Goal: Task Accomplishment & Management: Manage account settings

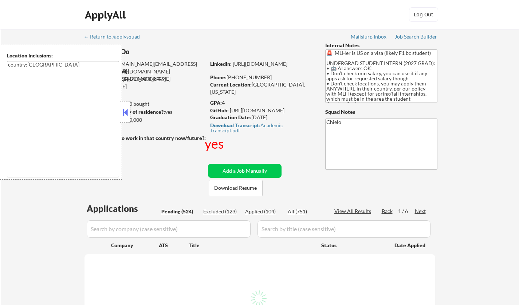
select select ""pending""
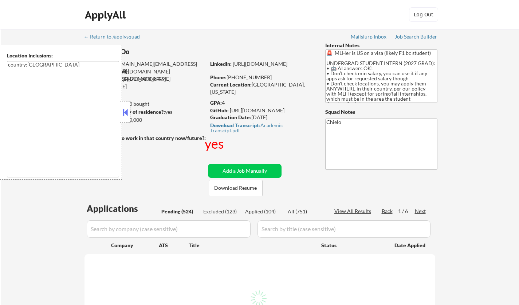
select select ""pending""
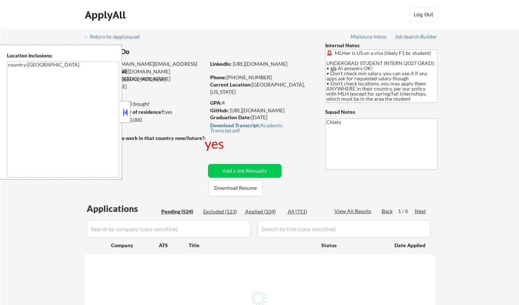
select select ""pending""
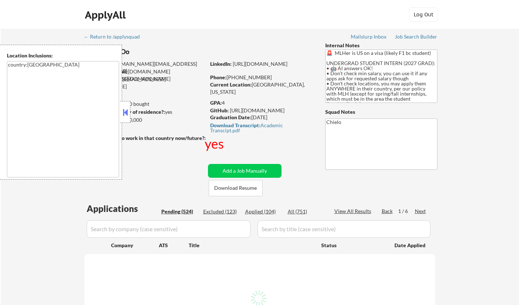
select select ""pending""
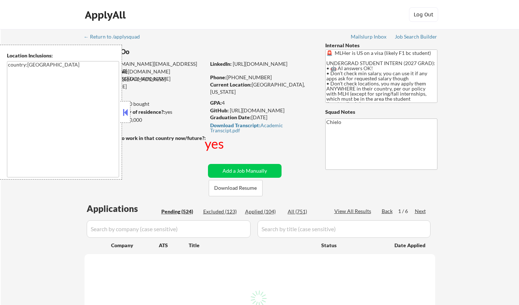
select select ""pending""
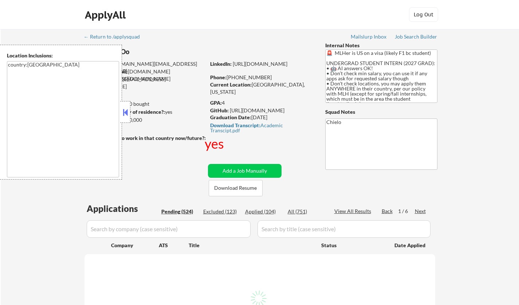
select select ""pending""
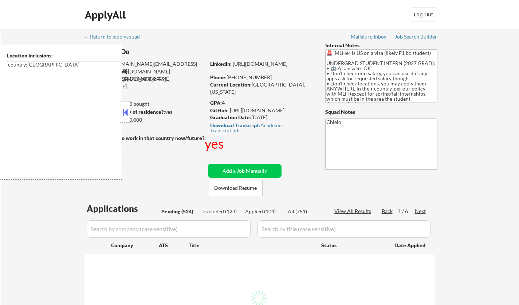
select select ""pending""
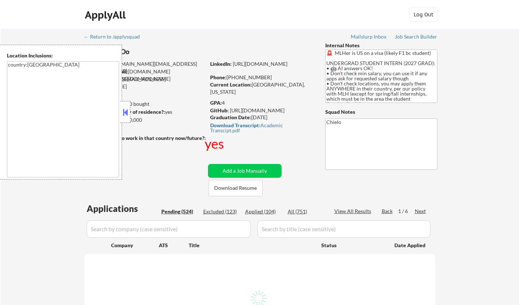
select select ""pending""
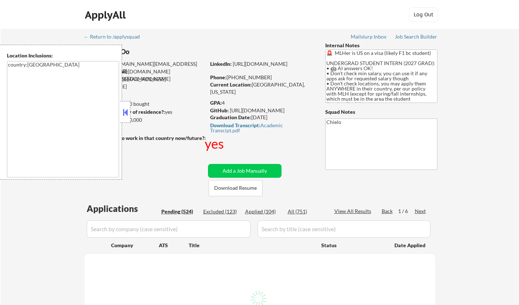
select select ""pending""
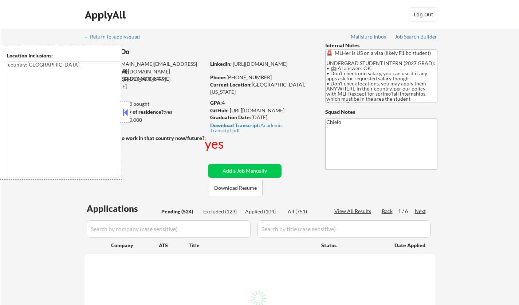
select select ""pending""
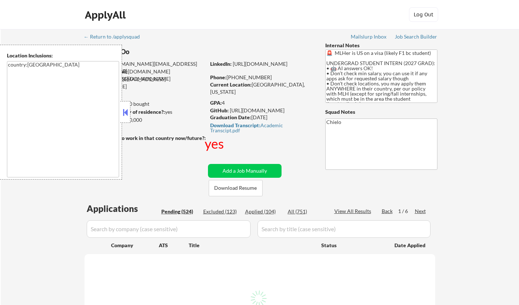
select select ""pending""
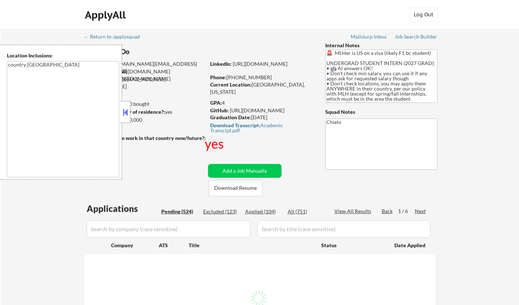
select select ""pending""
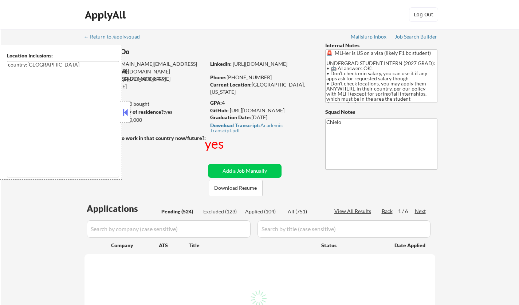
select select ""pending""
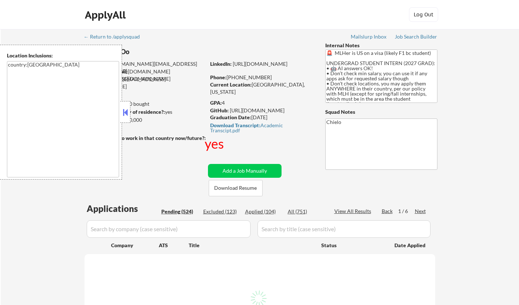
select select ""pending""
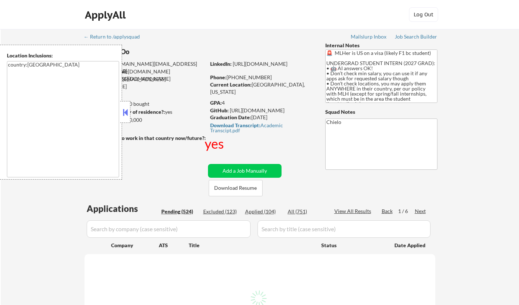
select select ""pending""
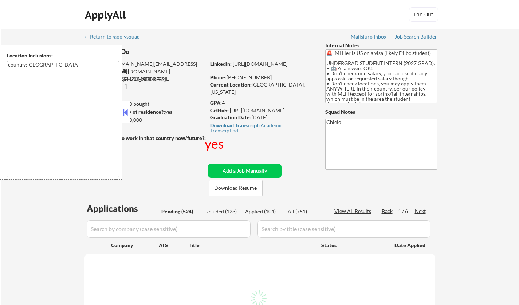
select select ""pending""
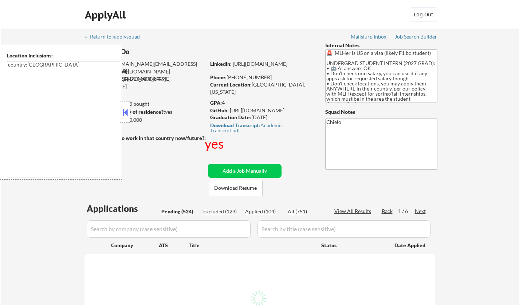
select select ""pending""
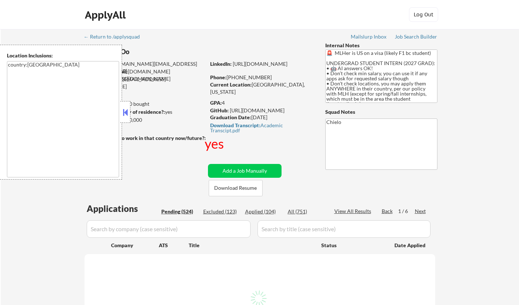
select select ""pending""
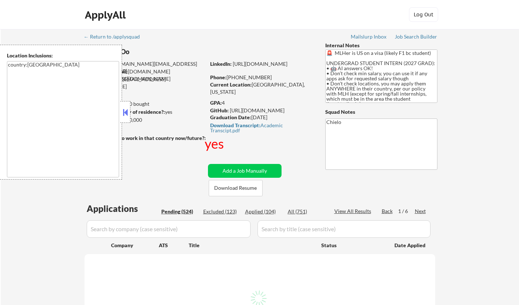
select select ""pending""
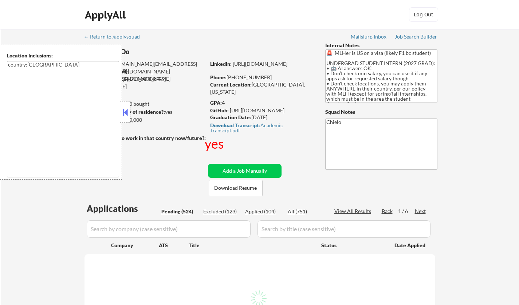
select select ""pending""
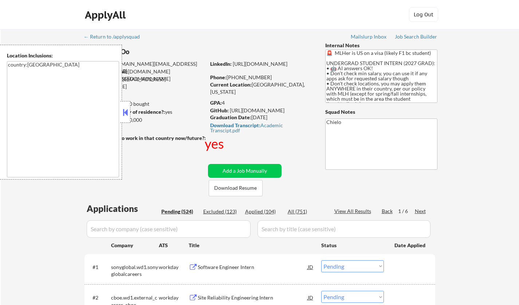
click at [125, 111] on button at bounding box center [125, 112] width 8 height 11
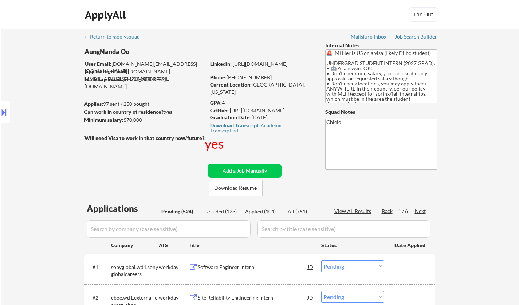
click at [420, 210] on div "Next" at bounding box center [421, 211] width 12 height 7
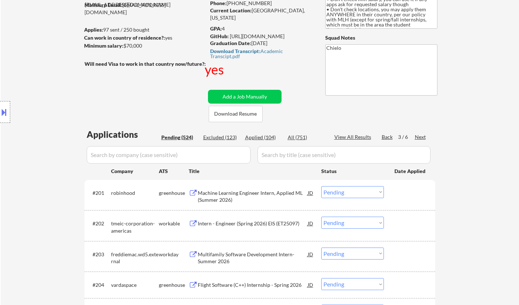
scroll to position [146, 0]
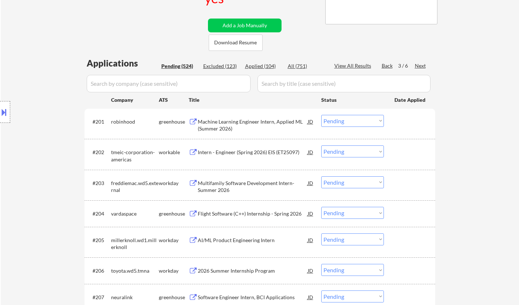
click at [257, 150] on div "Intern - Engineer (Spring 2026) EIS (ET25097)" at bounding box center [253, 152] width 110 height 7
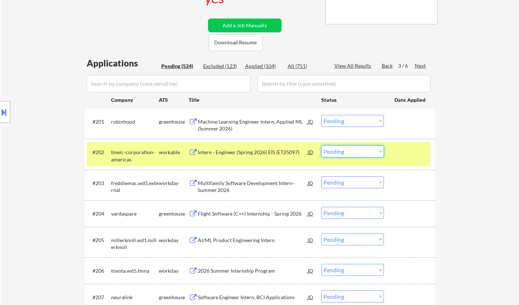
click at [355, 147] on select "Choose an option... Pending Applied Excluded (Questions) Excluded (Expired) Exc…" at bounding box center [352, 152] width 63 height 12
click at [321, 146] on select "Choose an option... Pending Applied Excluded (Questions) Excluded (Expired) Exc…" at bounding box center [352, 152] width 63 height 12
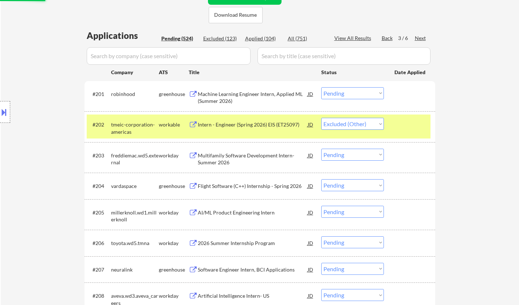
scroll to position [182, 0]
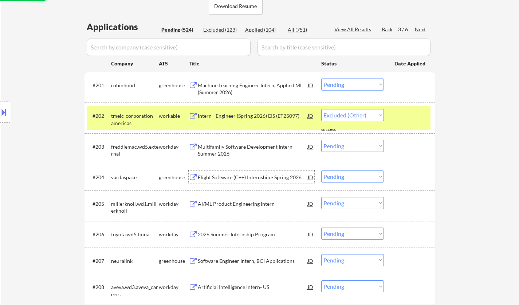
click at [254, 175] on div "Flight Software (C++) Internship - Spring 2026" at bounding box center [253, 177] width 110 height 7
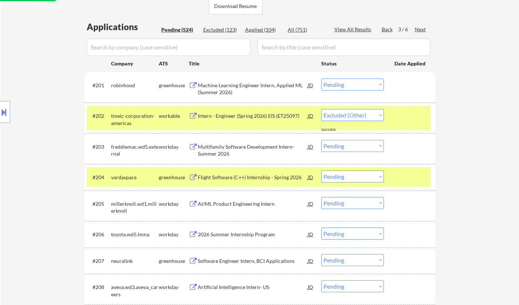
select select ""pending""
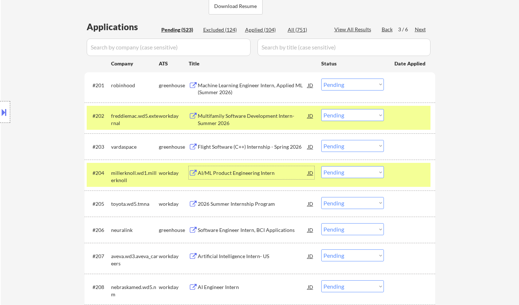
click at [346, 148] on select "Choose an option... Pending Applied Excluded (Questions) Excluded (Expired) Exc…" at bounding box center [352, 146] width 63 height 12
click at [321, 140] on select "Choose an option... Pending Applied Excluded (Questions) Excluded (Expired) Exc…" at bounding box center [352, 146] width 63 height 12
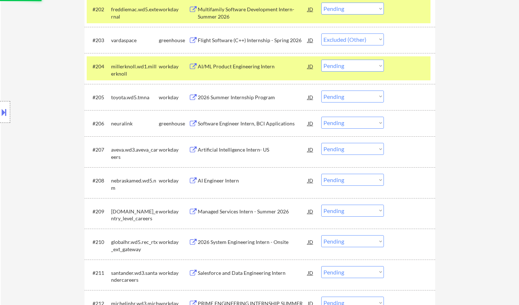
scroll to position [291, 0]
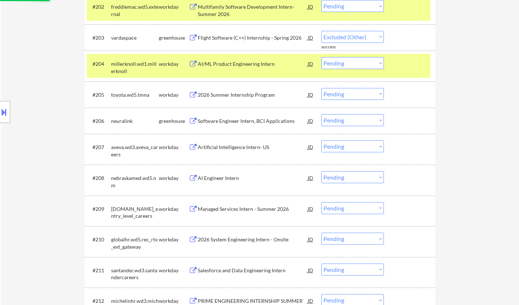
click at [247, 117] on div "Software Engineer Intern, BCI Applications" at bounding box center [253, 120] width 110 height 13
select select ""pending""
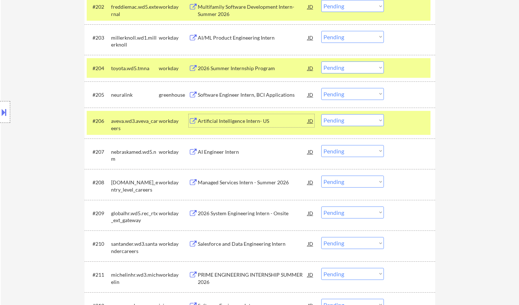
click at [362, 123] on select "Choose an option... Pending Applied Excluded (Questions) Excluded (Expired) Exc…" at bounding box center [352, 120] width 63 height 12
click at [321, 114] on select "Choose an option... Pending Applied Excluded (Questions) Excluded (Expired) Exc…" at bounding box center [352, 120] width 63 height 12
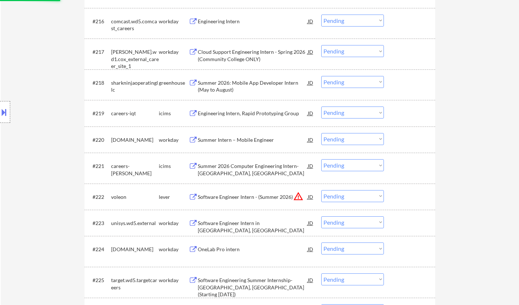
select select ""pending""
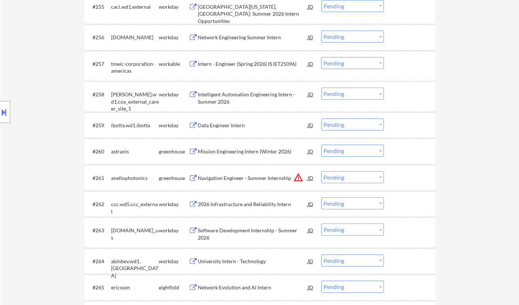
scroll to position [1857, 0]
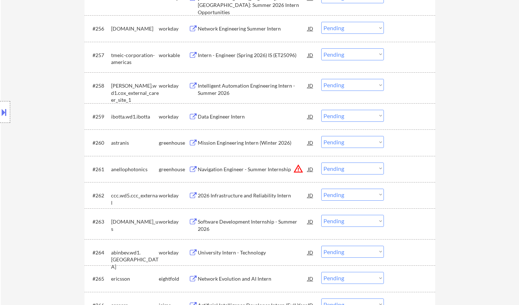
click at [233, 142] on div "Mission Engineering Intern (Winter 2026)" at bounding box center [253, 142] width 110 height 7
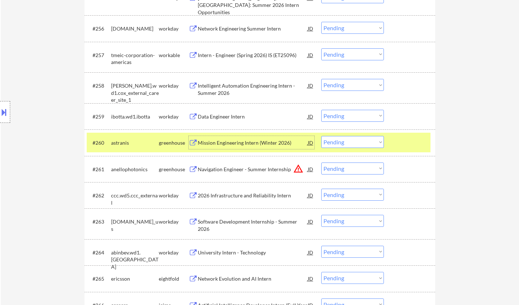
drag, startPoint x: 367, startPoint y: 139, endPoint x: 367, endPoint y: 147, distance: 7.7
click at [367, 139] on select "Choose an option... Pending Applied Excluded (Questions) Excluded (Expired) Exc…" at bounding box center [352, 142] width 63 height 12
click at [321, 136] on select "Choose an option... Pending Applied Excluded (Questions) Excluded (Expired) Exc…" at bounding box center [352, 142] width 63 height 12
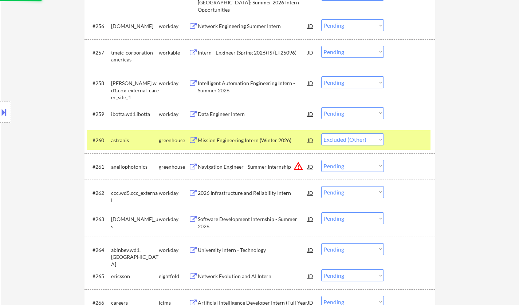
scroll to position [2039, 0]
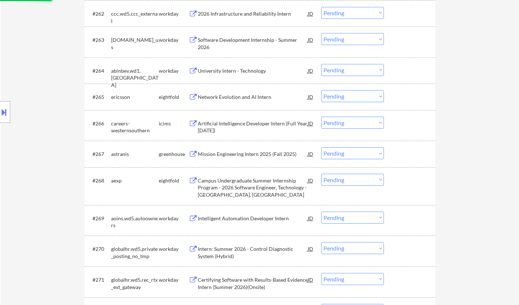
select select ""pending""
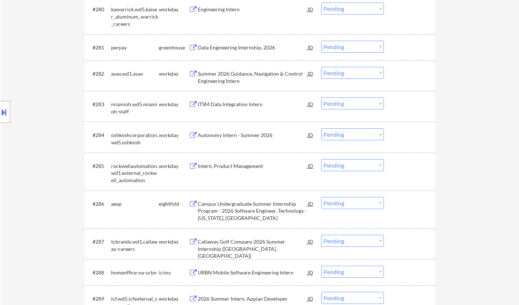
scroll to position [2585, 0]
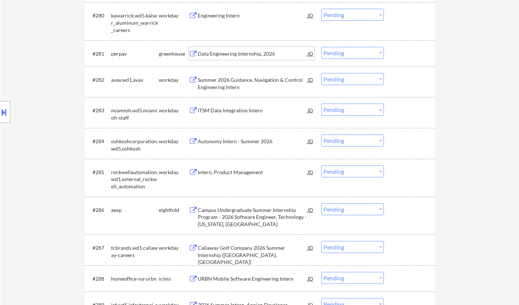
click at [234, 48] on div "Data Engineering Internship, 2026" at bounding box center [253, 53] width 110 height 13
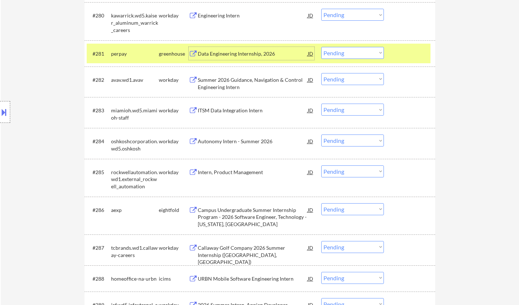
click at [347, 56] on select "Choose an option... Pending Applied Excluded (Questions) Excluded (Expired) Exc…" at bounding box center [352, 53] width 63 height 12
click at [321, 47] on select "Choose an option... Pending Applied Excluded (Questions) Excluded (Expired) Exc…" at bounding box center [352, 53] width 63 height 12
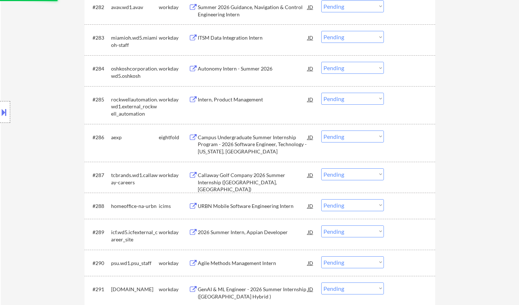
select select ""pending""
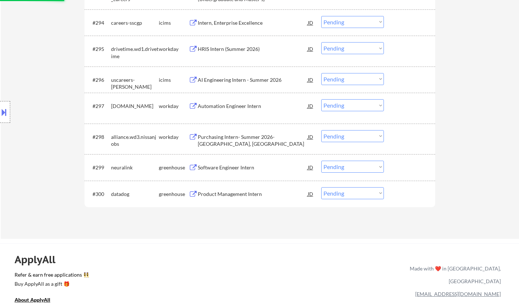
scroll to position [3022, 0]
click at [229, 196] on div "Product Management Intern" at bounding box center [253, 193] width 110 height 7
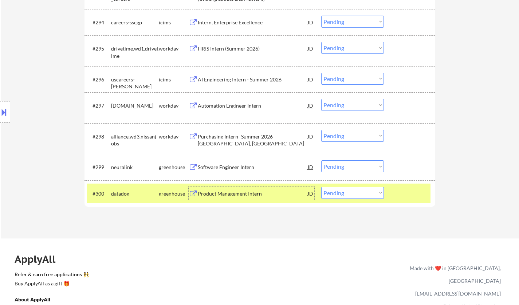
click at [230, 167] on div "Software Engineer Intern" at bounding box center [253, 167] width 110 height 7
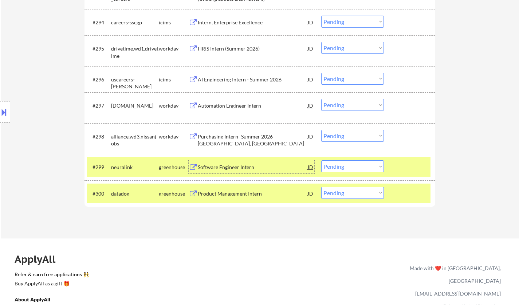
click at [356, 167] on select "Choose an option... Pending Applied Excluded (Questions) Excluded (Expired) Exc…" at bounding box center [352, 167] width 63 height 12
click at [321, 161] on select "Choose an option... Pending Applied Excluded (Questions) Excluded (Expired) Exc…" at bounding box center [352, 167] width 63 height 12
select select ""pending""
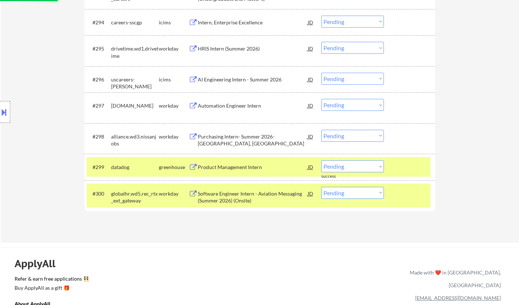
scroll to position [0, 0]
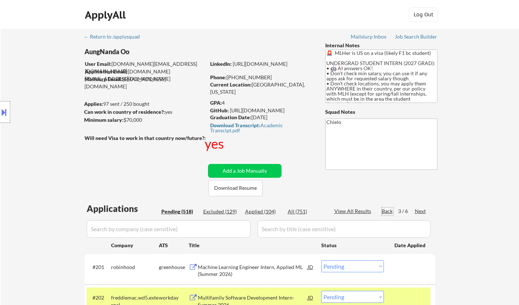
click at [385, 212] on div "Back" at bounding box center [388, 211] width 12 height 7
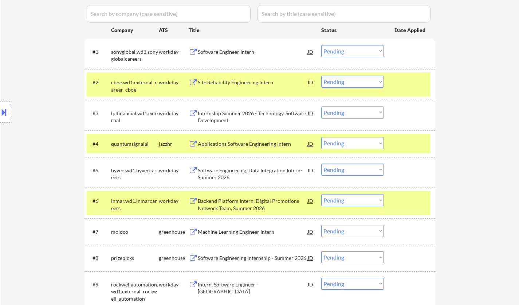
scroll to position [218, 0]
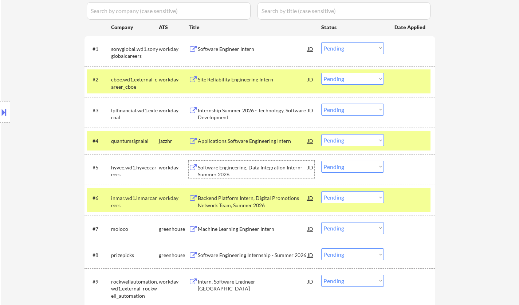
click at [248, 169] on div "Software Engineering, Data Integration Intern- Summer 2026" at bounding box center [253, 171] width 110 height 14
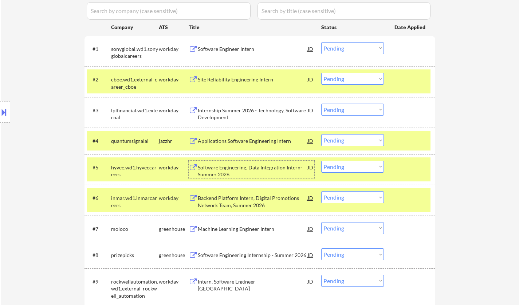
click at [356, 169] on select "Choose an option... Pending Applied Excluded (Questions) Excluded (Expired) Exc…" at bounding box center [352, 167] width 63 height 12
click at [321, 161] on select "Choose an option... Pending Applied Excluded (Questions) Excluded (Expired) Exc…" at bounding box center [352, 167] width 63 height 12
select select ""pending""
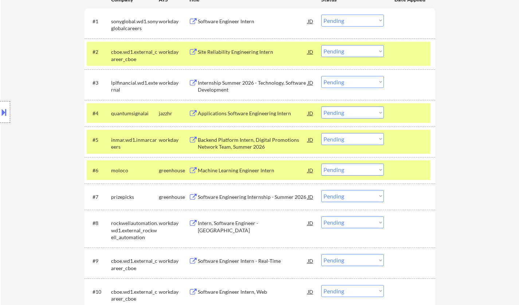
scroll to position [255, 0]
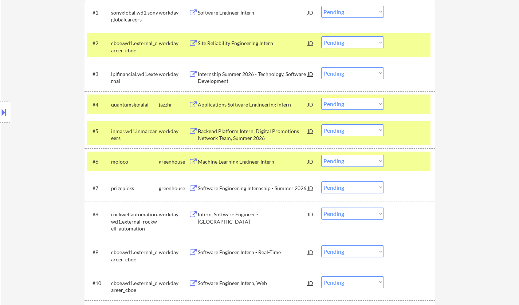
click at [242, 187] on div "Software Engineering Internship - Summer 2026" at bounding box center [253, 188] width 110 height 7
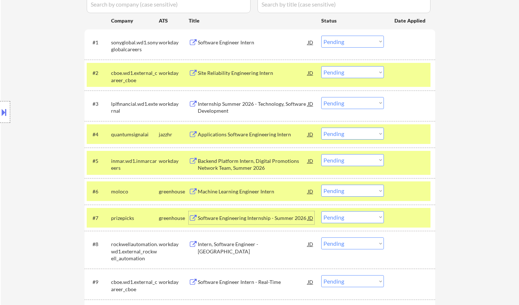
scroll to position [328, 0]
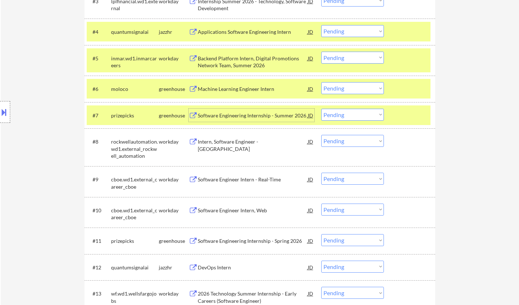
click at [245, 142] on div "Intern, Software Engineer - Phoenix" at bounding box center [253, 145] width 110 height 14
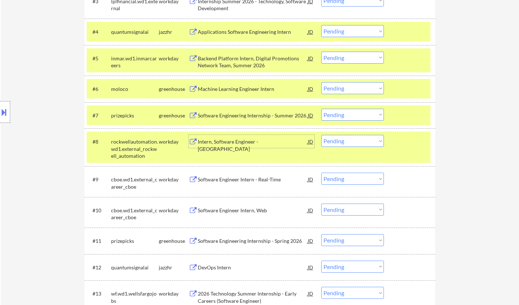
drag, startPoint x: 338, startPoint y: 142, endPoint x: 340, endPoint y: 146, distance: 4.4
click at [338, 142] on select "Choose an option... Pending Applied Excluded (Questions) Excluded (Expired) Exc…" at bounding box center [352, 141] width 63 height 12
click at [321, 135] on select "Choose an option... Pending Applied Excluded (Questions) Excluded (Expired) Exc…" at bounding box center [352, 141] width 63 height 12
select select ""pending""
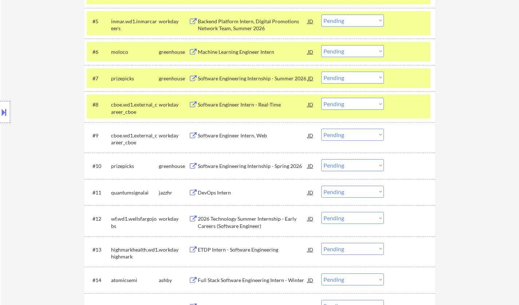
scroll to position [400, 0]
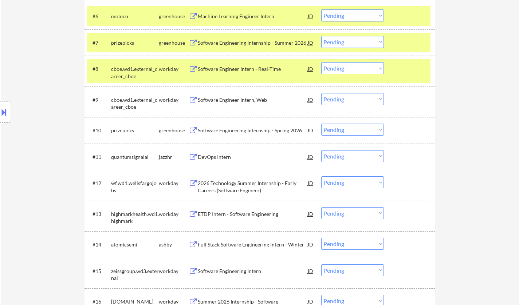
click at [221, 183] on div "2026 Technology Summer Internship - Early Careers (Software Engineer)" at bounding box center [253, 187] width 110 height 14
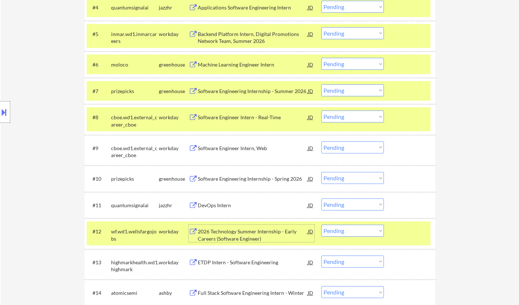
scroll to position [328, 0]
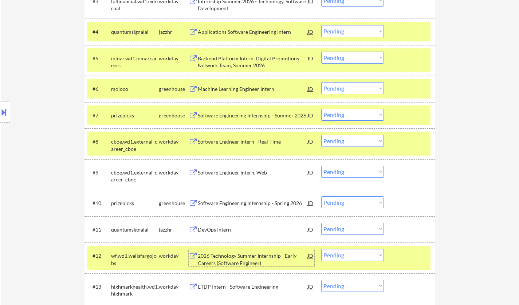
drag, startPoint x: 333, startPoint y: 113, endPoint x: 336, endPoint y: 117, distance: 4.7
click at [333, 113] on select "Choose an option... Pending Applied Excluded (Questions) Excluded (Expired) Exc…" at bounding box center [352, 115] width 63 height 12
click at [321, 109] on select "Choose an option... Pending Applied Excluded (Questions) Excluded (Expired) Exc…" at bounding box center [352, 115] width 63 height 12
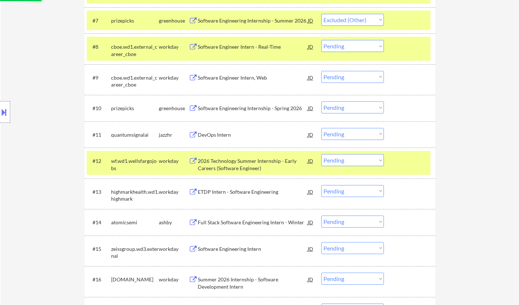
scroll to position [437, 0]
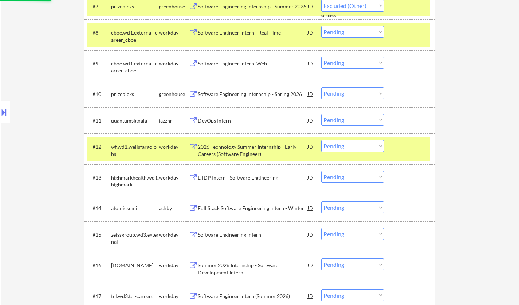
select select ""pending""
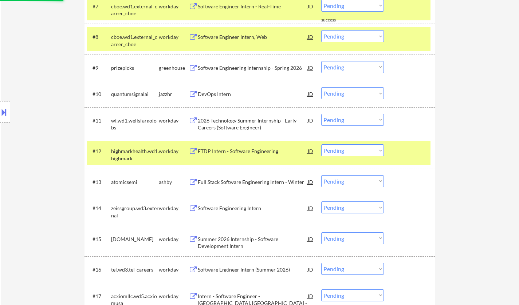
click at [230, 68] on div "Software Engineering Internship - Spring 2026" at bounding box center [253, 67] width 110 height 7
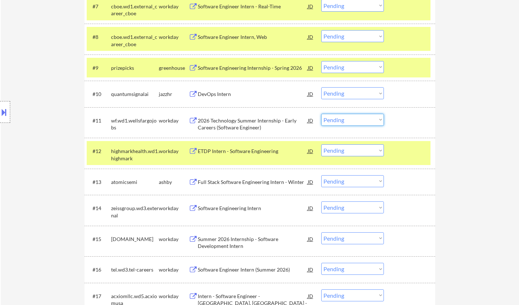
click at [351, 123] on select "Choose an option... Pending Applied Excluded (Questions) Excluded (Expired) Exc…" at bounding box center [352, 120] width 63 height 12
click at [321, 114] on select "Choose an option... Pending Applied Excluded (Questions) Excluded (Expired) Exc…" at bounding box center [352, 120] width 63 height 12
select select ""pending""
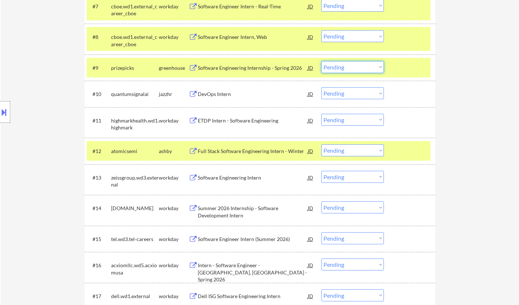
click at [368, 66] on select "Choose an option... Pending Applied Excluded (Questions) Excluded (Expired) Exc…" at bounding box center [352, 67] width 63 height 12
click at [321, 61] on select "Choose an option... Pending Applied Excluded (Questions) Excluded (Expired) Exc…" at bounding box center [352, 67] width 63 height 12
select select ""pending""
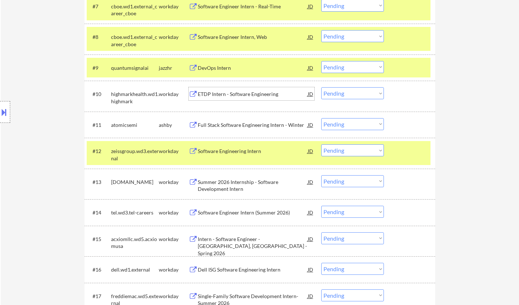
click at [235, 94] on div "ETDP Intern - Software Engineering" at bounding box center [253, 94] width 110 height 7
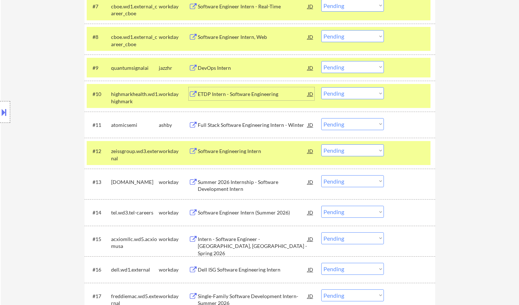
drag, startPoint x: 350, startPoint y: 93, endPoint x: 354, endPoint y: 97, distance: 5.9
click at [350, 93] on select "Choose an option... Pending Applied Excluded (Questions) Excluded (Expired) Exc…" at bounding box center [352, 93] width 63 height 12
click at [321, 87] on select "Choose an option... Pending Applied Excluded (Questions) Excluded (Expired) Exc…" at bounding box center [352, 93] width 63 height 12
select select ""pending""
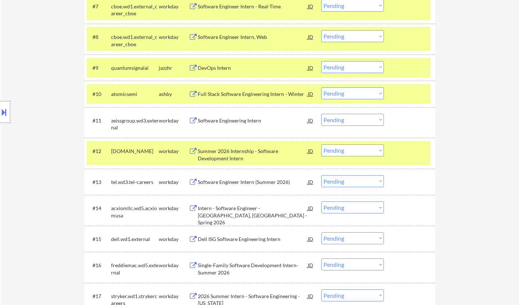
click at [245, 118] on div "Software Engineering Intern" at bounding box center [253, 120] width 110 height 7
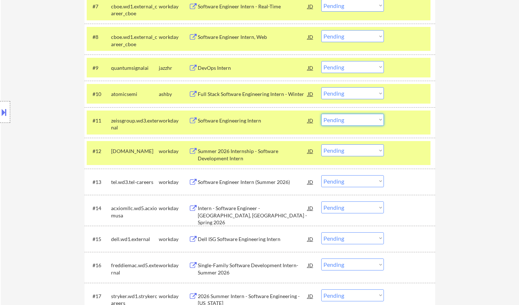
drag, startPoint x: 347, startPoint y: 118, endPoint x: 347, endPoint y: 124, distance: 6.2
click at [347, 118] on select "Choose an option... Pending Applied Excluded (Questions) Excluded (Expired) Exc…" at bounding box center [352, 120] width 63 height 12
click at [321, 114] on select "Choose an option... Pending Applied Excluded (Questions) Excluded (Expired) Exc…" at bounding box center [352, 120] width 63 height 12
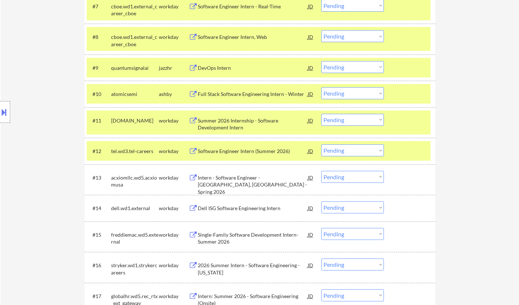
click at [242, 126] on div "Summer 2026 Internship - Software Development Intern" at bounding box center [253, 124] width 110 height 14
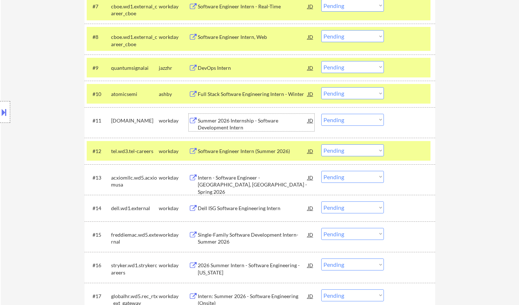
click at [368, 120] on select "Choose an option... Pending Applied Excluded (Questions) Excluded (Expired) Exc…" at bounding box center [352, 120] width 63 height 12
click at [321, 114] on select "Choose an option... Pending Applied Excluded (Questions) Excluded (Expired) Exc…" at bounding box center [352, 120] width 63 height 12
select select ""pending""
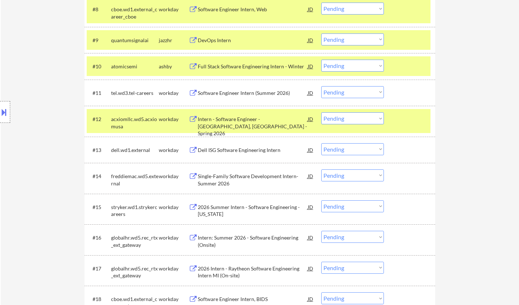
scroll to position [473, 0]
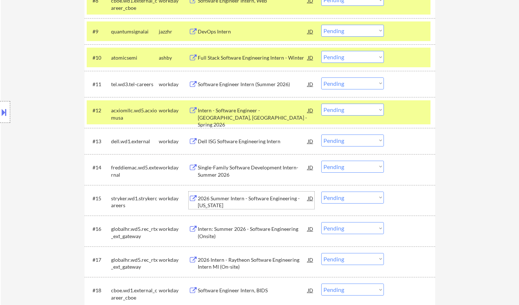
click at [254, 199] on div "2026 Summer Intern - Software Engineering - Texas" at bounding box center [253, 202] width 110 height 14
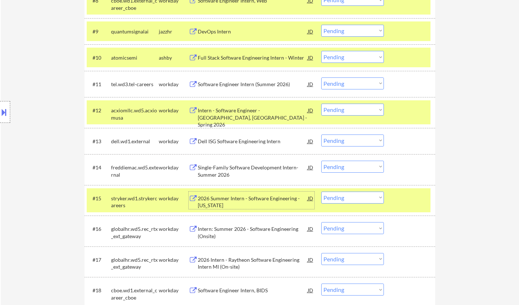
scroll to position [546, 0]
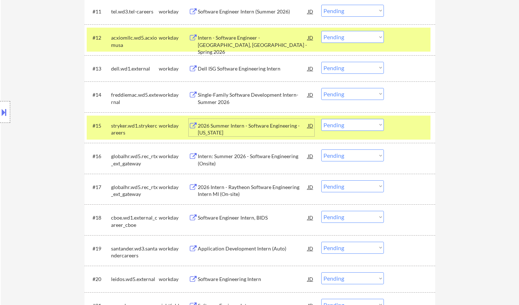
click at [368, 126] on select "Choose an option... Pending Applied Excluded (Questions) Excluded (Expired) Exc…" at bounding box center [352, 125] width 63 height 12
click at [321, 119] on select "Choose an option... Pending Applied Excluded (Questions) Excluded (Expired) Exc…" at bounding box center [352, 125] width 63 height 12
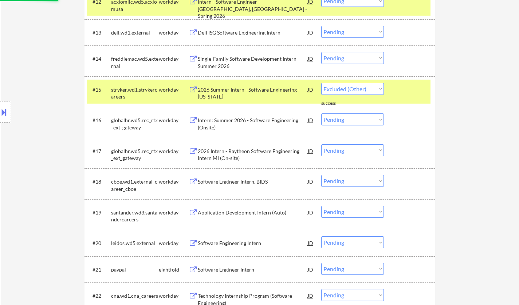
scroll to position [619, 0]
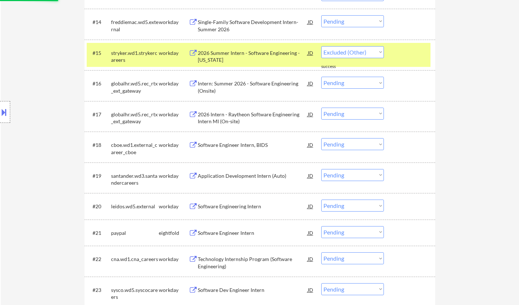
select select ""pending""
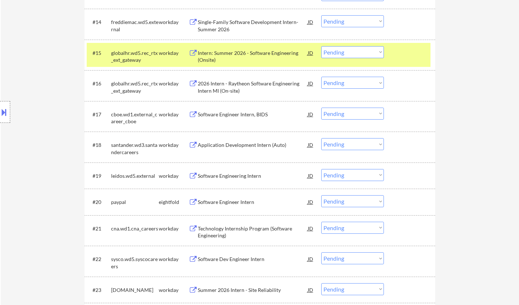
click at [236, 201] on div "Software Engineer Intern" at bounding box center [253, 202] width 110 height 7
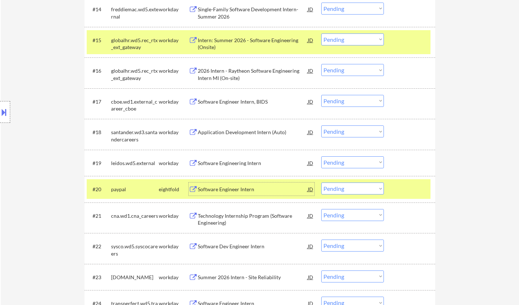
scroll to position [692, 0]
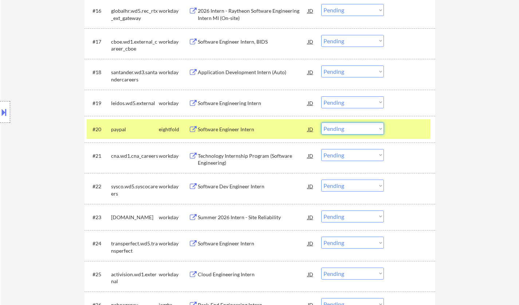
drag, startPoint x: 344, startPoint y: 129, endPoint x: 346, endPoint y: 133, distance: 4.7
click at [344, 129] on select "Choose an option... Pending Applied Excluded (Questions) Excluded (Expired) Exc…" at bounding box center [352, 129] width 63 height 12
click at [321, 123] on select "Choose an option... Pending Applied Excluded (Questions) Excluded (Expired) Exc…" at bounding box center [352, 129] width 63 height 12
click at [256, 159] on div "Technology Internship Program (Software Engineering)" at bounding box center [253, 160] width 110 height 14
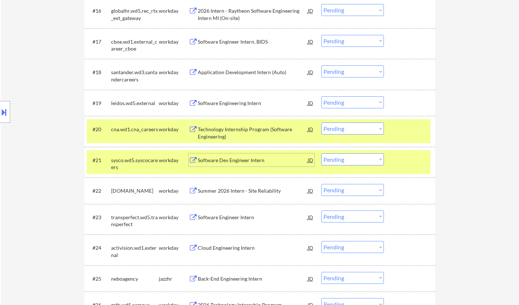
click at [338, 124] on select "Choose an option... Pending Applied Excluded (Questions) Excluded (Expired) Exc…" at bounding box center [352, 129] width 63 height 12
click at [321, 123] on select "Choose an option... Pending Applied Excluded (Questions) Excluded (Expired) Exc…" at bounding box center [352, 129] width 63 height 12
select select ""pending""
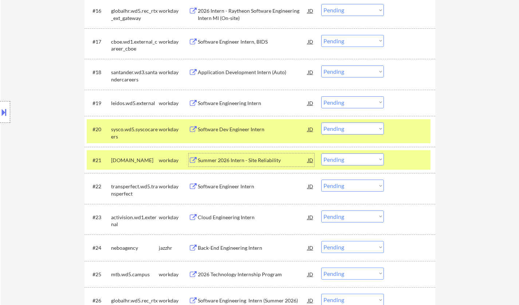
click at [239, 158] on div "Summer 2026 Intern - Site Reliability" at bounding box center [253, 160] width 110 height 7
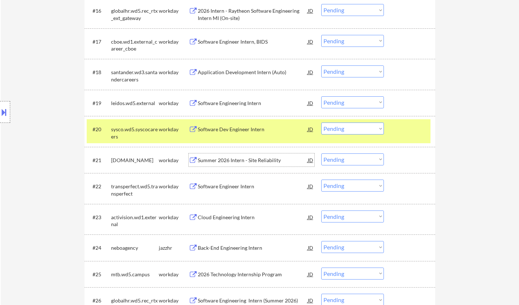
drag, startPoint x: 349, startPoint y: 158, endPoint x: 353, endPoint y: 163, distance: 6.8
click at [350, 159] on select "Choose an option... Pending Applied Excluded (Questions) Excluded (Expired) Exc…" at bounding box center [352, 160] width 63 height 12
click at [321, 154] on select "Choose an option... Pending Applied Excluded (Questions) Excluded (Expired) Exc…" at bounding box center [352, 160] width 63 height 12
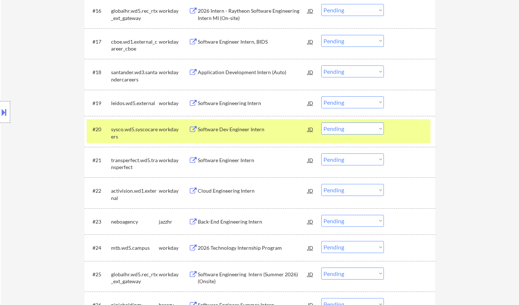
click at [215, 161] on div "Software Engineer Intern" at bounding box center [253, 160] width 110 height 7
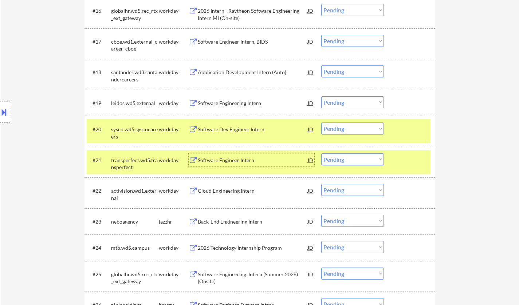
click at [360, 162] on select "Choose an option... Pending Applied Excluded (Questions) Excluded (Expired) Exc…" at bounding box center [352, 160] width 63 height 12
click at [321, 154] on select "Choose an option... Pending Applied Excluded (Questions) Excluded (Expired) Exc…" at bounding box center [352, 160] width 63 height 12
select select ""pending""
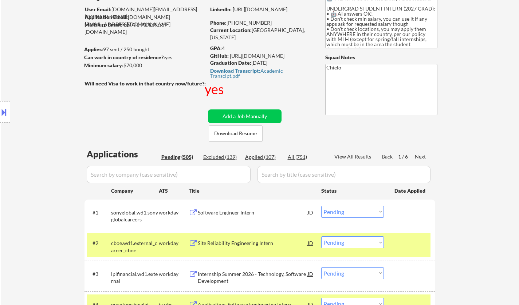
scroll to position [0, 0]
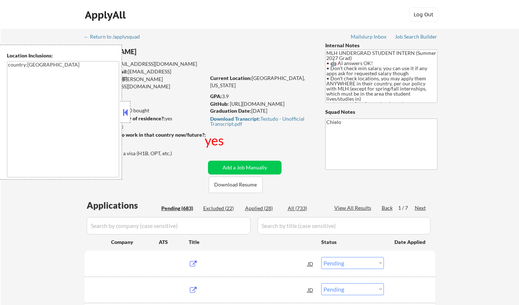
select select ""pending""
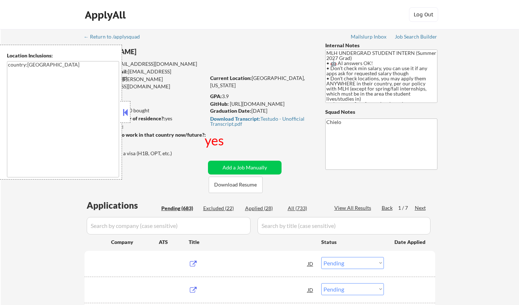
select select ""pending""
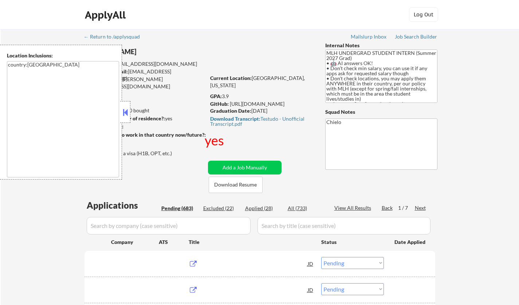
select select ""pending""
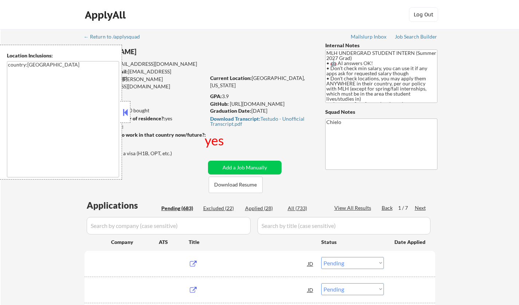
select select ""pending""
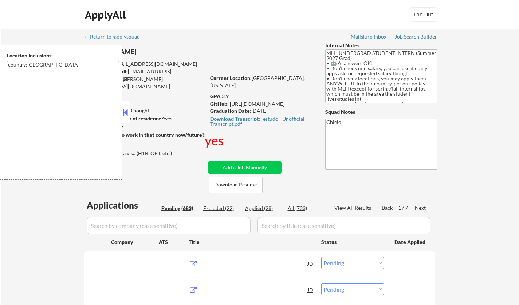
select select ""pending""
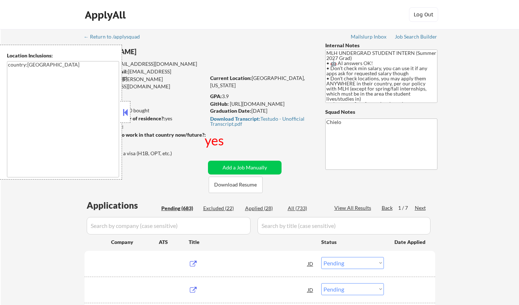
select select ""pending""
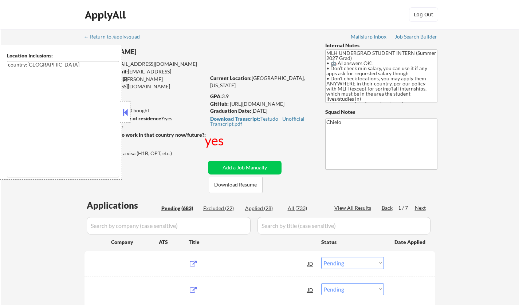
select select ""pending""
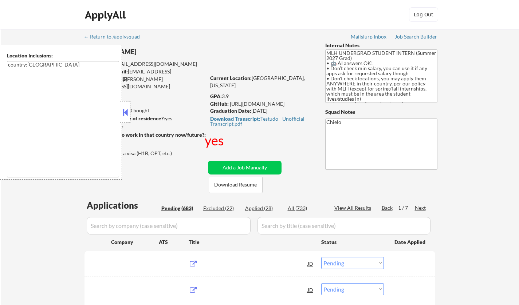
select select ""pending""
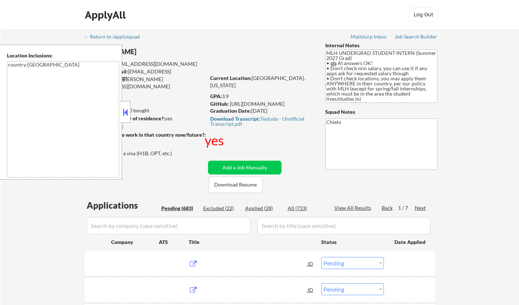
select select ""pending""
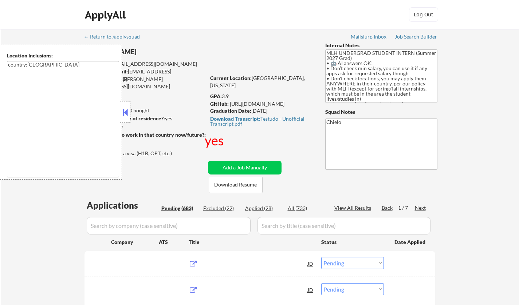
select select ""pending""
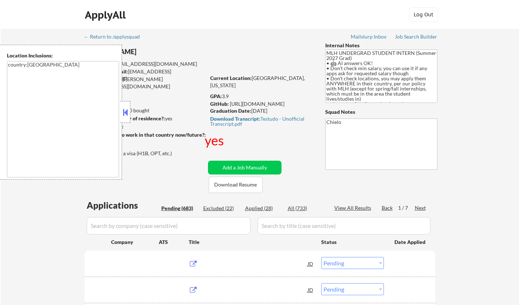
select select ""pending""
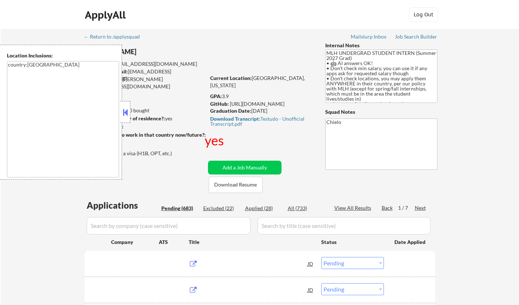
select select ""pending""
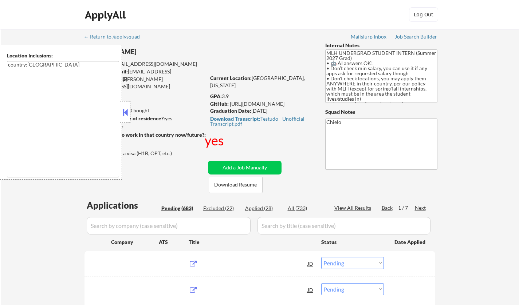
select select ""pending""
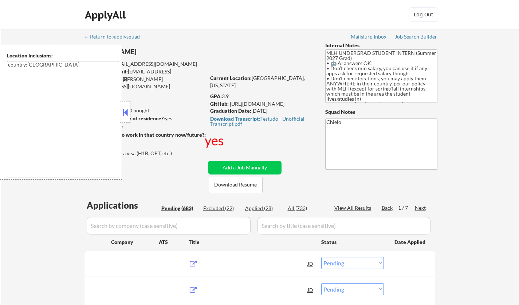
select select ""pending""
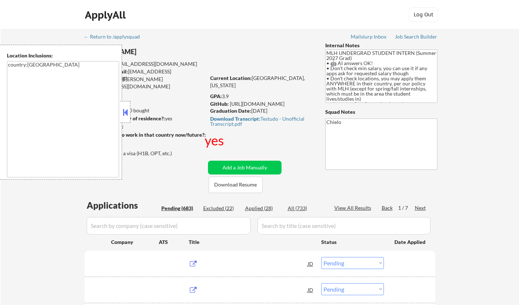
select select ""pending""
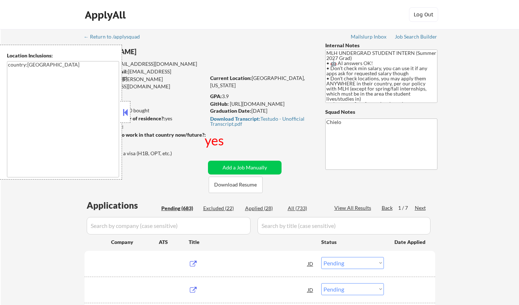
select select ""pending""
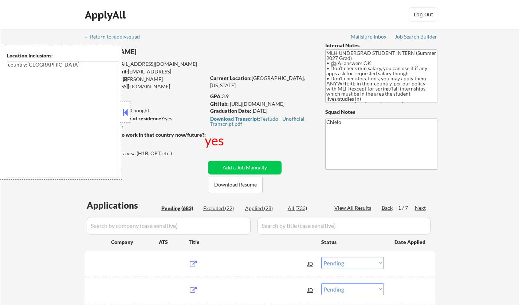
select select ""pending""
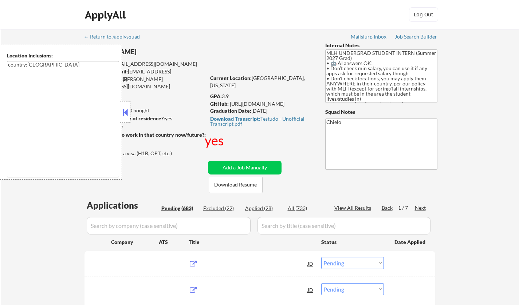
select select ""pending""
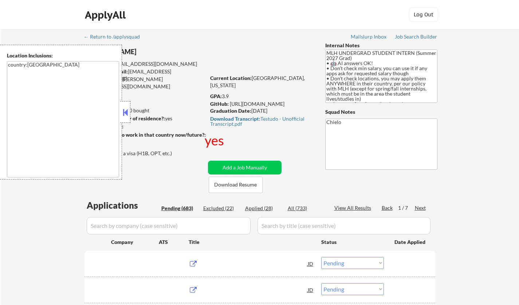
select select ""pending""
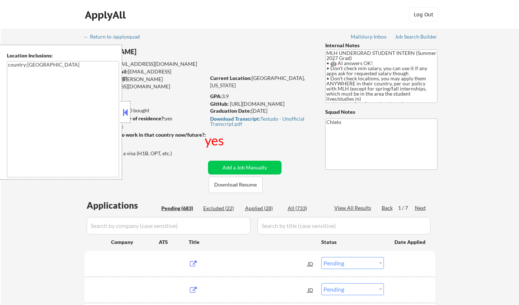
select select ""pending""
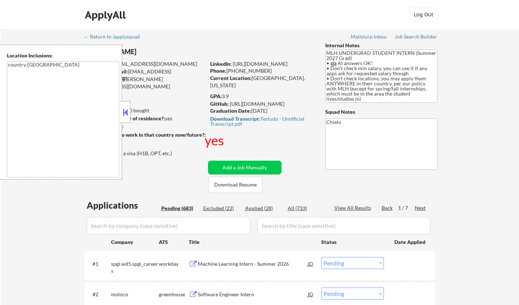
click at [123, 117] on button at bounding box center [125, 112] width 8 height 11
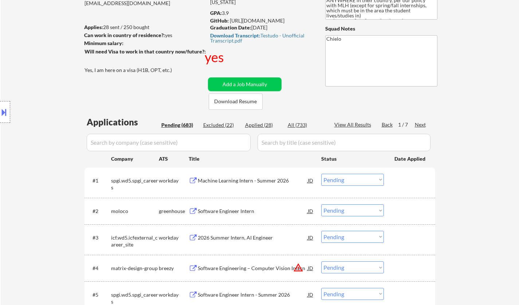
scroll to position [109, 0]
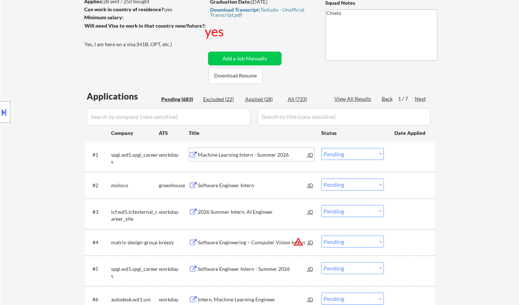
click at [235, 156] on div "Machine Learning Intern - Summer 2026" at bounding box center [253, 154] width 110 height 7
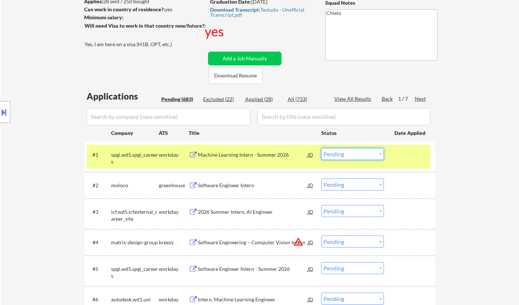
drag, startPoint x: 357, startPoint y: 152, endPoint x: 362, endPoint y: 158, distance: 7.6
click at [357, 152] on select "Choose an option... Pending Applied Excluded (Questions) Excluded (Expired) Exc…" at bounding box center [352, 154] width 63 height 12
click at [321, 148] on select "Choose an option... Pending Applied Excluded (Questions) Excluded (Expired) Exc…" at bounding box center [352, 154] width 63 height 12
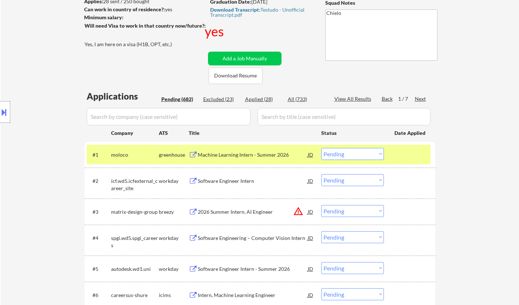
click at [233, 151] on div "Machine Learning Intern - Summer 2026" at bounding box center [253, 154] width 110 height 7
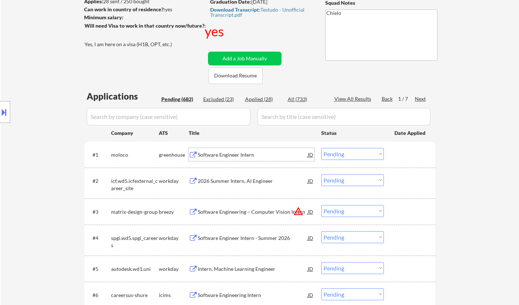
drag, startPoint x: 338, startPoint y: 153, endPoint x: 338, endPoint y: 158, distance: 5.1
click at [338, 153] on select "Choose an option... Pending Applied Excluded (Questions) Excluded (Expired) Exc…" at bounding box center [352, 154] width 63 height 12
click at [321, 148] on select "Choose an option... Pending Applied Excluded (Questions) Excluded (Expired) Exc…" at bounding box center [352, 154] width 63 height 12
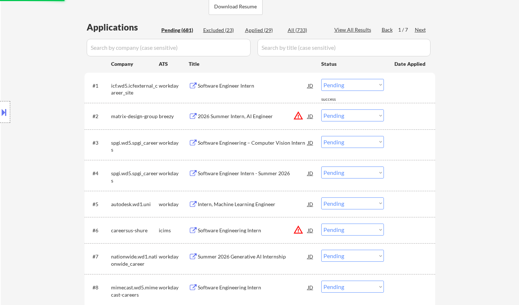
scroll to position [182, 0]
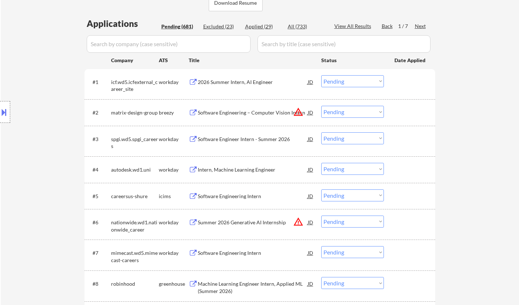
click at [254, 84] on div "2026 Summer Intern, AI Engineer" at bounding box center [253, 82] width 110 height 7
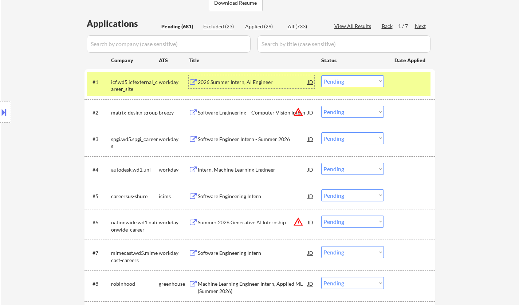
click at [369, 81] on select "Choose an option... Pending Applied Excluded (Questions) Excluded (Expired) Exc…" at bounding box center [352, 81] width 63 height 12
click at [321, 75] on select "Choose an option... Pending Applied Excluded (Questions) Excluded (Expired) Exc…" at bounding box center [352, 81] width 63 height 12
select select ""pending""
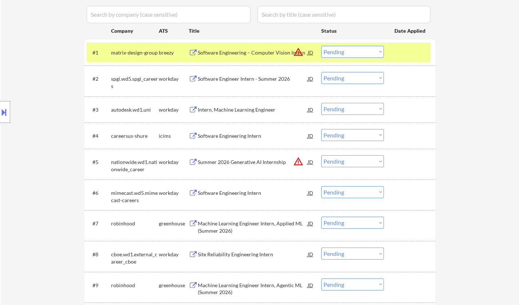
scroll to position [218, 0]
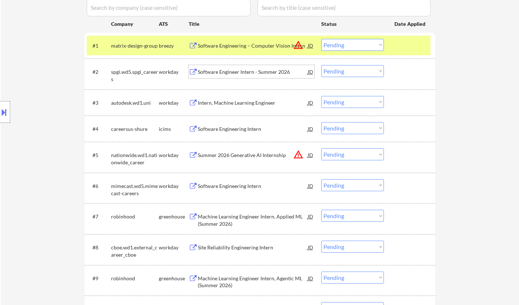
click at [231, 74] on div "Software Engineer Intern - Summer 2026" at bounding box center [253, 71] width 110 height 7
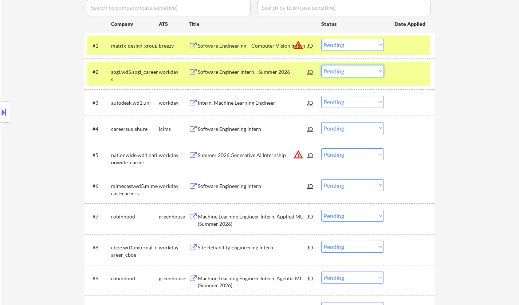
click at [362, 70] on select "Choose an option... Pending Applied Excluded (Questions) Excluded (Expired) Exc…" at bounding box center [352, 71] width 63 height 12
click at [321, 65] on select "Choose an option... Pending Applied Excluded (Questions) Excluded (Expired) Exc…" at bounding box center [352, 71] width 63 height 12
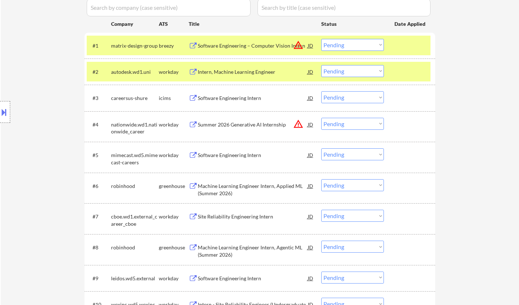
click at [239, 70] on div "Intern, Machine Learning Engineer" at bounding box center [253, 71] width 110 height 7
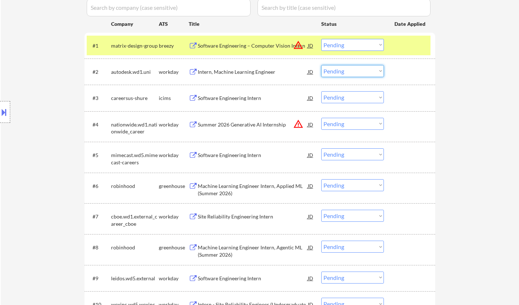
click at [350, 71] on select "Choose an option... Pending Applied Excluded (Questions) Excluded (Expired) Exc…" at bounding box center [352, 71] width 63 height 12
click at [321, 65] on select "Choose an option... Pending Applied Excluded (Questions) Excluded (Expired) Exc…" at bounding box center [352, 71] width 63 height 12
select select ""pending""
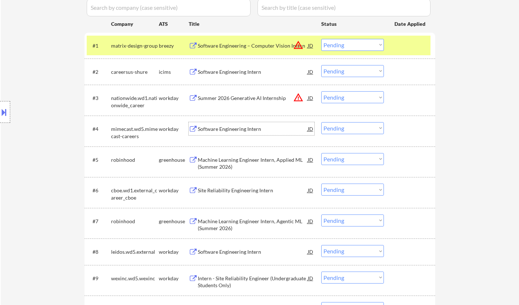
click at [237, 127] on div "Software Engineering Intern" at bounding box center [253, 129] width 110 height 7
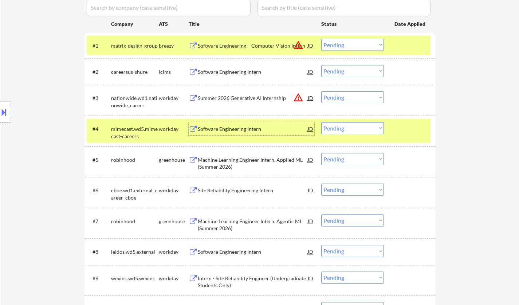
drag, startPoint x: 359, startPoint y: 127, endPoint x: 363, endPoint y: 133, distance: 7.2
click at [359, 127] on select "Choose an option... Pending Applied Excluded (Questions) Excluded (Expired) Exc…" at bounding box center [352, 128] width 63 height 12
click at [321, 122] on select "Choose an option... Pending Applied Excluded (Questions) Excluded (Expired) Exc…" at bounding box center [352, 128] width 63 height 12
select select ""pending""
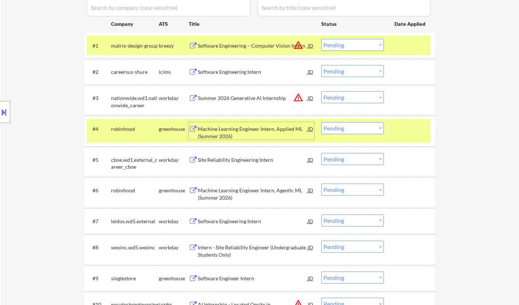
click at [241, 127] on div "Machine Learning Engineer Intern, Applied ML (Summer 2026)" at bounding box center [253, 133] width 110 height 14
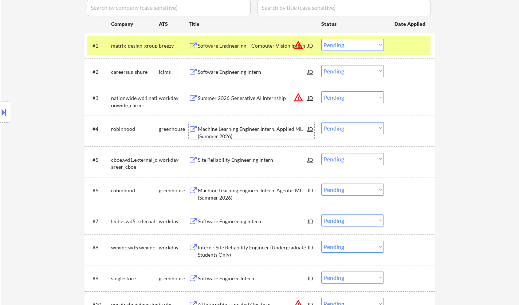
click at [238, 160] on div "Site Reliability Engineering Intern" at bounding box center [253, 160] width 110 height 7
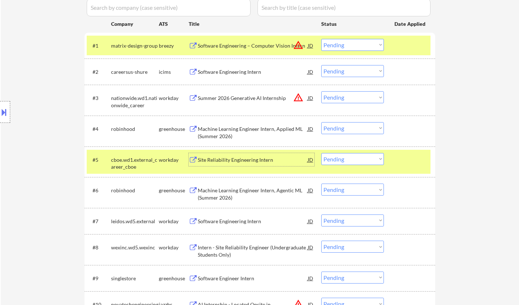
click at [231, 155] on div "Site Reliability Engineering Intern" at bounding box center [253, 159] width 110 height 13
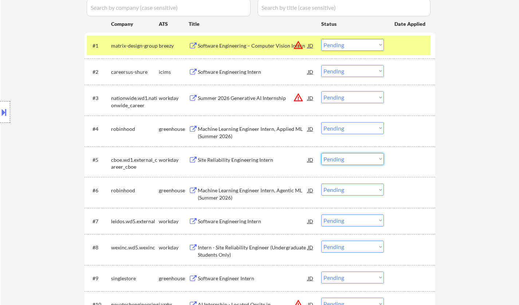
click at [360, 163] on select "Choose an option... Pending Applied Excluded (Questions) Excluded (Expired) Exc…" at bounding box center [352, 159] width 63 height 12
click at [321, 153] on select "Choose an option... Pending Applied Excluded (Questions) Excluded (Expired) Exc…" at bounding box center [352, 159] width 63 height 12
select select ""pending""
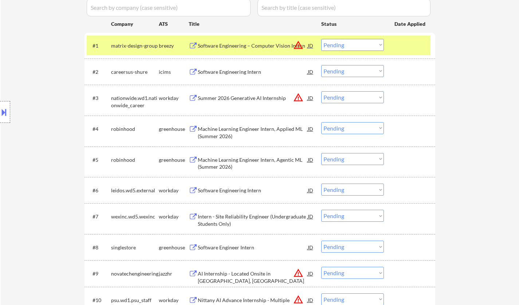
click at [230, 190] on div "Software Engineering Intern" at bounding box center [253, 190] width 110 height 7
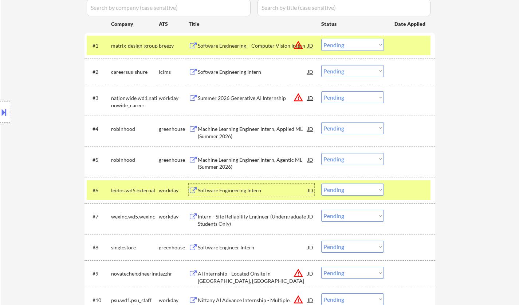
scroll to position [291, 0]
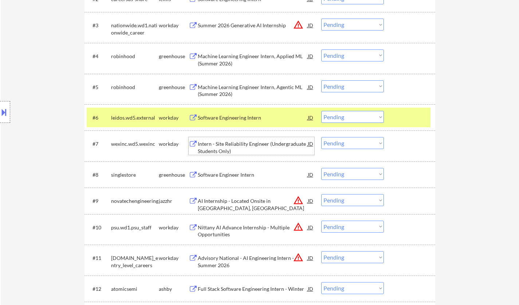
click at [244, 142] on div "Intern - Site Reliability Engineer (Undergraduate Students Only)" at bounding box center [253, 148] width 110 height 14
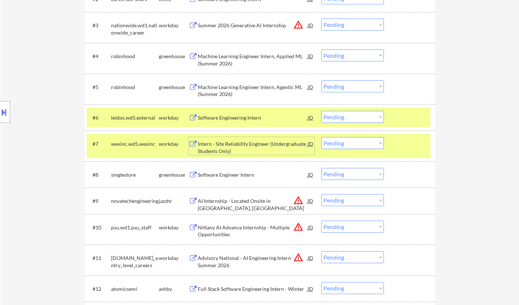
click at [368, 146] on select "Choose an option... Pending Applied Excluded (Questions) Excluded (Expired) Exc…" at bounding box center [352, 143] width 63 height 12
click at [321, 137] on select "Choose an option... Pending Applied Excluded (Questions) Excluded (Expired) Exc…" at bounding box center [352, 143] width 63 height 12
select select ""pending""
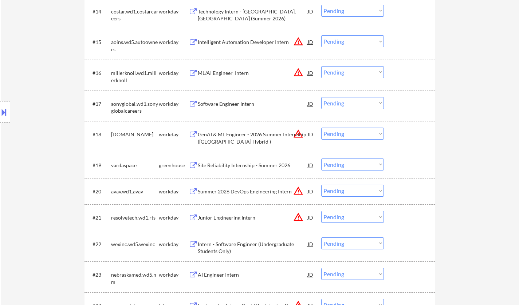
scroll to position [655, 0]
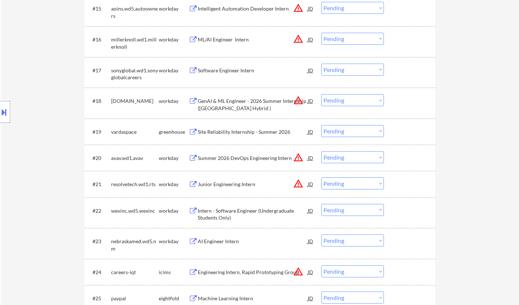
click at [236, 130] on div "Site Reliability Internship - Summer 2026" at bounding box center [253, 132] width 110 height 7
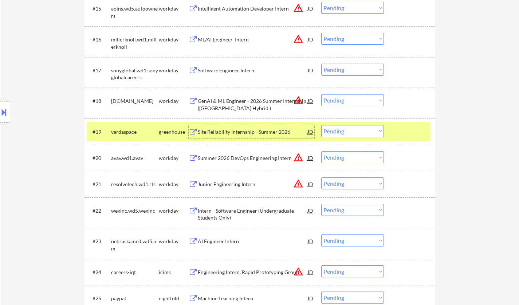
click at [341, 128] on select "Choose an option... Pending Applied Excluded (Questions) Excluded (Expired) Exc…" at bounding box center [352, 131] width 63 height 12
click at [321, 125] on select "Choose an option... Pending Applied Excluded (Questions) Excluded (Expired) Exc…" at bounding box center [352, 131] width 63 height 12
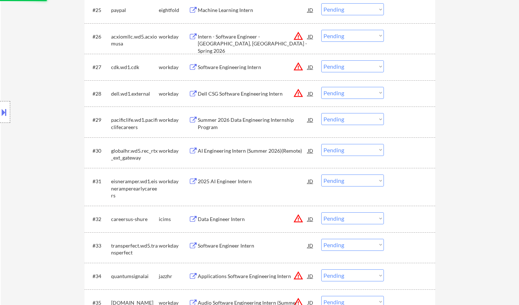
scroll to position [983, 0]
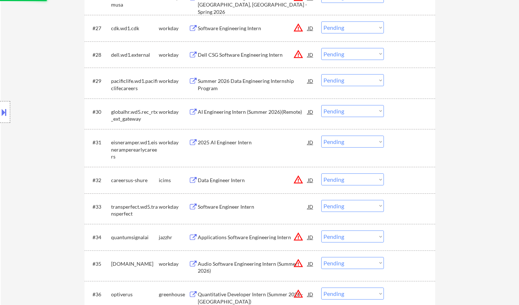
select select ""pending""
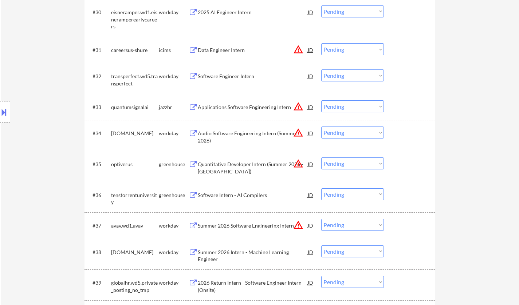
scroll to position [1092, 0]
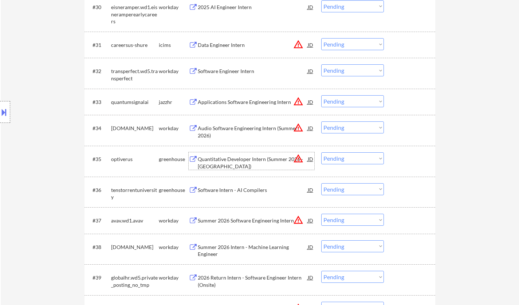
click at [236, 162] on div "Quantitative Developer Intern (Summer 2026 - Austin)" at bounding box center [253, 163] width 110 height 14
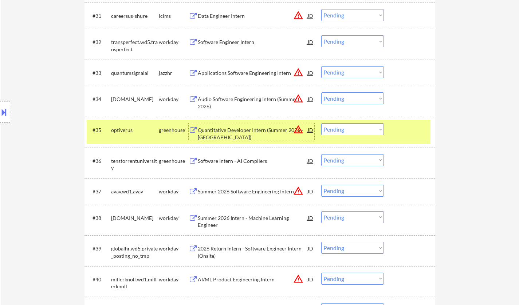
scroll to position [1129, 0]
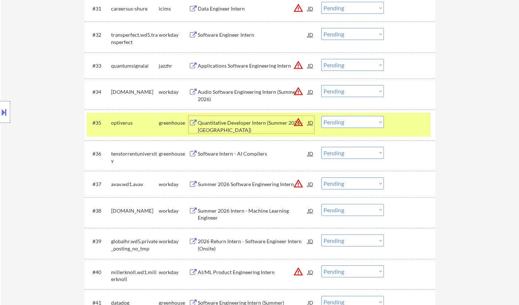
click at [228, 153] on div "Software Intern - AI Compilers" at bounding box center [253, 153] width 110 height 7
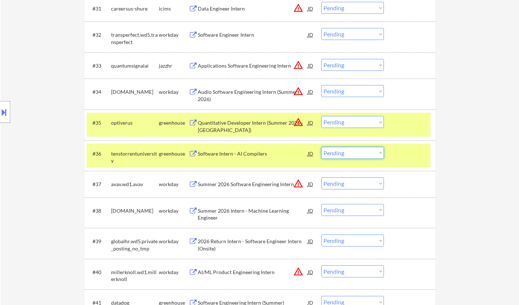
click at [362, 153] on select "Choose an option... Pending Applied Excluded (Questions) Excluded (Expired) Exc…" at bounding box center [352, 153] width 63 height 12
click at [321, 147] on select "Choose an option... Pending Applied Excluded (Questions) Excluded (Expired) Exc…" at bounding box center [352, 153] width 63 height 12
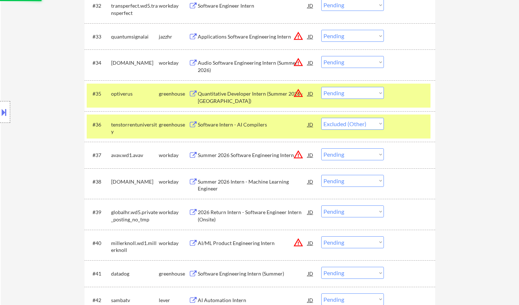
scroll to position [1201, 0]
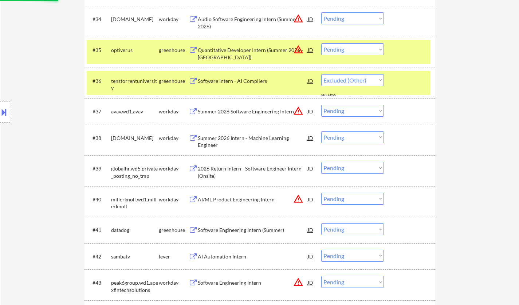
select select ""pending""
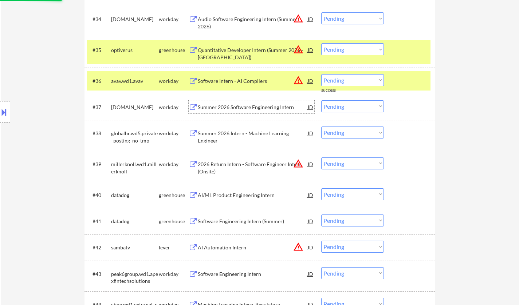
click at [238, 109] on div "Summer 2026 Software Engineering Intern" at bounding box center [253, 107] width 110 height 7
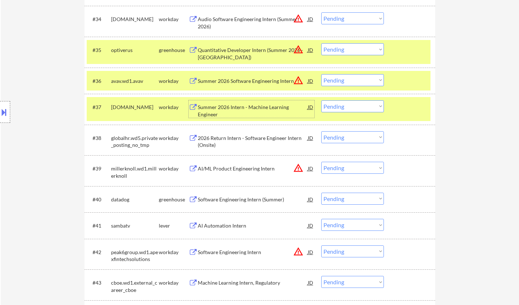
click at [221, 224] on div "AI Automation Intern" at bounding box center [253, 225] width 110 height 7
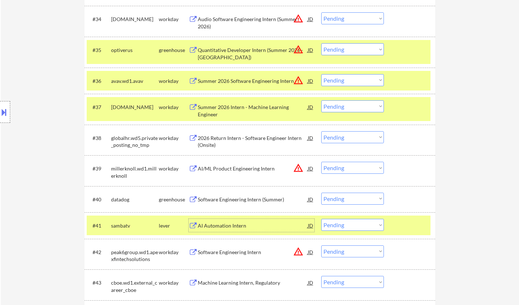
click at [360, 104] on select "Choose an option... Pending Applied Excluded (Questions) Excluded (Expired) Exc…" at bounding box center [352, 106] width 63 height 12
click at [321, 100] on select "Choose an option... Pending Applied Excluded (Questions) Excluded (Expired) Exc…" at bounding box center [352, 106] width 63 height 12
select select ""pending""
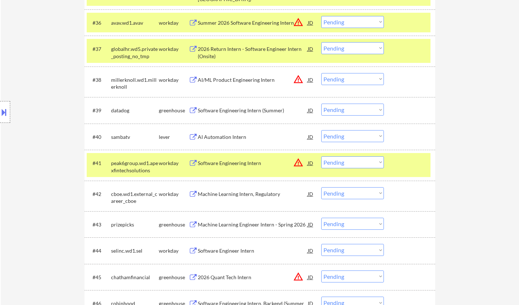
scroll to position [1274, 0]
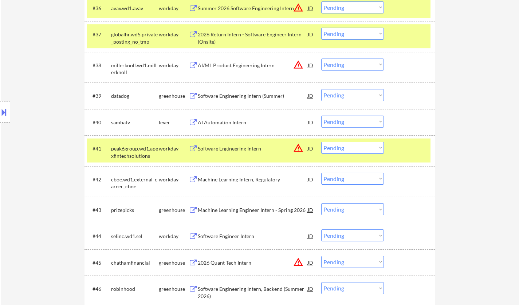
click at [367, 115] on div "#40 sambatv lever AI Automation Intern JD warning_amber Choose an option... Pen…" at bounding box center [259, 122] width 344 height 20
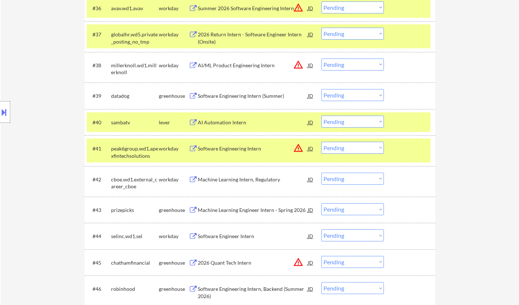
click at [365, 122] on select "Choose an option... Pending Applied Excluded (Questions) Excluded (Expired) Exc…" at bounding box center [352, 122] width 63 height 12
click at [321, 116] on select "Choose an option... Pending Applied Excluded (Questions) Excluded (Expired) Exc…" at bounding box center [352, 122] width 63 height 12
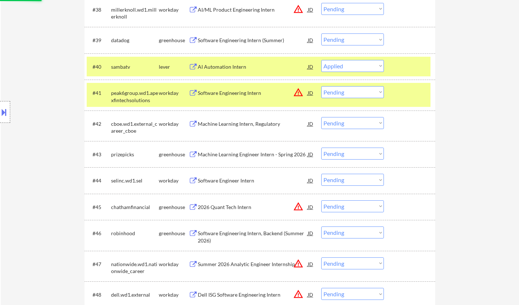
scroll to position [1383, 0]
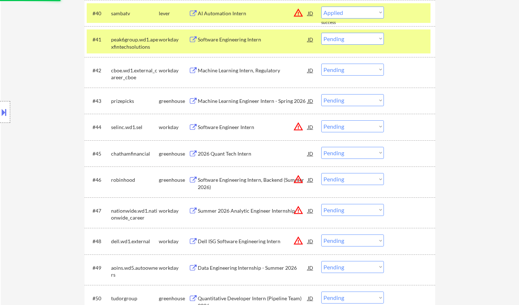
select select ""pending""
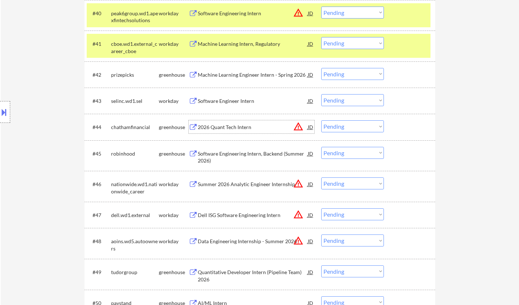
click at [237, 127] on div "2026 Quant Tech Intern" at bounding box center [253, 127] width 110 height 7
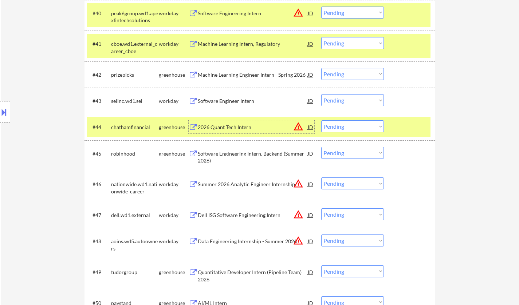
click at [359, 124] on select "Choose an option... Pending Applied Excluded (Questions) Excluded (Expired) Exc…" at bounding box center [352, 127] width 63 height 12
click at [321, 121] on select "Choose an option... Pending Applied Excluded (Questions) Excluded (Expired) Exc…" at bounding box center [352, 127] width 63 height 12
select select ""pending""
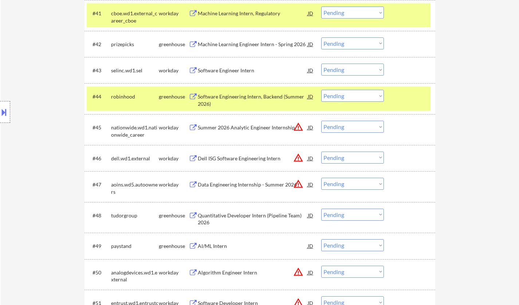
scroll to position [1456, 0]
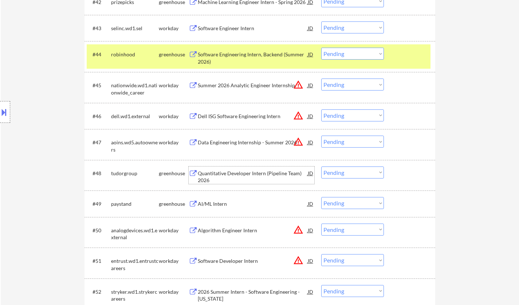
click at [238, 171] on div "Quantitative Developer Intern (Pipeline Team) 2026" at bounding box center [253, 177] width 110 height 14
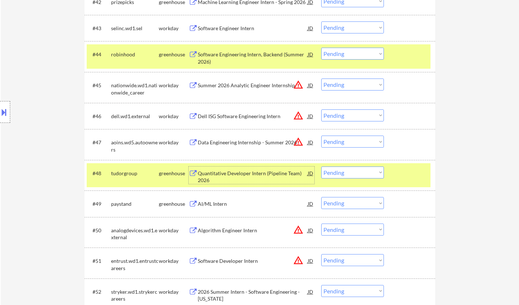
click at [351, 174] on select "Choose an option... Pending Applied Excluded (Questions) Excluded (Expired) Exc…" at bounding box center [352, 173] width 63 height 12
click at [321, 167] on select "Choose an option... Pending Applied Excluded (Questions) Excluded (Expired) Exc…" at bounding box center [352, 173] width 63 height 12
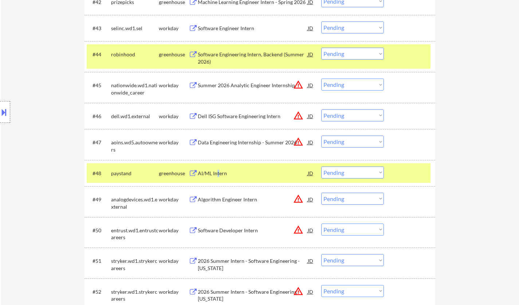
click at [217, 170] on div "AI/ML Intern" at bounding box center [253, 173] width 110 height 7
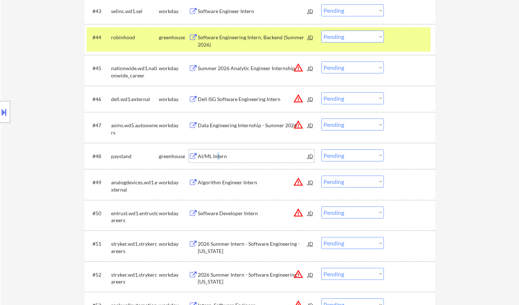
scroll to position [1529, 0]
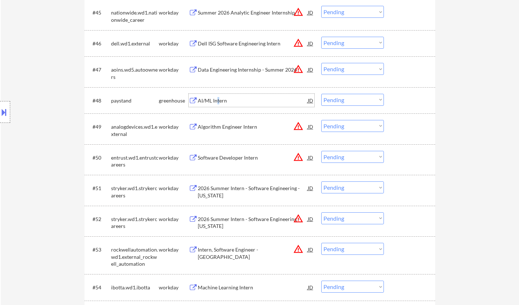
drag, startPoint x: 350, startPoint y: 98, endPoint x: 348, endPoint y: 104, distance: 6.1
click at [350, 98] on select "Choose an option... Pending Applied Excluded (Questions) Excluded (Expired) Exc…" at bounding box center [352, 100] width 63 height 12
click at [321, 94] on select "Choose an option... Pending Applied Excluded (Questions) Excluded (Expired) Exc…" at bounding box center [352, 100] width 63 height 12
select select ""pending""
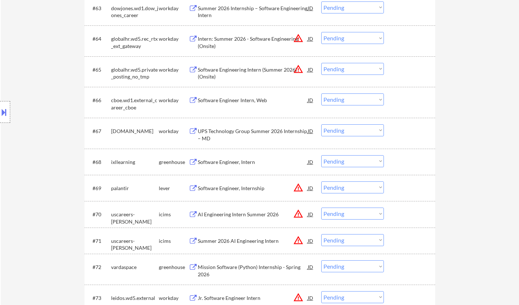
scroll to position [2112, 0]
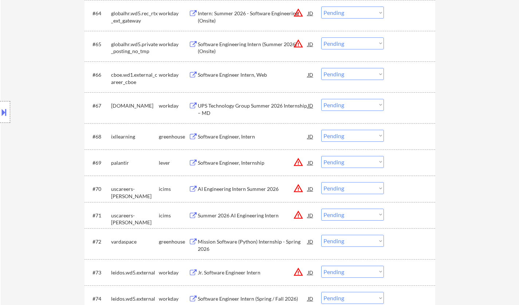
click at [234, 133] on div "Software Engineer, Intern" at bounding box center [253, 136] width 110 height 13
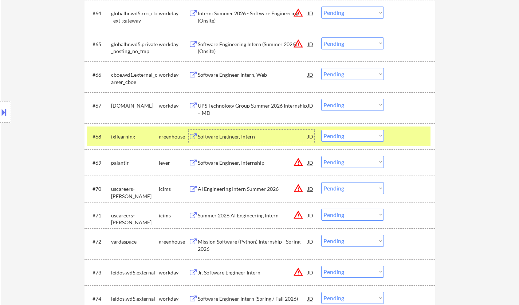
click at [227, 135] on div "Software Engineer, Intern" at bounding box center [253, 136] width 110 height 7
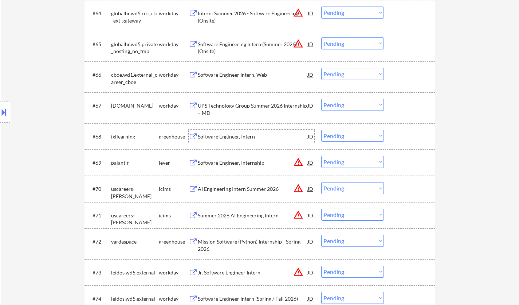
click at [351, 135] on select "Choose an option... Pending Applied Excluded (Questions) Excluded (Expired) Exc…" at bounding box center [352, 136] width 63 height 12
click at [321, 130] on select "Choose an option... Pending Applied Excluded (Questions) Excluded (Expired) Exc…" at bounding box center [352, 136] width 63 height 12
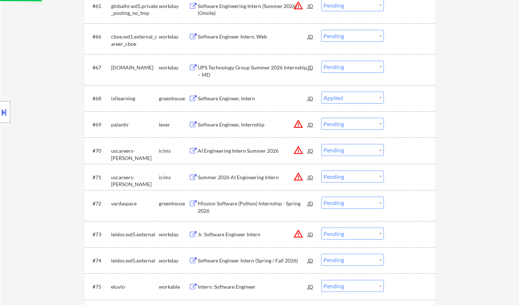
scroll to position [2184, 0]
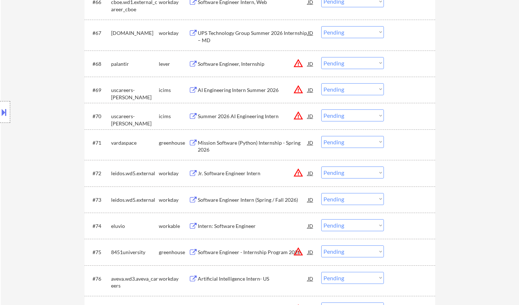
click at [234, 71] on div "#68 palantir lever Software Engineer, Internship JD warning_amber Choose an opt…" at bounding box center [259, 64] width 344 height 20
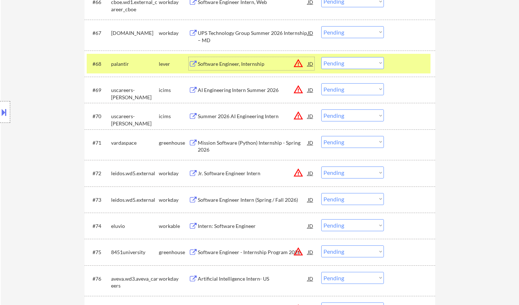
click at [224, 63] on div "Software Engineer, Internship" at bounding box center [253, 63] width 110 height 7
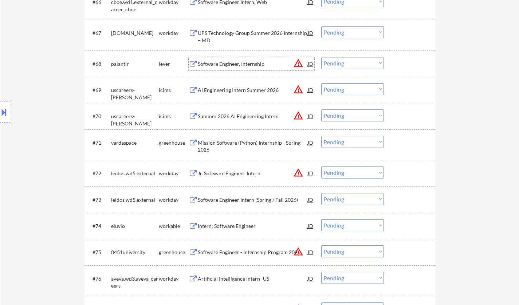
drag, startPoint x: 335, startPoint y: 61, endPoint x: 340, endPoint y: 68, distance: 8.4
click at [335, 61] on select "Choose an option... Pending Applied Excluded (Questions) Excluded (Expired) Exc…" at bounding box center [352, 63] width 63 height 12
click at [321, 57] on select "Choose an option... Pending Applied Excluded (Questions) Excluded (Expired) Exc…" at bounding box center [352, 63] width 63 height 12
select select ""pending""
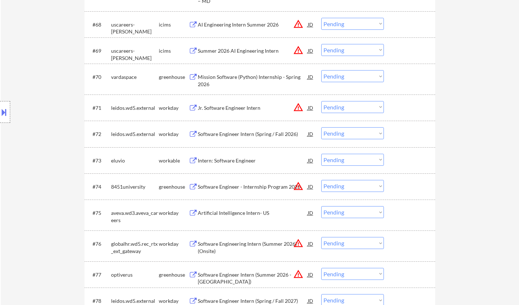
scroll to position [2257, 0]
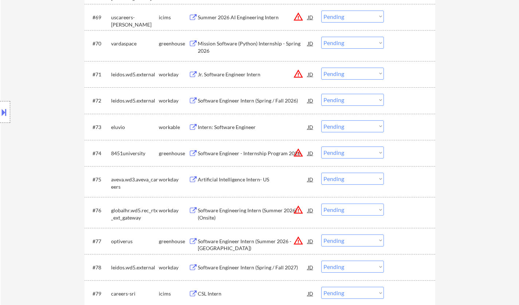
click at [230, 128] on div "Intern: Software Engineer" at bounding box center [253, 127] width 110 height 7
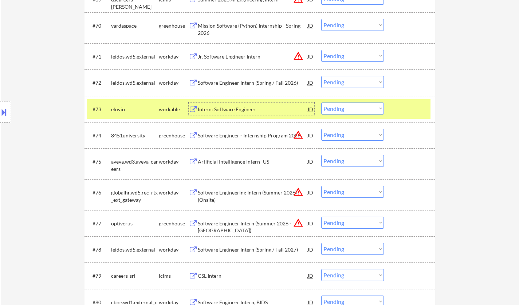
scroll to position [2284, 0]
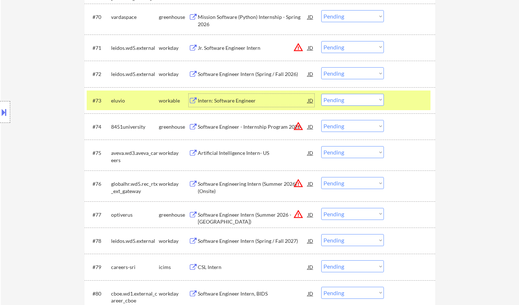
click at [347, 98] on select "Choose an option... Pending Applied Excluded (Questions) Excluded (Expired) Exc…" at bounding box center [352, 100] width 63 height 12
click at [321, 94] on select "Choose an option... Pending Applied Excluded (Questions) Excluded (Expired) Exc…" at bounding box center [352, 100] width 63 height 12
select select ""pending""
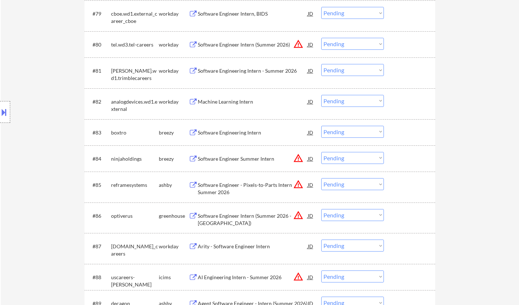
scroll to position [2539, 0]
click at [228, 131] on div "Software Engineering Intern" at bounding box center [253, 131] width 110 height 7
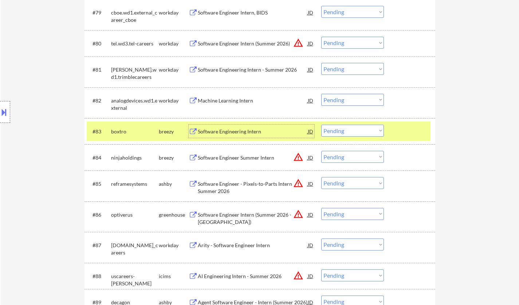
drag, startPoint x: 347, startPoint y: 127, endPoint x: 351, endPoint y: 129, distance: 5.0
click at [347, 127] on select "Choose an option... Pending Applied Excluded (Questions) Excluded (Expired) Exc…" at bounding box center [352, 131] width 63 height 12
click at [321, 125] on select "Choose an option... Pending Applied Excluded (Questions) Excluded (Expired) Exc…" at bounding box center [352, 131] width 63 height 12
select select ""pending""
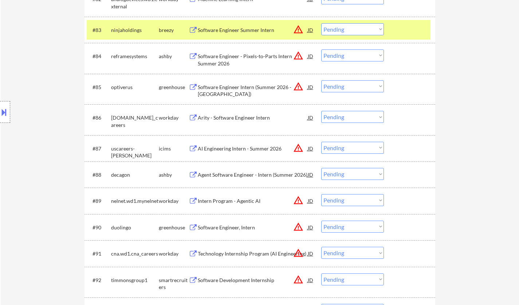
scroll to position [2648, 0]
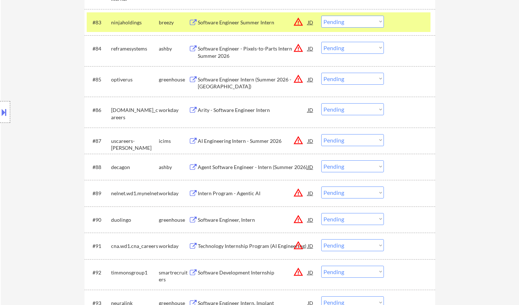
click at [241, 165] on div "Agent Software Engineer - Intern (Summer 2026)" at bounding box center [253, 167] width 110 height 7
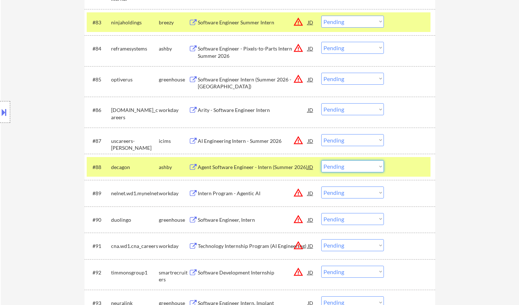
click at [348, 170] on select "Choose an option... Pending Applied Excluded (Questions) Excluded (Expired) Exc…" at bounding box center [352, 167] width 63 height 12
click at [321, 161] on select "Choose an option... Pending Applied Excluded (Questions) Excluded (Expired) Exc…" at bounding box center [352, 167] width 63 height 12
select select ""pending""
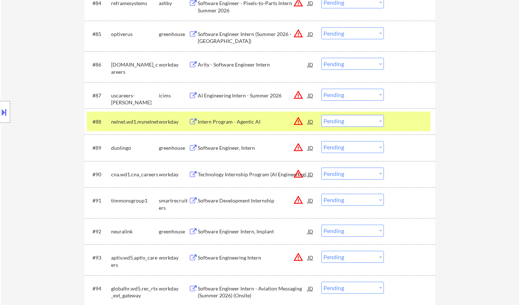
scroll to position [2721, 0]
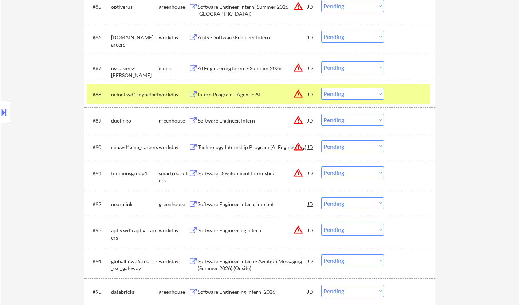
click at [233, 173] on div "Software Development Internship" at bounding box center [253, 173] width 110 height 7
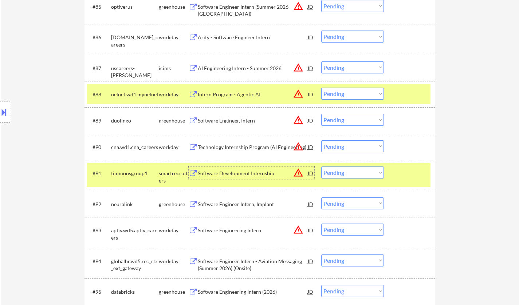
click at [346, 173] on select "Choose an option... Pending Applied Excluded (Questions) Excluded (Expired) Exc…" at bounding box center [352, 173] width 63 height 12
click at [321, 167] on select "Choose an option... Pending Applied Excluded (Questions) Excluded (Expired) Exc…" at bounding box center [352, 173] width 63 height 12
select select ""pending""
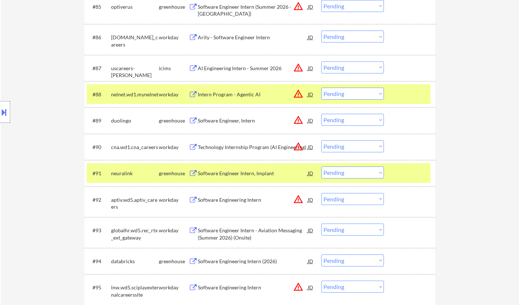
scroll to position [2794, 0]
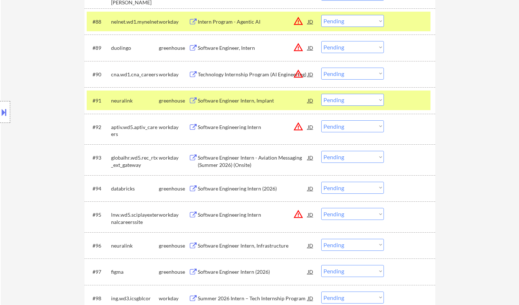
click at [246, 189] on div "Software Engineering Intern (2026)" at bounding box center [253, 188] width 110 height 7
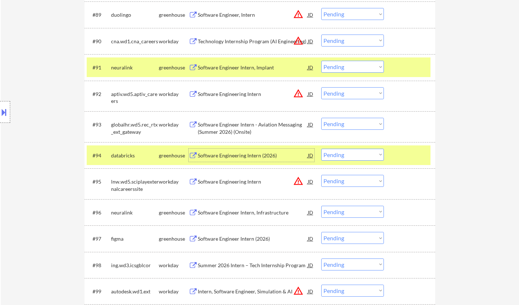
scroll to position [2876, 0]
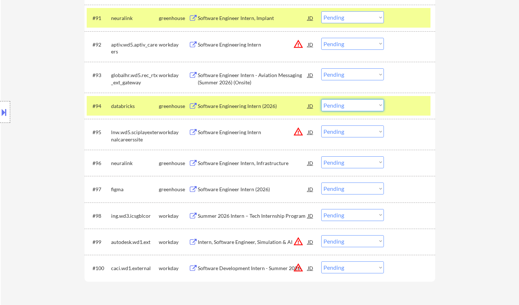
drag, startPoint x: 337, startPoint y: 106, endPoint x: 335, endPoint y: 110, distance: 3.7
click at [337, 106] on select "Choose an option... Pending Applied Excluded (Questions) Excluded (Expired) Exc…" at bounding box center [352, 105] width 63 height 12
click at [321, 99] on select "Choose an option... Pending Applied Excluded (Questions) Excluded (Expired) Exc…" at bounding box center [352, 105] width 63 height 12
select select ""pending""
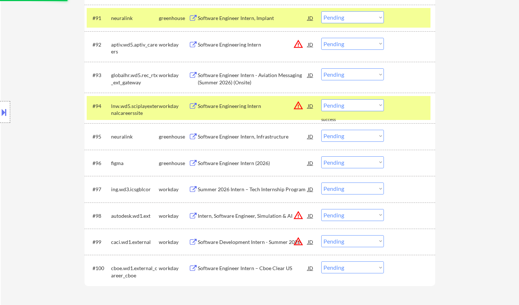
scroll to position [2694, 0]
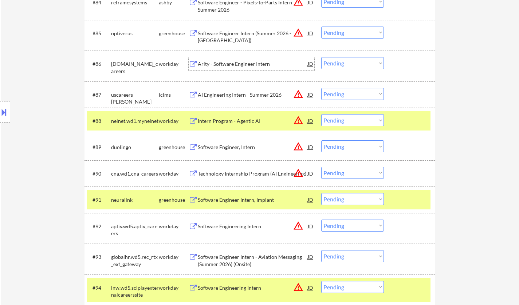
click at [226, 66] on div "Arity - Software Engineer Intern" at bounding box center [253, 63] width 110 height 7
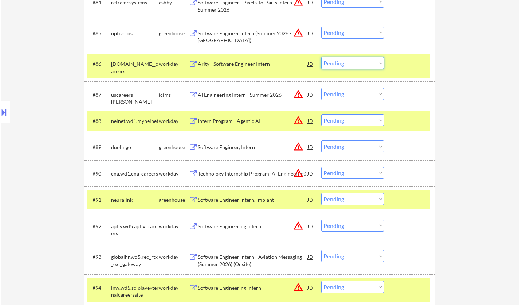
click at [352, 65] on select "Choose an option... Pending Applied Excluded (Questions) Excluded (Expired) Exc…" at bounding box center [352, 63] width 63 height 12
click at [321, 57] on select "Choose an option... Pending Applied Excluded (Questions) Excluded (Expired) Exc…" at bounding box center [352, 63] width 63 height 12
select select ""pending""
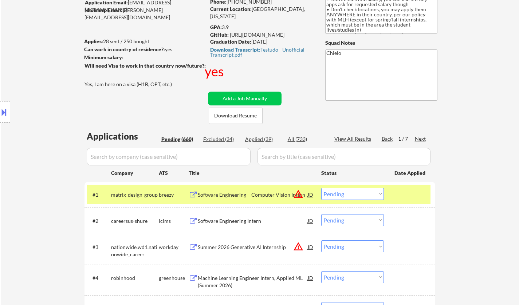
scroll to position [182, 0]
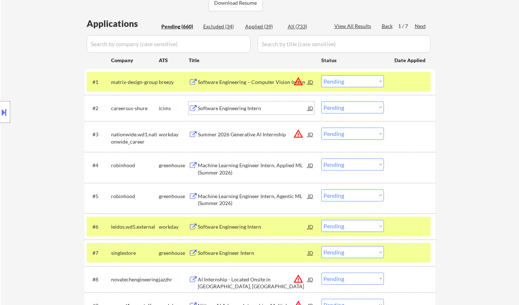
click at [233, 107] on div "Software Engineering Intern" at bounding box center [253, 108] width 110 height 7
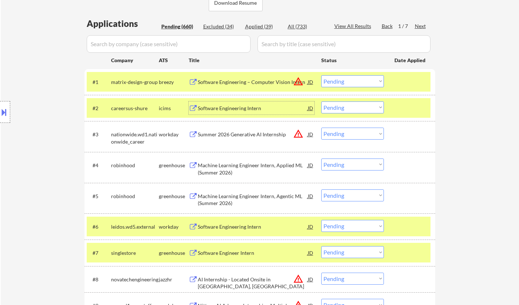
click at [367, 108] on select "Choose an option... Pending Applied Excluded (Questions) Excluded (Expired) Exc…" at bounding box center [352, 108] width 63 height 12
click at [321, 102] on select "Choose an option... Pending Applied Excluded (Questions) Excluded (Expired) Exc…" at bounding box center [352, 108] width 63 height 12
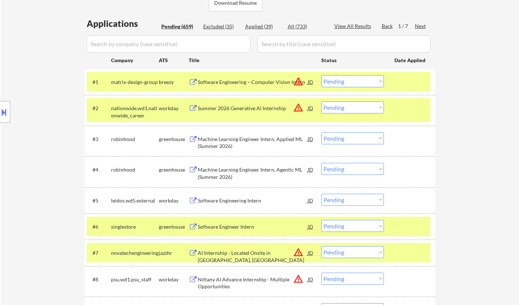
click at [248, 106] on div "Summer 2026 Generative AI Internship" at bounding box center [253, 108] width 110 height 7
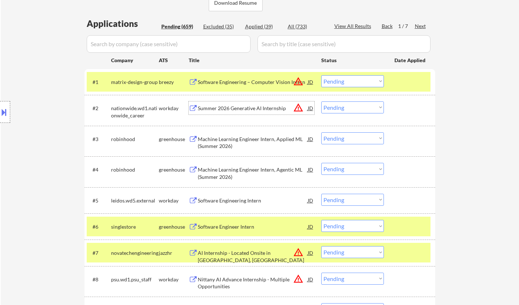
drag, startPoint x: 351, startPoint y: 103, endPoint x: 353, endPoint y: 113, distance: 10.3
click at [351, 103] on select "Choose an option... Pending Applied Excluded (Questions) Excluded (Expired) Exc…" at bounding box center [352, 108] width 63 height 12
click at [321, 102] on select "Choose an option... Pending Applied Excluded (Questions) Excluded (Expired) Exc…" at bounding box center [352, 108] width 63 height 12
select select ""pending""
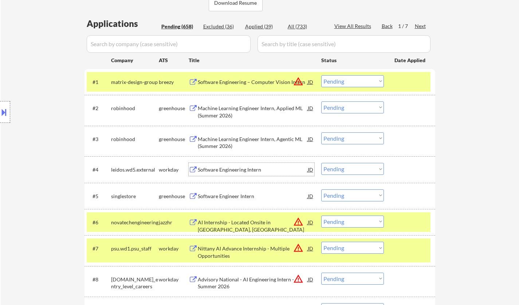
click at [240, 170] on div "Software Engineering Intern" at bounding box center [253, 169] width 110 height 7
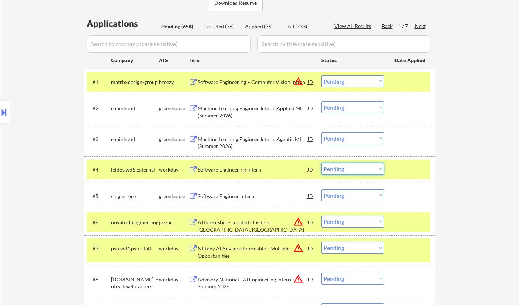
click at [357, 169] on select "Choose an option... Pending Applied Excluded (Questions) Excluded (Expired) Exc…" at bounding box center [352, 169] width 63 height 12
click at [321, 163] on select "Choose an option... Pending Applied Excluded (Questions) Excluded (Expired) Exc…" at bounding box center [352, 169] width 63 height 12
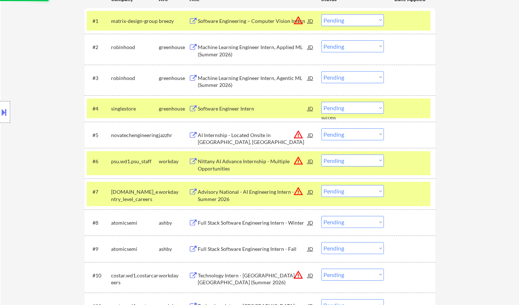
scroll to position [255, 0]
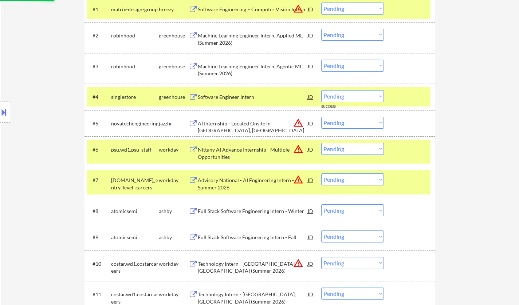
click at [236, 96] on div "Software Engineer Intern" at bounding box center [253, 97] width 110 height 7
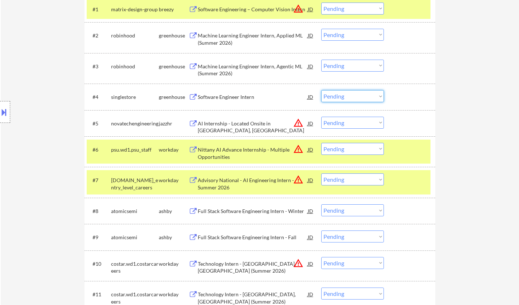
drag, startPoint x: 336, startPoint y: 94, endPoint x: 343, endPoint y: 102, distance: 9.8
click at [337, 94] on select "Choose an option... Pending Applied Excluded (Questions) Excluded (Expired) Exc…" at bounding box center [352, 96] width 63 height 12
click at [321, 90] on select "Choose an option... Pending Applied Excluded (Questions) Excluded (Expired) Exc…" at bounding box center [352, 96] width 63 height 12
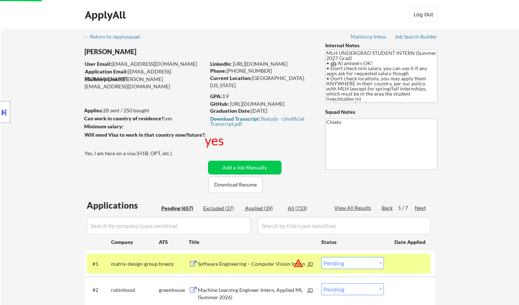
scroll to position [0, 0]
select select ""pending""
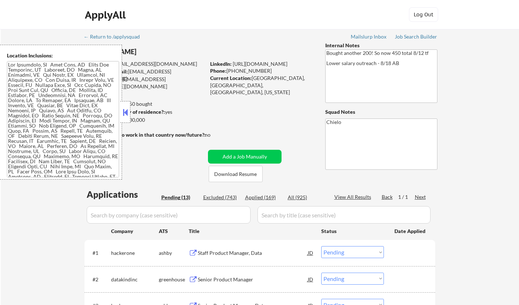
select select ""pending""
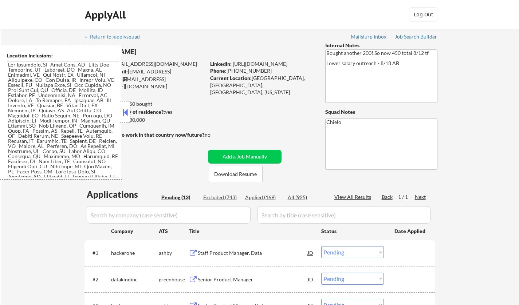
select select ""pending""
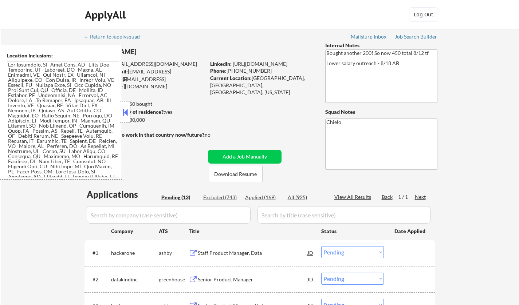
select select ""pending""
click at [126, 113] on button at bounding box center [125, 112] width 8 height 11
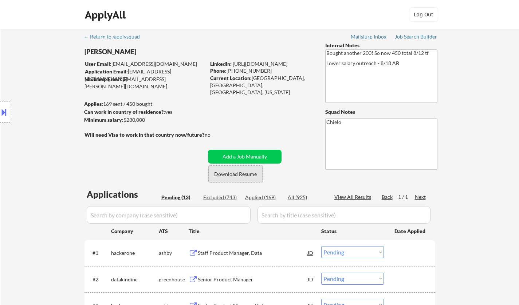
click at [229, 176] on button "Download Resume" at bounding box center [236, 174] width 54 height 16
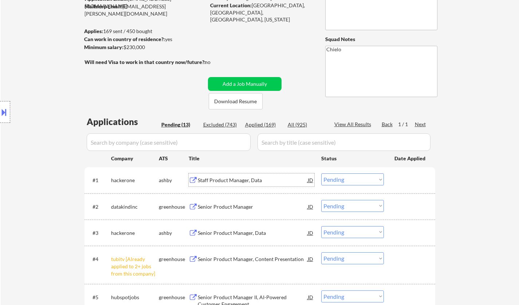
click at [226, 182] on div "Staff Product Manager, Data" at bounding box center [253, 180] width 110 height 7
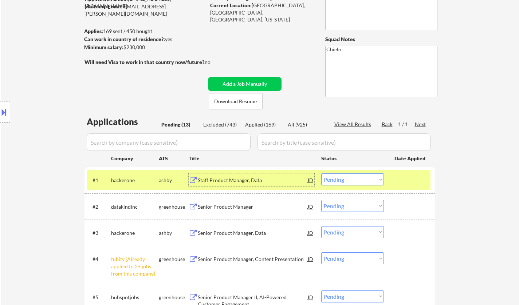
drag, startPoint x: 345, startPoint y: 180, endPoint x: 345, endPoint y: 185, distance: 5.1
click at [345, 180] on select "Choose an option... Pending Applied Excluded (Questions) Excluded (Expired) Exc…" at bounding box center [352, 180] width 63 height 12
click at [321, 174] on select "Choose an option... Pending Applied Excluded (Questions) Excluded (Expired) Exc…" at bounding box center [352, 180] width 63 height 12
select select ""pending""
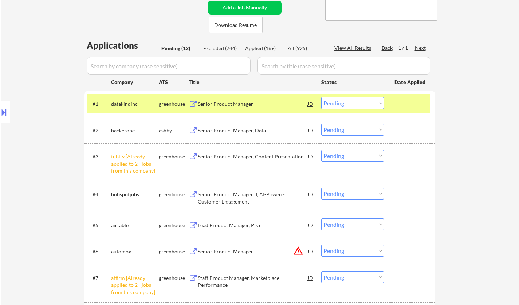
scroll to position [109, 0]
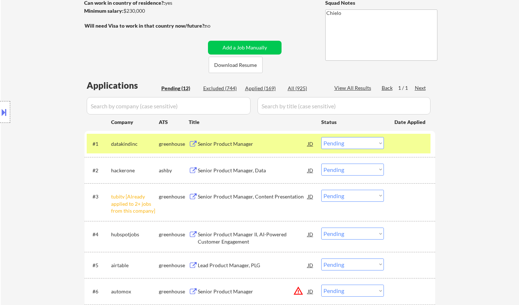
click at [363, 200] on select "Choose an option... Pending Applied Excluded (Questions) Excluded (Expired) Exc…" at bounding box center [352, 196] width 63 height 12
click at [321, 190] on select "Choose an option... Pending Applied Excluded (Questions) Excluded (Expired) Exc…" at bounding box center [352, 196] width 63 height 12
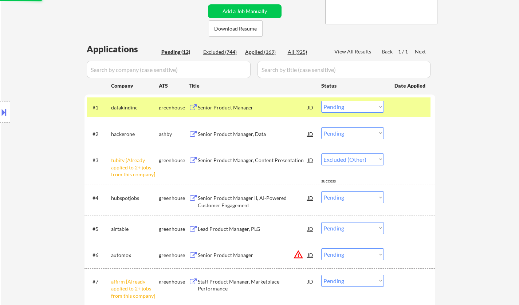
select select ""pending""
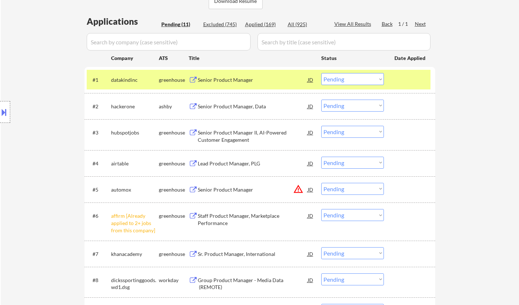
scroll to position [182, 0]
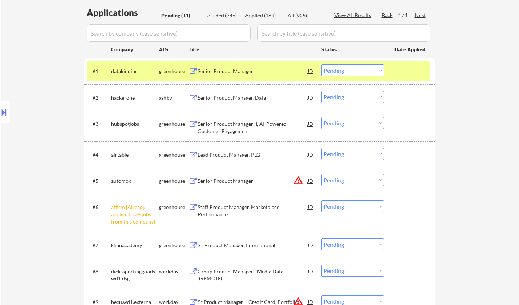
click at [347, 201] on select "Choose an option... Pending Applied Excluded (Questions) Excluded (Expired) Exc…" at bounding box center [352, 207] width 63 height 12
click at [321, 201] on select "Choose an option... Pending Applied Excluded (Questions) Excluded (Expired) Exc…" at bounding box center [352, 207] width 63 height 12
select select ""pending""
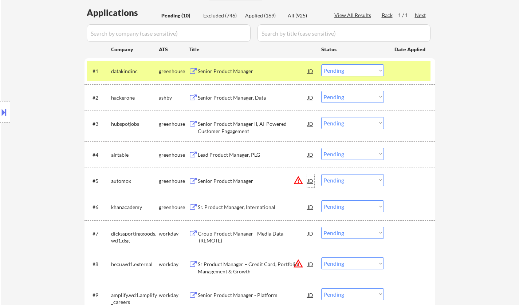
click at [312, 179] on div "JD" at bounding box center [310, 180] width 7 height 13
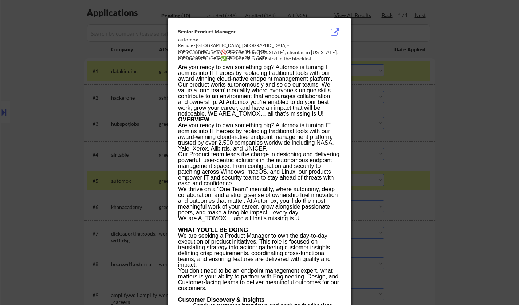
click at [27, 130] on div at bounding box center [259, 152] width 519 height 305
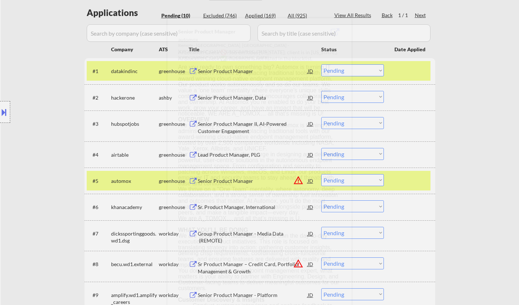
click at [1, 114] on button at bounding box center [4, 112] width 8 height 12
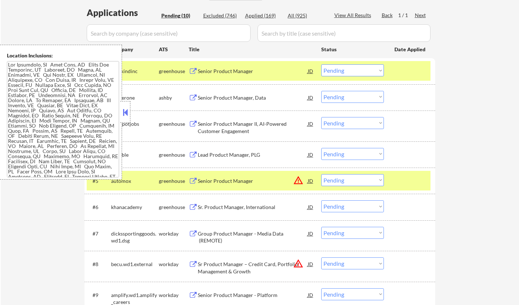
click at [125, 115] on button at bounding box center [125, 112] width 8 height 11
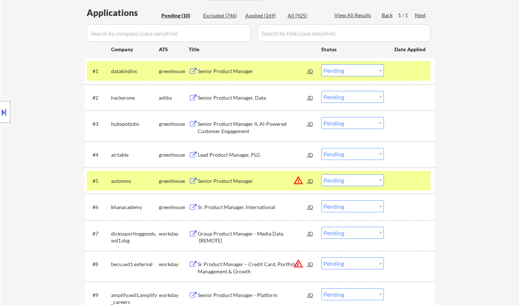
click at [310, 180] on div "JD" at bounding box center [310, 180] width 7 height 13
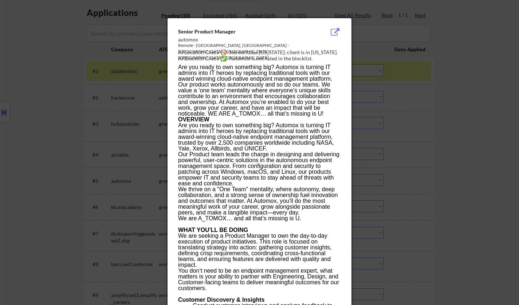
click at [485, 222] on div at bounding box center [259, 152] width 519 height 305
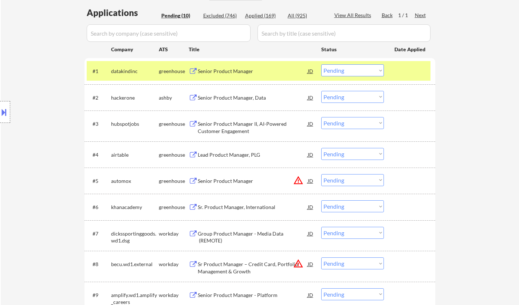
click at [367, 183] on select "Choose an option... Pending Applied Excluded (Questions) Excluded (Expired) Exc…" at bounding box center [352, 180] width 63 height 12
click at [321, 174] on select "Choose an option... Pending Applied Excluded (Questions) Excluded (Expired) Exc…" at bounding box center [352, 180] width 63 height 12
select select ""pending""
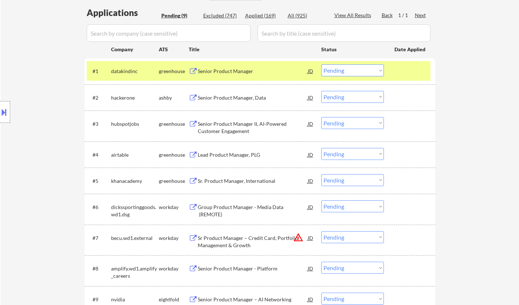
click at [233, 72] on div "Senior Product Manager" at bounding box center [253, 71] width 110 height 7
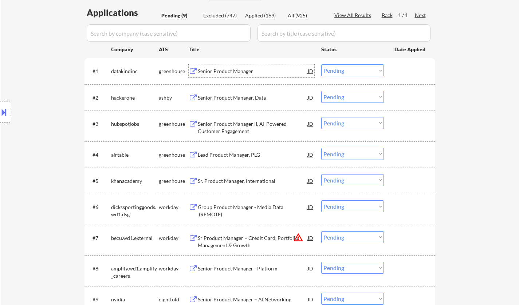
drag, startPoint x: 355, startPoint y: 70, endPoint x: 356, endPoint y: 75, distance: 5.2
click at [355, 70] on select "Choose an option... Pending Applied Excluded (Questions) Excluded (Expired) Exc…" at bounding box center [352, 70] width 63 height 12
click at [321, 64] on select "Choose an option... Pending Applied Excluded (Questions) Excluded (Expired) Exc…" at bounding box center [352, 70] width 63 height 12
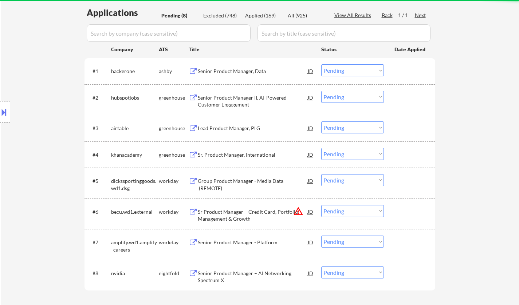
click at [249, 71] on div "Senior Product Manager, Data" at bounding box center [253, 71] width 110 height 7
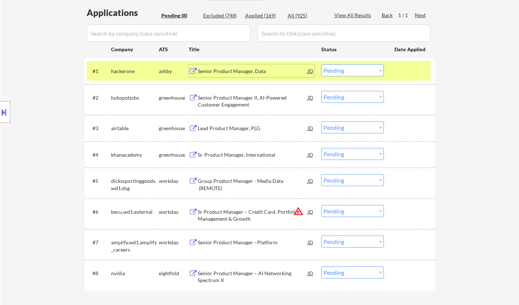
click at [357, 66] on select "Choose an option... Pending Applied Excluded (Questions) Excluded (Expired) Exc…" at bounding box center [352, 70] width 63 height 12
click at [321, 64] on select "Choose an option... Pending Applied Excluded (Questions) Excluded (Expired) Exc…" at bounding box center [352, 70] width 63 height 12
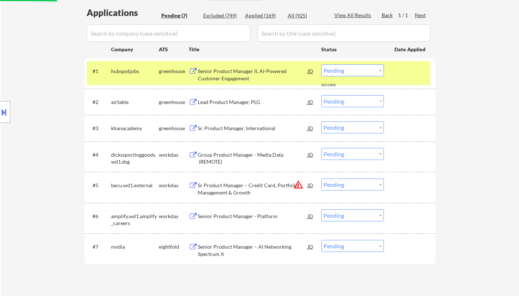
click at [244, 68] on div "Senior Product Manager II, AI-Powered Customer Engagement" at bounding box center [253, 75] width 110 height 14
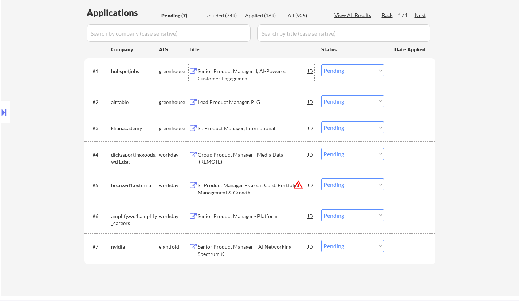
click at [350, 74] on select "Choose an option... Pending Applied Excluded (Questions) Excluded (Expired) Exc…" at bounding box center [352, 70] width 63 height 12
click at [321, 64] on select "Choose an option... Pending Applied Excluded (Questions) Excluded (Expired) Exc…" at bounding box center [352, 70] width 63 height 12
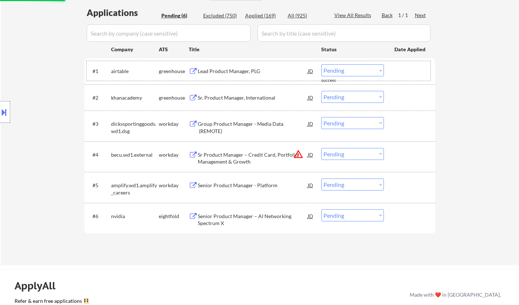
drag, startPoint x: 231, startPoint y: 64, endPoint x: 237, endPoint y: 68, distance: 6.6
click at [232, 64] on div "#1 airtable greenhouse Lead Product Manager, PLG JD Choose an option... Pending…" at bounding box center [259, 71] width 344 height 20
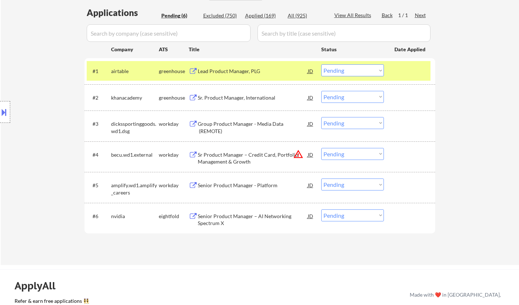
click at [229, 68] on div "Lead Product Manager, PLG" at bounding box center [253, 71] width 110 height 7
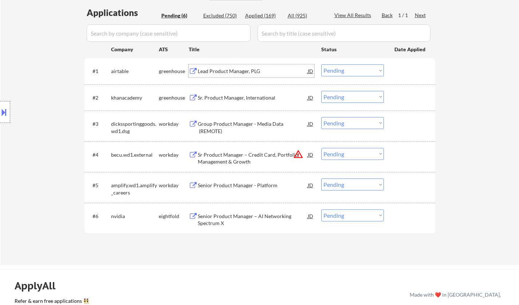
drag, startPoint x: 337, startPoint y: 70, endPoint x: 354, endPoint y: 75, distance: 17.6
click at [337, 70] on select "Choose an option... Pending Applied Excluded (Questions) Excluded (Expired) Exc…" at bounding box center [352, 70] width 63 height 12
click at [321, 64] on select "Choose an option... Pending Applied Excluded (Questions) Excluded (Expired) Exc…" at bounding box center [352, 70] width 63 height 12
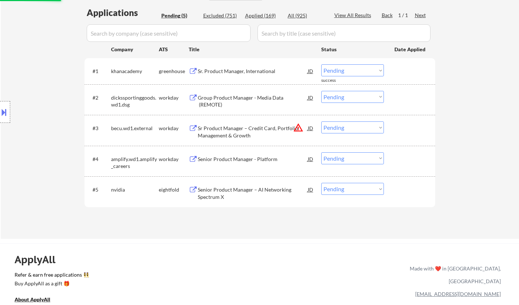
click at [232, 75] on div "Sr. Product Manager, International" at bounding box center [253, 70] width 110 height 13
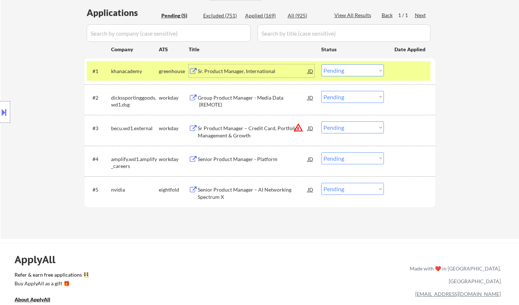
drag, startPoint x: 353, startPoint y: 69, endPoint x: 352, endPoint y: 75, distance: 6.2
click at [353, 69] on select "Choose an option... Pending Applied Excluded (Questions) Excluded (Expired) Exc…" at bounding box center [352, 70] width 63 height 12
click at [321, 64] on select "Choose an option... Pending Applied Excluded (Questions) Excluded (Expired) Exc…" at bounding box center [352, 70] width 63 height 12
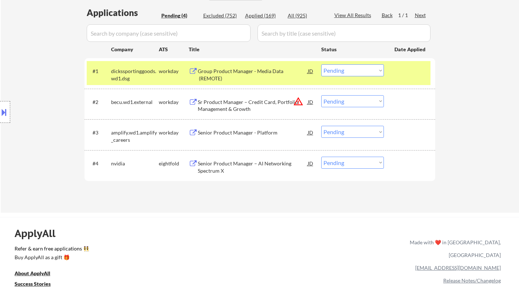
click at [230, 70] on div "Group Product Manager - Media Data (REMOTE)" at bounding box center [253, 75] width 110 height 14
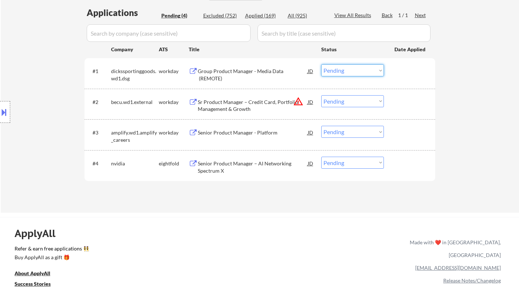
click at [341, 67] on select "Choose an option... Pending Applied Excluded (Questions) Excluded (Expired) Exc…" at bounding box center [352, 70] width 63 height 12
click at [321, 64] on select "Choose an option... Pending Applied Excluded (Questions) Excluded (Expired) Exc…" at bounding box center [352, 70] width 63 height 12
select select ""pending""
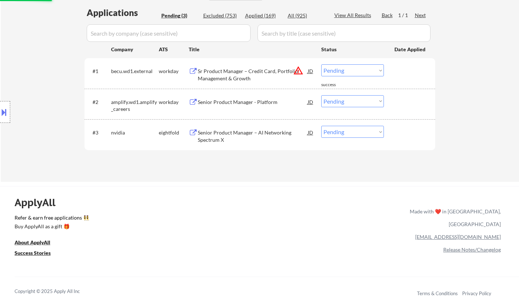
click at [224, 103] on div "Senior Product Manager - Platform" at bounding box center [253, 102] width 110 height 7
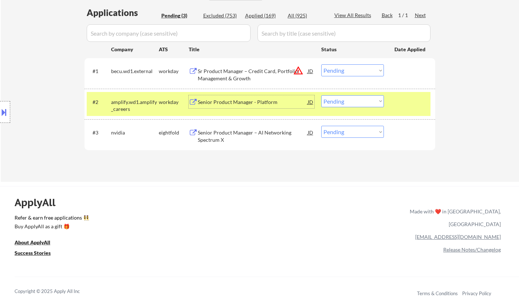
click at [358, 100] on select "Choose an option... Pending Applied Excluded (Questions) Excluded (Expired) Exc…" at bounding box center [352, 101] width 63 height 12
click at [321, 95] on select "Choose an option... Pending Applied Excluded (Questions) Excluded (Expired) Exc…" at bounding box center [352, 101] width 63 height 12
select select ""pending""
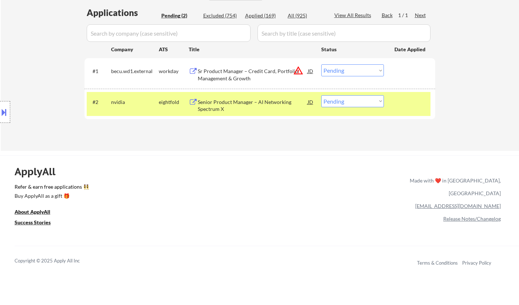
click at [344, 71] on select "Choose an option... Pending Applied Excluded (Questions) Excluded (Expired) Exc…" at bounding box center [352, 70] width 63 height 12
click at [321, 64] on select "Choose an option... Pending Applied Excluded (Questions) Excluded (Expired) Exc…" at bounding box center [352, 70] width 63 height 12
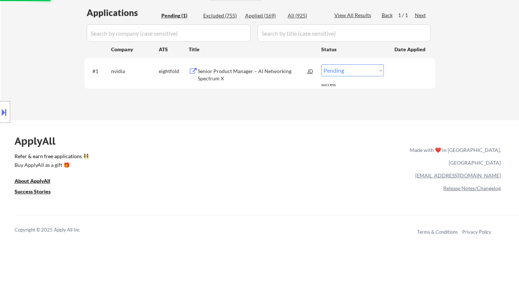
click at [261, 72] on div "Senior Product Manager – AI Networking Spectrum X" at bounding box center [253, 75] width 110 height 14
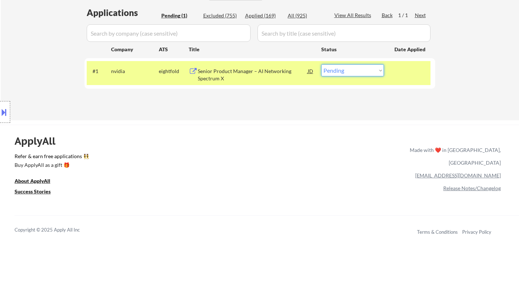
click at [352, 71] on select "Choose an option... Pending Applied Excluded (Questions) Excluded (Expired) Exc…" at bounding box center [352, 70] width 63 height 12
select select ""excluded__bad_match_""
click at [321, 64] on select "Choose an option... Pending Applied Excluded (Questions) Excluded (Expired) Exc…" at bounding box center [352, 70] width 63 height 12
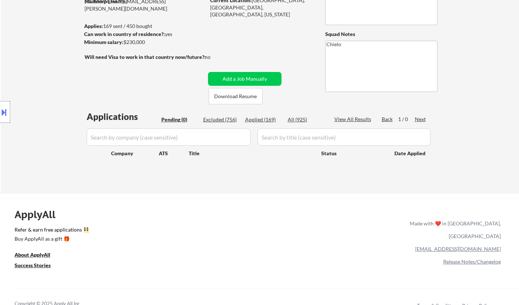
scroll to position [0, 0]
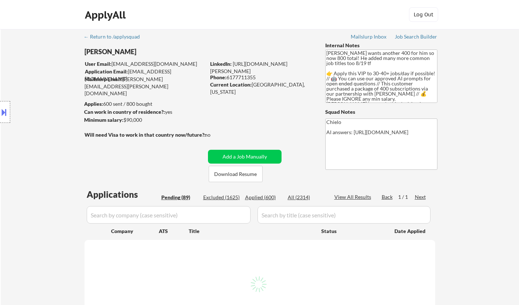
select select ""pending""
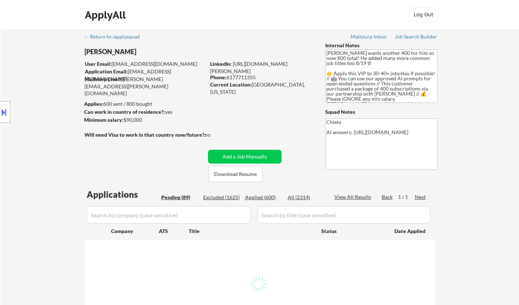
select select ""pending""
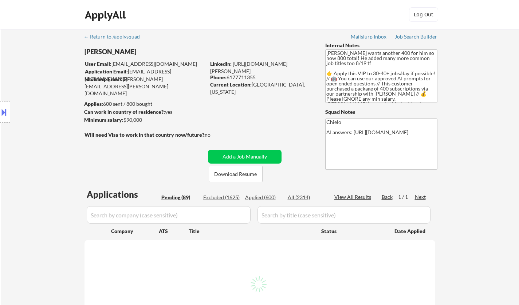
select select ""pending""
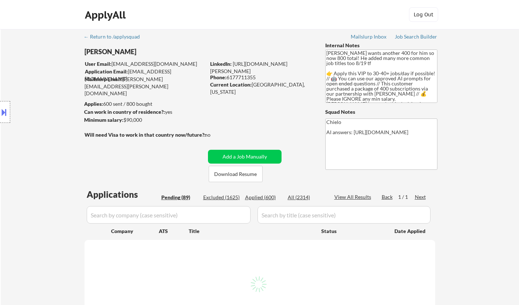
select select ""pending""
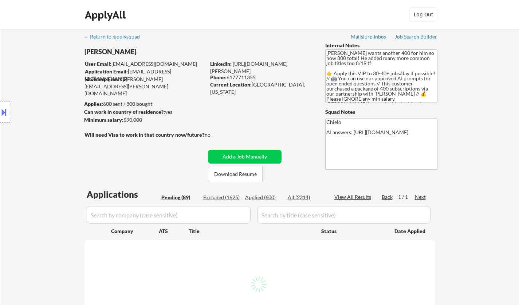
select select ""pending""
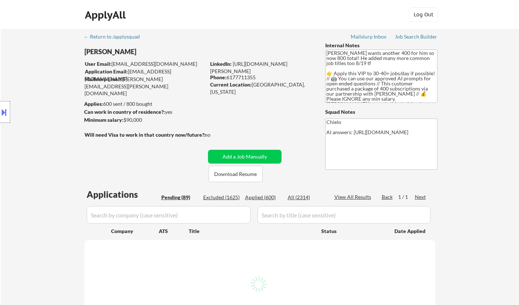
select select ""pending""
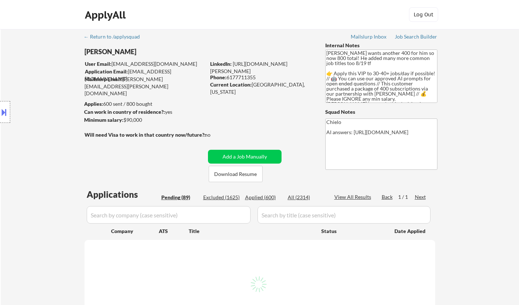
select select ""pending""
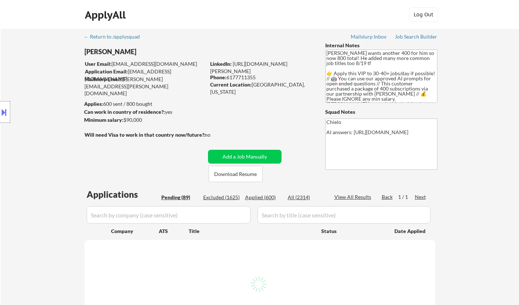
select select ""pending""
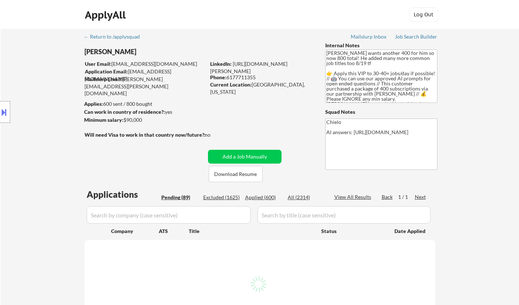
select select ""pending""
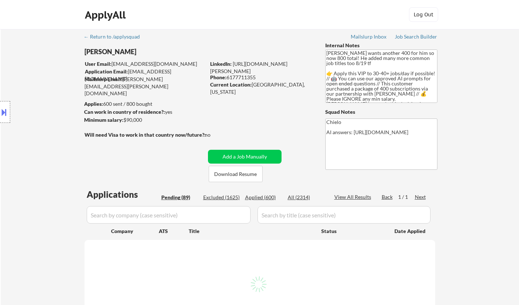
select select ""pending""
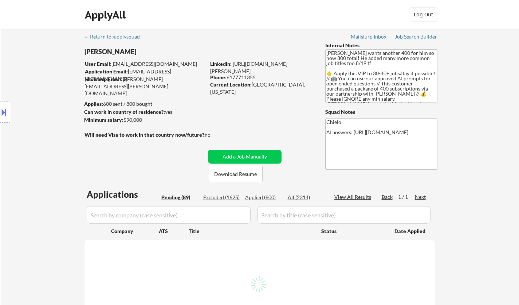
select select ""pending""
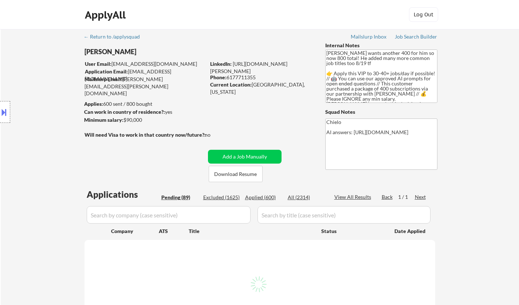
select select ""pending""
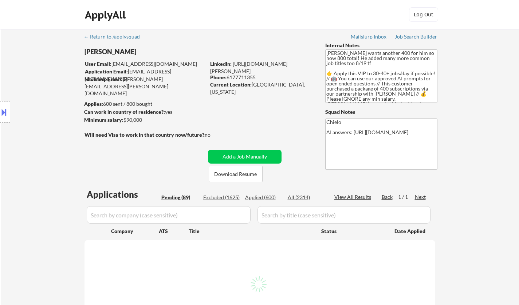
select select ""pending""
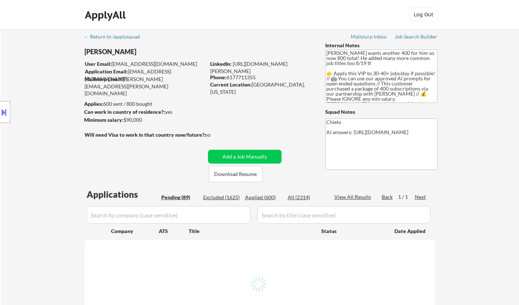
select select ""pending""
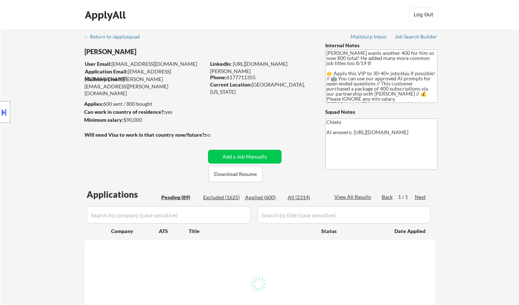
select select ""pending""
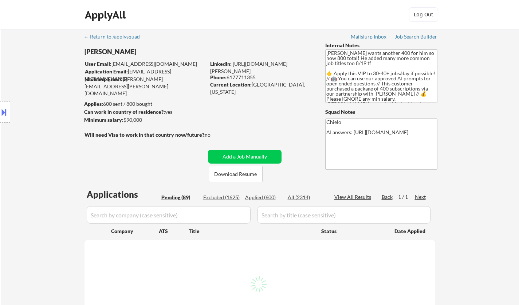
select select ""pending""
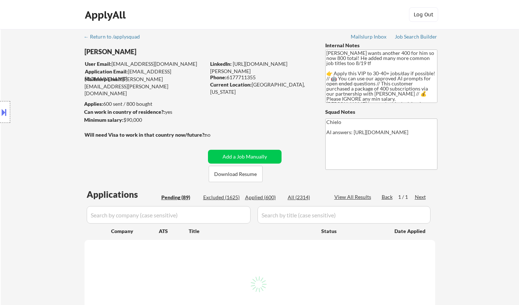
select select ""pending""
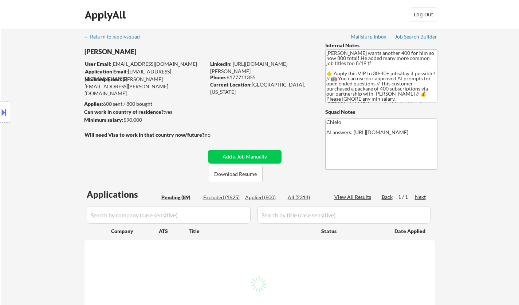
select select ""pending""
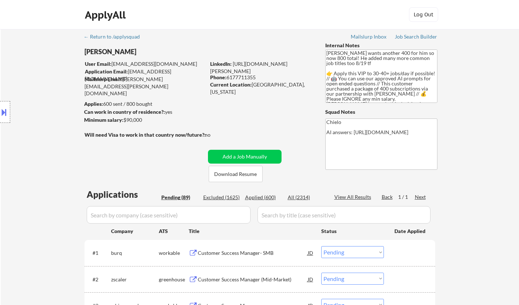
select select ""pending""
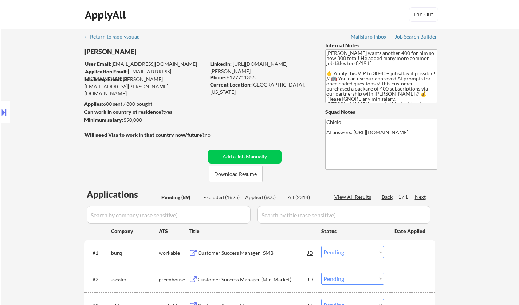
select select ""pending""
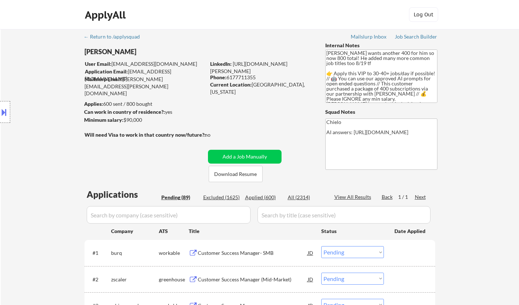
select select ""pending""
select select ""PLACEHOLDER_1427118222253""
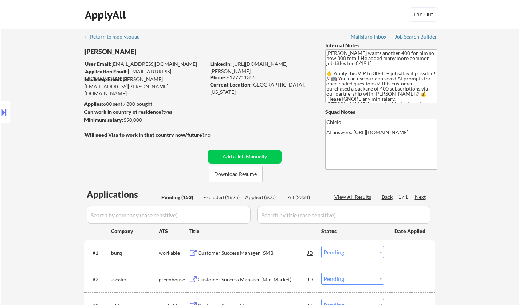
select select ""PLACEHOLDER_1427118222253""
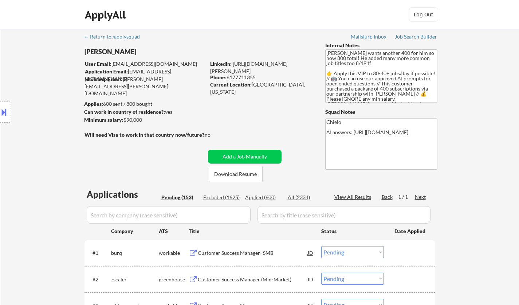
select select ""PLACEHOLDER_1427118222253""
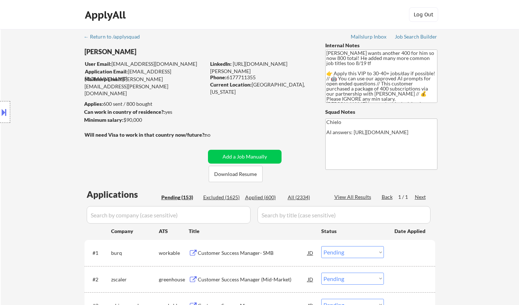
select select ""PLACEHOLDER_1427118222253""
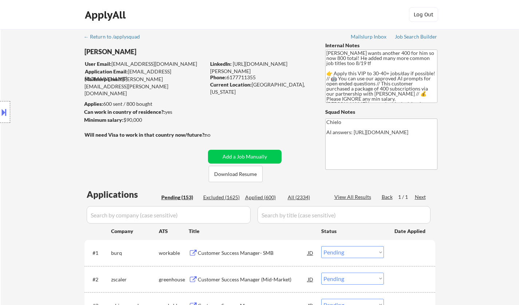
select select ""PLACEHOLDER_1427118222253""
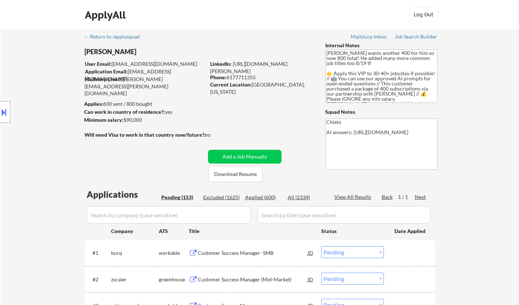
select select ""PLACEHOLDER_1427118222253""
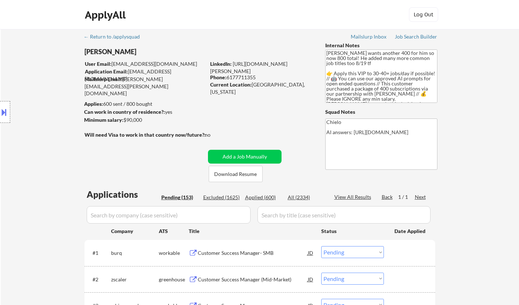
select select ""PLACEHOLDER_1427118222253""
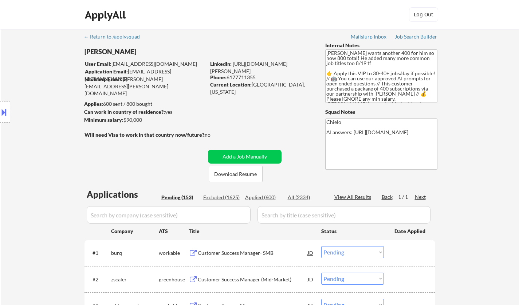
select select ""PLACEHOLDER_1427118222253""
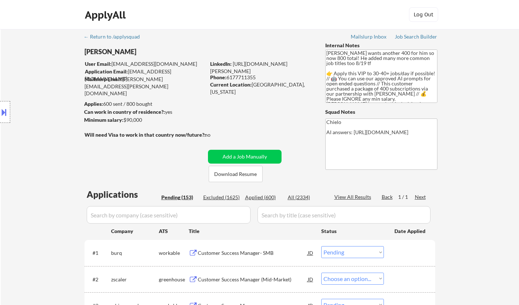
select select ""PLACEHOLDER_1427118222253""
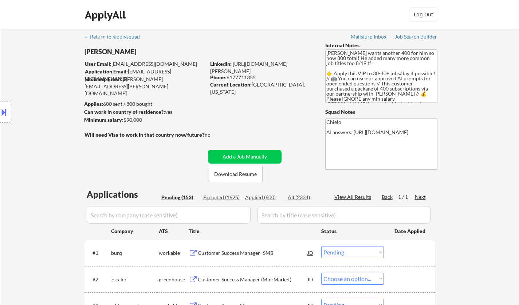
select select ""PLACEHOLDER_1427118222253""
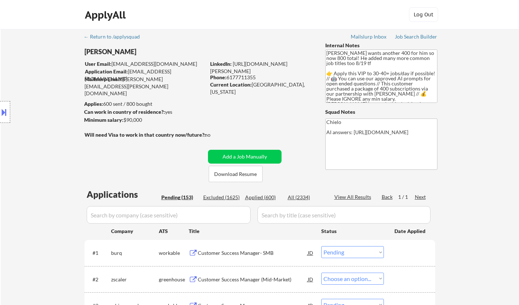
select select ""PLACEHOLDER_1427118222253""
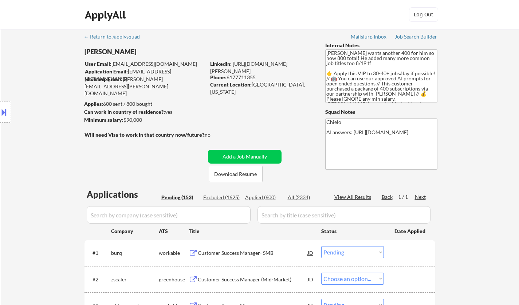
select select ""PLACEHOLDER_1427118222253""
select select ""pending""
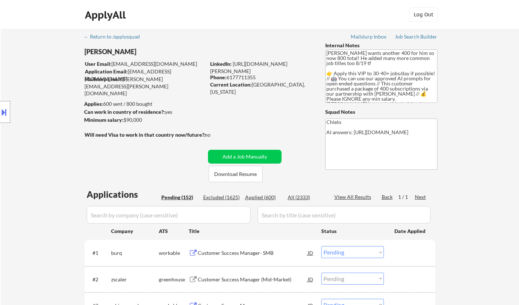
select select ""pending""
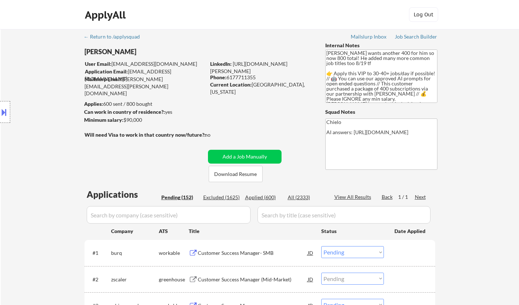
select select ""pending""
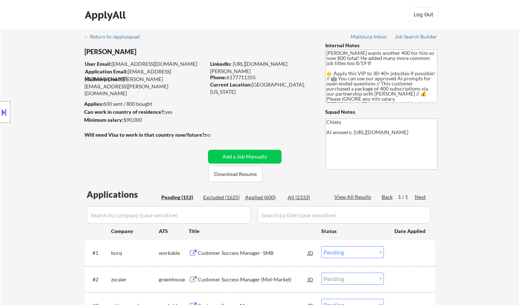
select select ""pending""
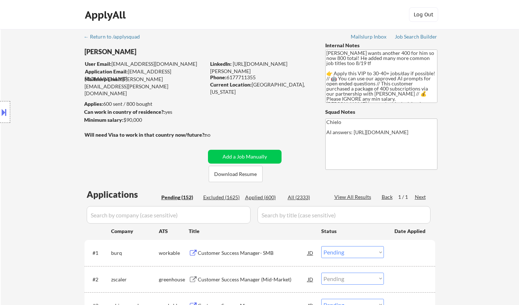
select select ""PLACEHOLDER_1427118222253""
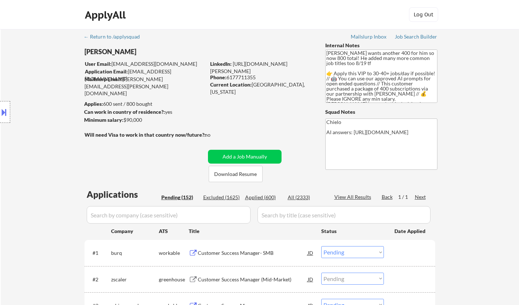
select select ""PLACEHOLDER_1427118222253""
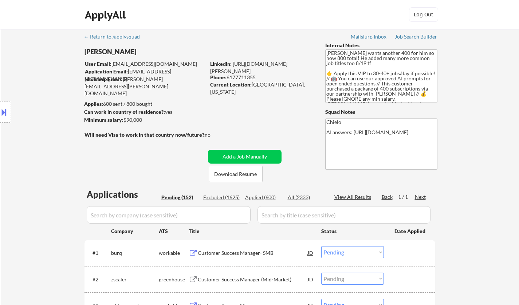
select select ""PLACEHOLDER_1427118222253""
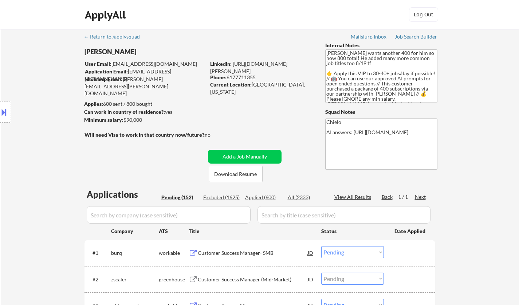
select select ""PLACEHOLDER_1427118222253""
select select ""pending""
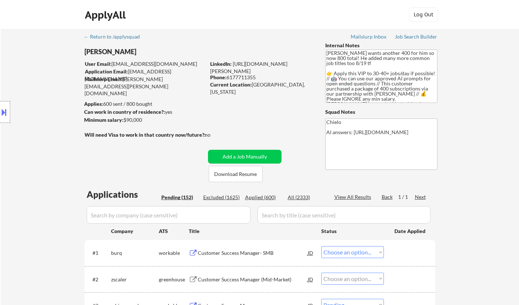
select select ""pending""
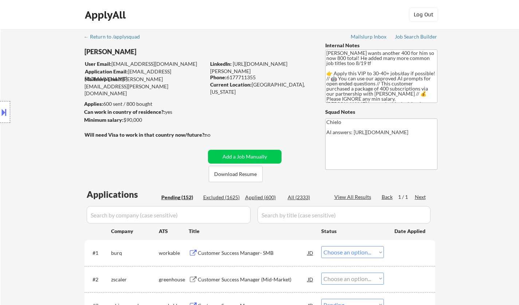
select select ""pending""
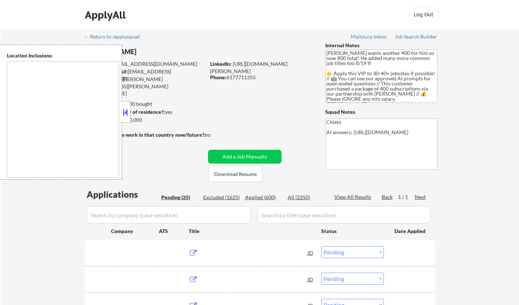
select select ""pending""
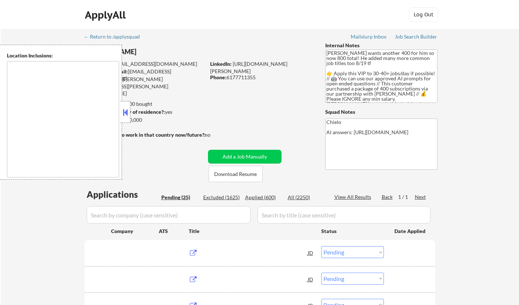
select select ""pending""
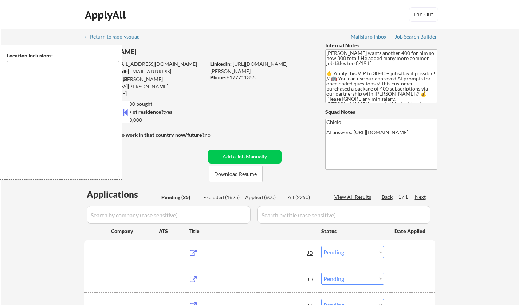
select select ""pending""
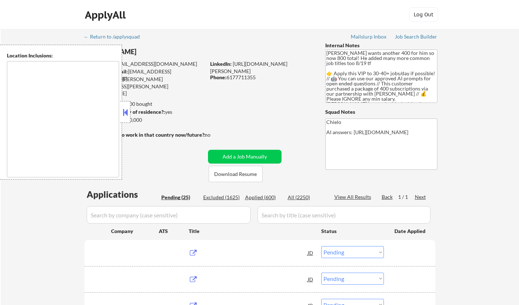
select select ""pending""
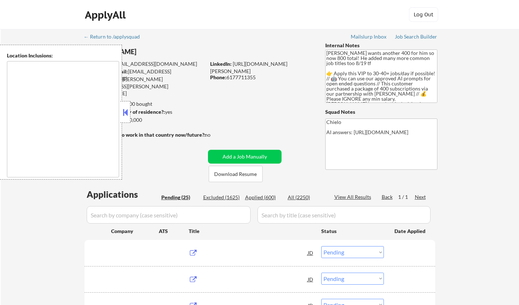
select select ""pending""
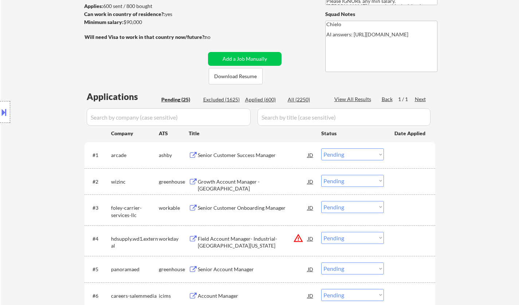
scroll to position [146, 0]
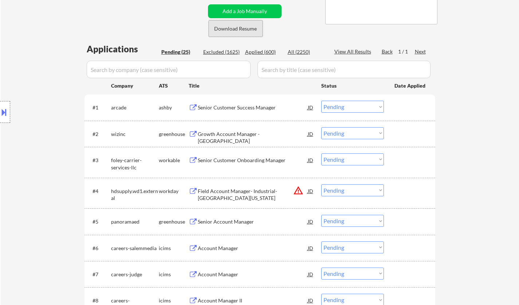
click at [229, 29] on button "Download Resume" at bounding box center [236, 28] width 54 height 16
click at [238, 111] on div "Senior Customer Success Manager" at bounding box center [253, 107] width 110 height 13
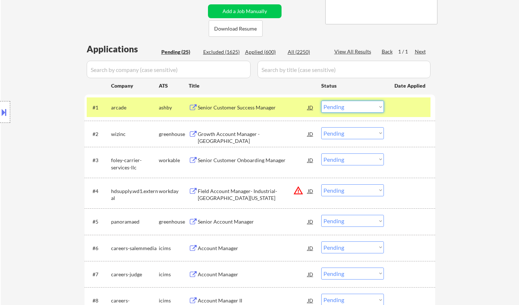
click at [360, 106] on select "Choose an option... Pending Applied Excluded (Questions) Excluded (Expired) Exc…" at bounding box center [352, 107] width 63 height 12
click at [321, 101] on select "Choose an option... Pending Applied Excluded (Questions) Excluded (Expired) Exc…" at bounding box center [352, 107] width 63 height 12
drag, startPoint x: 366, startPoint y: 100, endPoint x: 368, endPoint y: 106, distance: 6.6
click at [366, 101] on div "#1 arcade [PERSON_NAME] Senior Customer Success Manager JD Choose an option... …" at bounding box center [259, 108] width 344 height 20
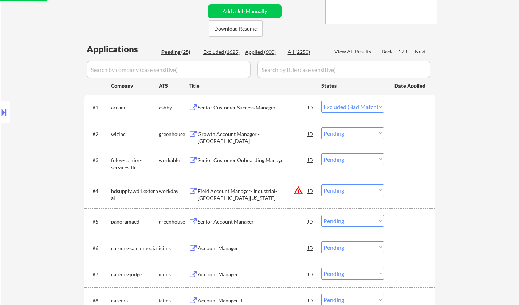
click at [368, 110] on select "Choose an option... Pending Applied Excluded (Questions) Excluded (Expired) Exc…" at bounding box center [352, 107] width 63 height 12
click at [321, 101] on select "Choose an option... Pending Applied Excluded (Questions) Excluded (Expired) Exc…" at bounding box center [352, 107] width 63 height 12
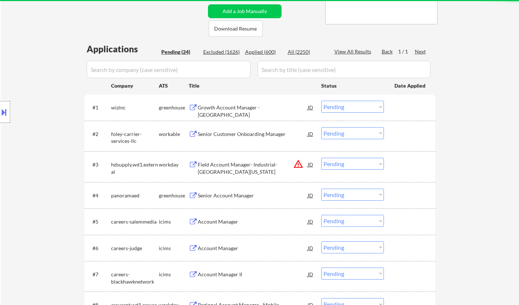
click at [209, 108] on div "Growth Account Manager - [GEOGRAPHIC_DATA]" at bounding box center [253, 111] width 110 height 14
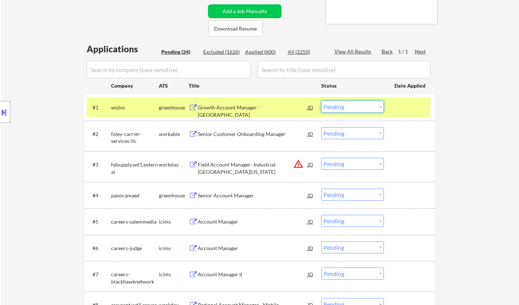
click at [342, 106] on select "Choose an option... Pending Applied Excluded (Questions) Excluded (Expired) Exc…" at bounding box center [352, 107] width 63 height 12
click at [321, 101] on select "Choose an option... Pending Applied Excluded (Questions) Excluded (Expired) Exc…" at bounding box center [352, 107] width 63 height 12
select select ""pending""
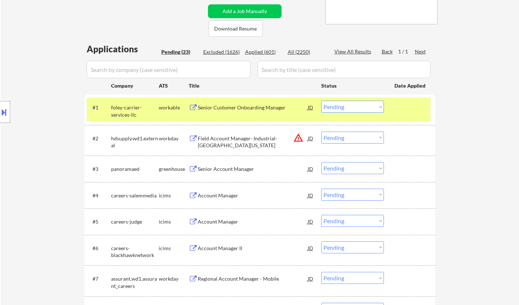
click at [242, 110] on div "Senior Customer Onboarding Manager" at bounding box center [253, 107] width 110 height 7
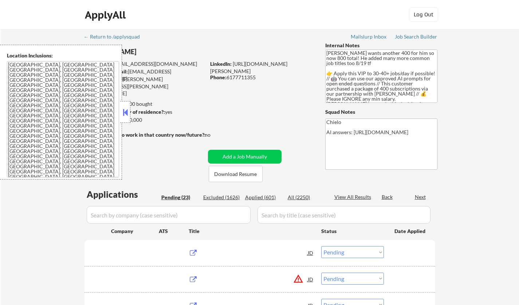
select select ""pending""
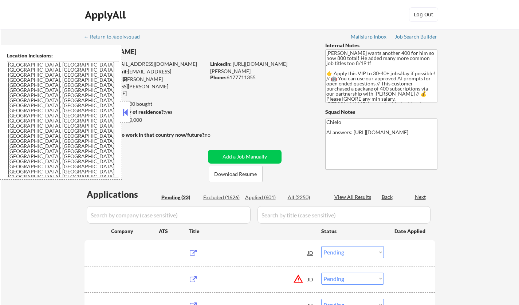
select select ""pending""
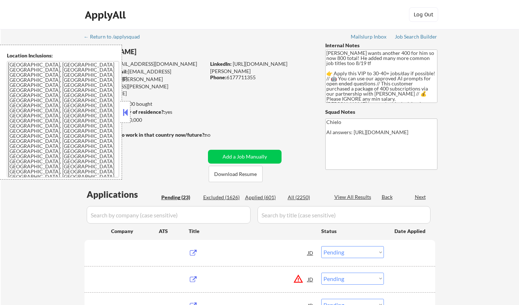
select select ""pending""
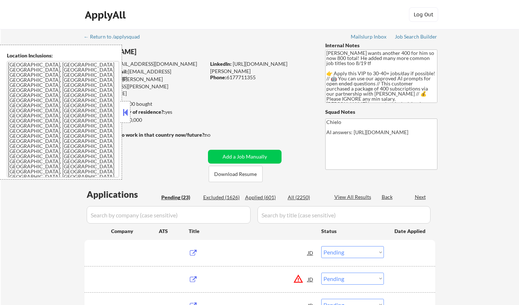
select select ""pending""
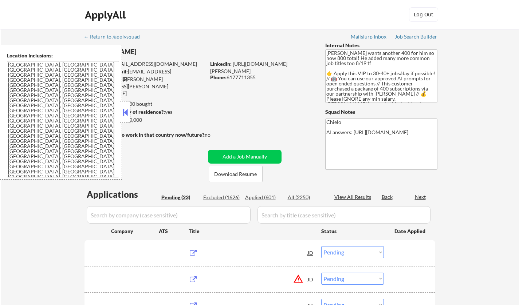
select select ""pending""
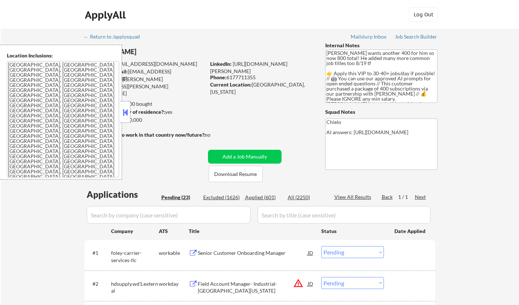
click at [124, 113] on button at bounding box center [125, 112] width 8 height 11
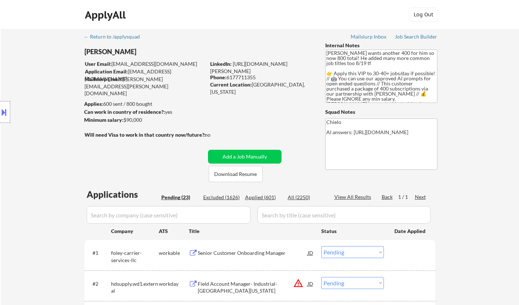
scroll to position [109, 0]
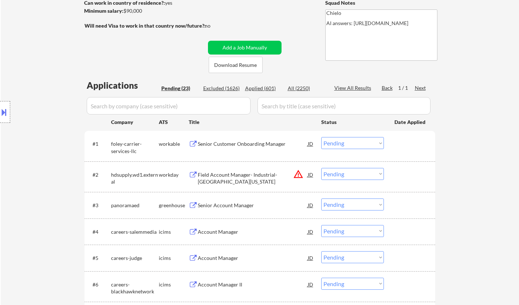
drag, startPoint x: 366, startPoint y: 144, endPoint x: 357, endPoint y: 148, distance: 9.3
click at [365, 145] on select "Choose an option... Pending Applied Excluded (Questions) Excluded (Expired) Exc…" at bounding box center [352, 143] width 63 height 12
click at [321, 137] on select "Choose an option... Pending Applied Excluded (Questions) Excluded (Expired) Exc…" at bounding box center [352, 143] width 63 height 12
select select ""pending""
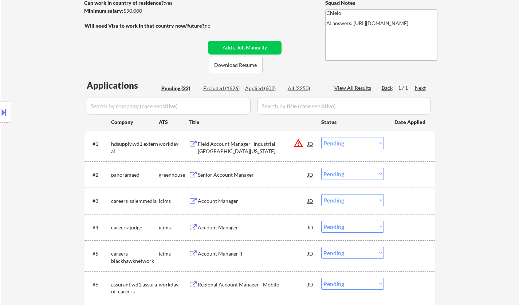
scroll to position [146, 0]
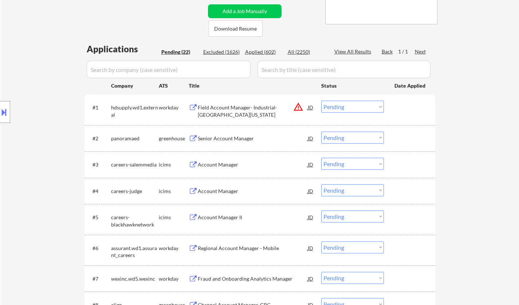
click at [229, 137] on div "Senior Account Manager" at bounding box center [253, 138] width 110 height 7
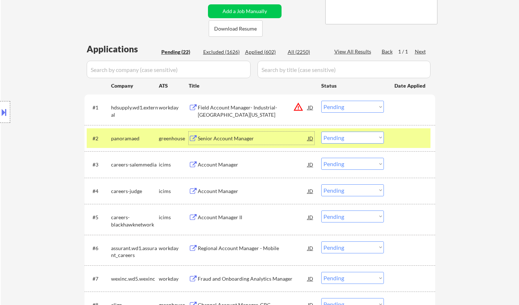
drag, startPoint x: 361, startPoint y: 139, endPoint x: 362, endPoint y: 143, distance: 4.8
click at [361, 139] on select "Choose an option... Pending Applied Excluded (Questions) Excluded (Expired) Exc…" at bounding box center [352, 138] width 63 height 12
click at [321, 132] on select "Choose an option... Pending Applied Excluded (Questions) Excluded (Expired) Exc…" at bounding box center [352, 138] width 63 height 12
select select ""pending""
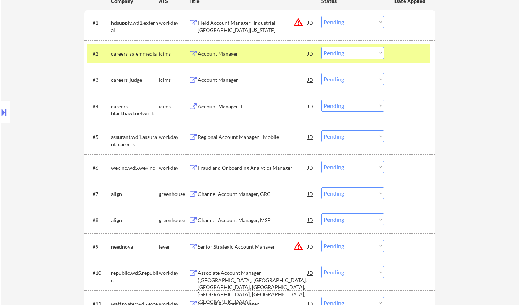
scroll to position [291, 0]
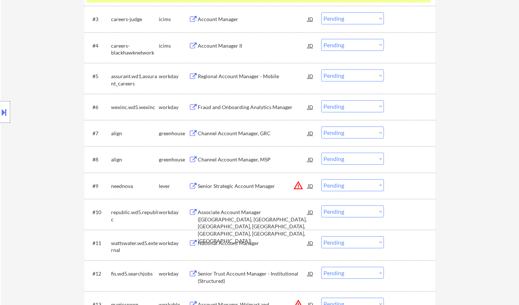
click at [226, 157] on div "Channel Account Manager, MSP" at bounding box center [253, 159] width 110 height 7
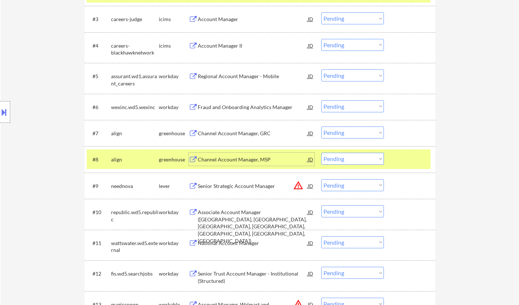
drag, startPoint x: 348, startPoint y: 160, endPoint x: 351, endPoint y: 163, distance: 5.1
click at [348, 160] on select "Choose an option... Pending Applied Excluded (Questions) Excluded (Expired) Exc…" at bounding box center [352, 159] width 63 height 12
click at [321, 153] on select "Choose an option... Pending Applied Excluded (Questions) Excluded (Expired) Exc…" at bounding box center [352, 159] width 63 height 12
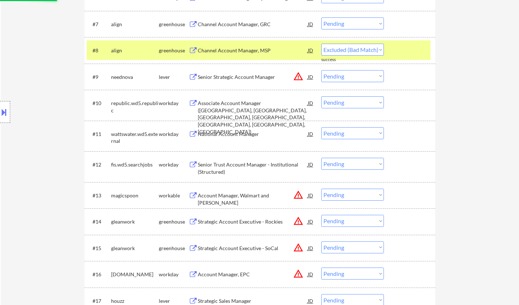
scroll to position [437, 0]
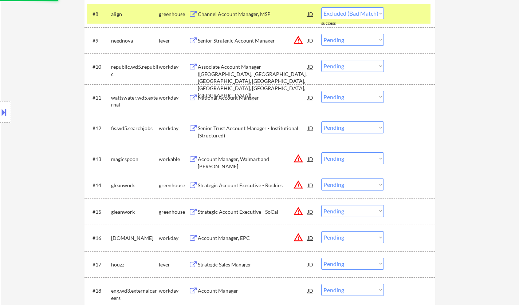
select select ""pending""
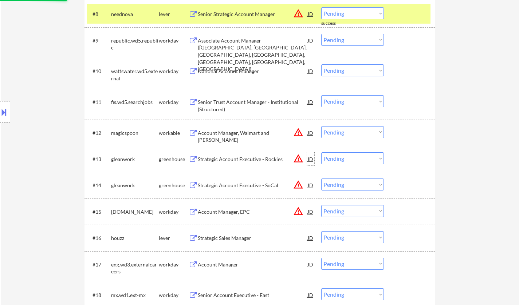
click at [313, 159] on div "JD" at bounding box center [310, 159] width 7 height 13
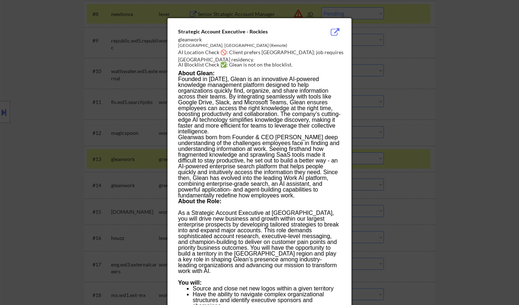
click at [446, 186] on div at bounding box center [259, 152] width 519 height 305
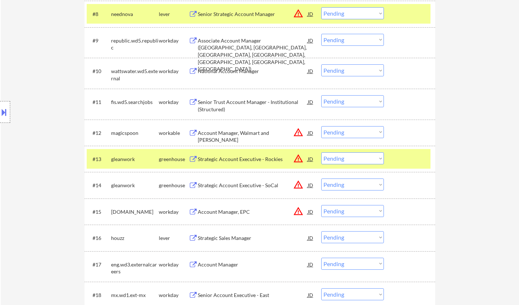
click at [365, 158] on select "Choose an option... Pending Applied Excluded (Questions) Excluded (Expired) Exc…" at bounding box center [352, 159] width 63 height 12
click at [321, 153] on select "Choose an option... Pending Applied Excluded (Questions) Excluded (Expired) Exc…" at bounding box center [352, 159] width 63 height 12
click at [312, 131] on div "JD" at bounding box center [310, 132] width 7 height 13
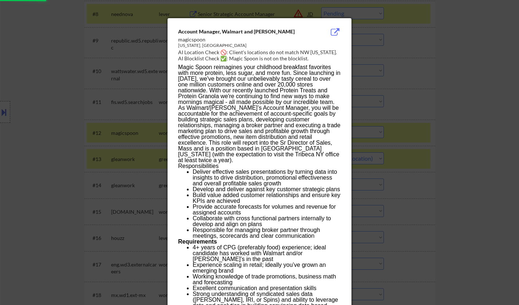
select select ""pending""
click at [463, 194] on div at bounding box center [259, 152] width 519 height 305
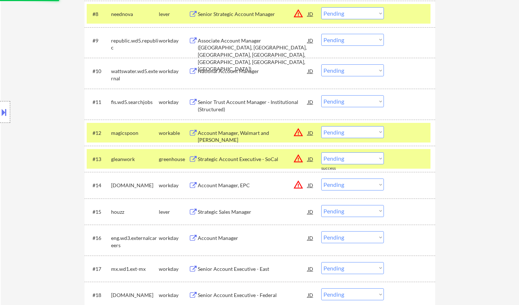
drag, startPoint x: 363, startPoint y: 133, endPoint x: 365, endPoint y: 137, distance: 4.9
click at [363, 133] on select "Choose an option... Pending Applied Excluded (Questions) Excluded (Expired) Exc…" at bounding box center [352, 132] width 63 height 12
click at [321, 126] on select "Choose an option... Pending Applied Excluded (Questions) Excluded (Expired) Exc…" at bounding box center [352, 132] width 63 height 12
select select ""pending""
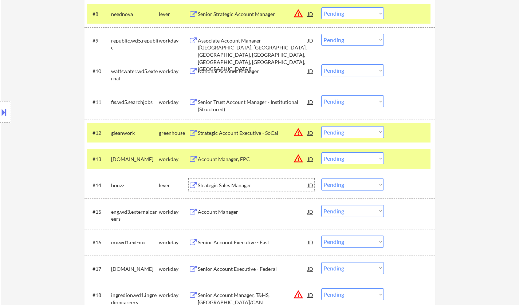
click at [240, 185] on div "Strategic Sales Manager" at bounding box center [253, 185] width 110 height 7
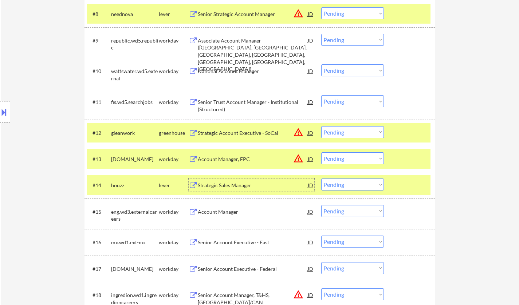
click at [345, 182] on select "Choose an option... Pending Applied Excluded (Questions) Excluded (Expired) Exc…" at bounding box center [352, 185] width 63 height 12
click at [321, 179] on select "Choose an option... Pending Applied Excluded (Questions) Excluded (Expired) Exc…" at bounding box center [352, 185] width 63 height 12
select select ""pending""
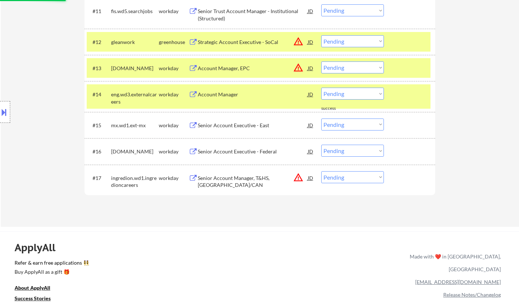
scroll to position [510, 0]
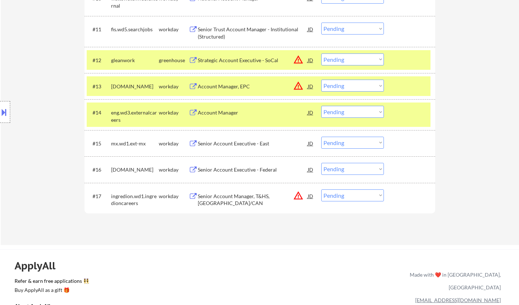
click at [359, 60] on select "Choose an option... Pending Applied Excluded (Questions) Excluded (Expired) Exc…" at bounding box center [352, 60] width 63 height 12
click at [321, 54] on select "Choose an option... Pending Applied Excluded (Questions) Excluded (Expired) Exc…" at bounding box center [352, 60] width 63 height 12
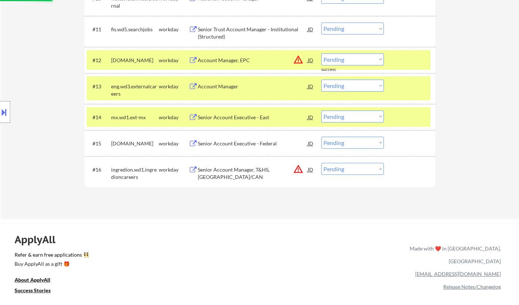
click at [351, 60] on select "Choose an option... Pending Applied Excluded (Questions) Excluded (Expired) Exc…" at bounding box center [352, 60] width 63 height 12
select select ""excluded__location_""
click at [321, 54] on select "Choose an option... Pending Applied Excluded (Questions) Excluded (Expired) Exc…" at bounding box center [352, 60] width 63 height 12
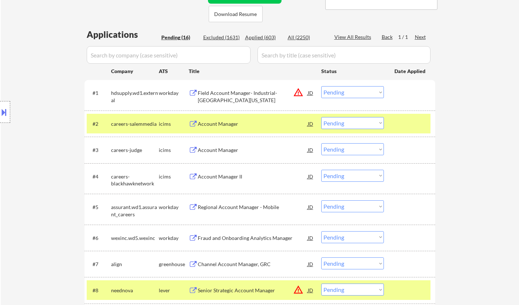
scroll to position [146, 0]
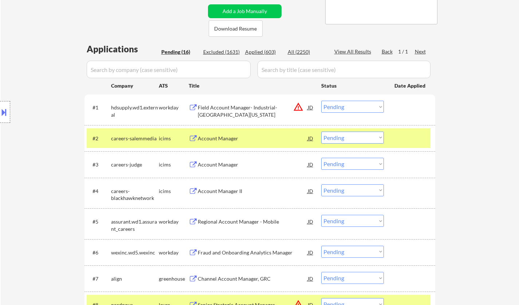
click at [343, 108] on select "Choose an option... Pending Applied Excluded (Questions) Excluded (Expired) Exc…" at bounding box center [352, 107] width 63 height 12
click at [321, 101] on select "Choose an option... Pending Applied Excluded (Questions) Excluded (Expired) Exc…" at bounding box center [352, 107] width 63 height 12
select select ""pending""
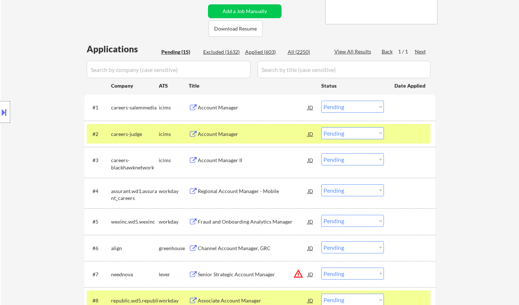
click at [206, 104] on div "Account Manager" at bounding box center [253, 107] width 110 height 13
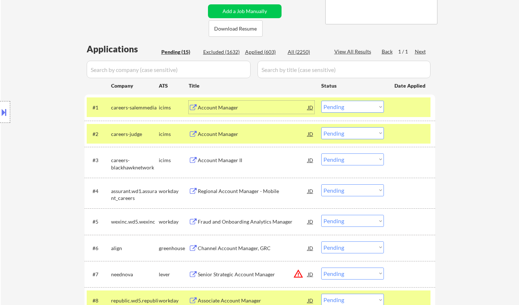
click at [336, 105] on select "Choose an option... Pending Applied Excluded (Questions) Excluded (Expired) Exc…" at bounding box center [352, 107] width 63 height 12
click at [321, 101] on select "Choose an option... Pending Applied Excluded (Questions) Excluded (Expired) Exc…" at bounding box center [352, 107] width 63 height 12
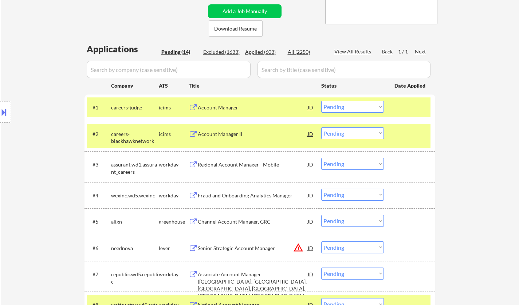
click at [211, 105] on div "Account Manager" at bounding box center [253, 107] width 110 height 7
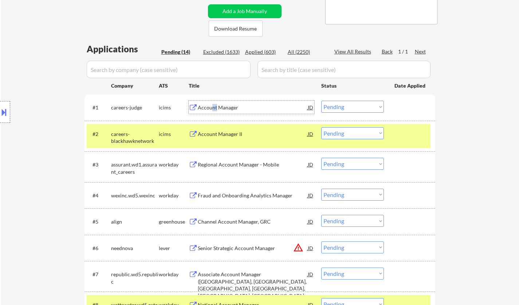
drag, startPoint x: 353, startPoint y: 108, endPoint x: 356, endPoint y: 112, distance: 5.0
click at [353, 109] on select "Choose an option... Pending Applied Excluded (Questions) Excluded (Expired) Exc…" at bounding box center [352, 107] width 63 height 12
click at [321, 101] on select "Choose an option... Pending Applied Excluded (Questions) Excluded (Expired) Exc…" at bounding box center [352, 107] width 63 height 12
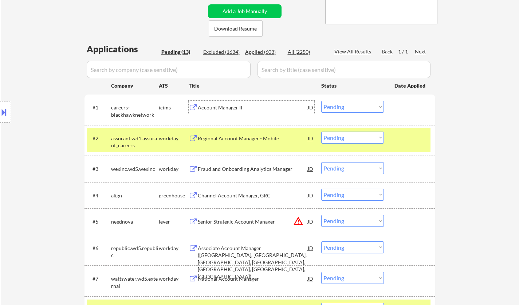
click at [220, 106] on div "Account Manager II" at bounding box center [253, 107] width 110 height 7
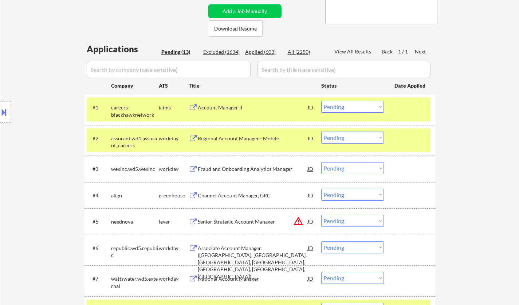
click at [346, 105] on select "Choose an option... Pending Applied Excluded (Questions) Excluded (Expired) Exc…" at bounding box center [352, 107] width 63 height 12
click at [321, 101] on select "Choose an option... Pending Applied Excluded (Questions) Excluded (Expired) Exc…" at bounding box center [352, 107] width 63 height 12
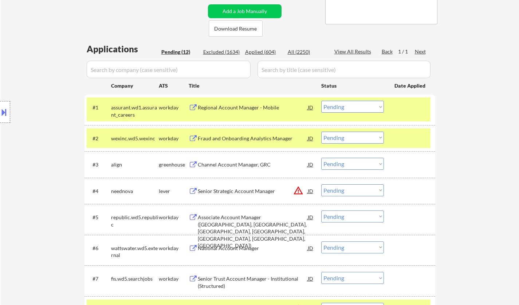
click at [228, 107] on div "Regional Account Manager - Mobile" at bounding box center [253, 107] width 110 height 7
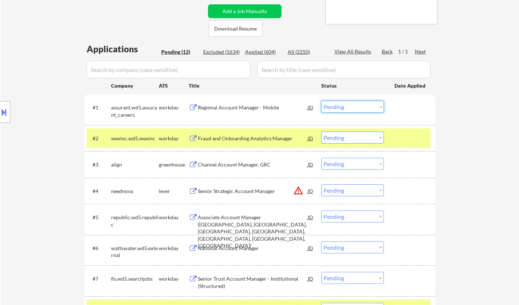
click at [351, 104] on select "Choose an option... Pending Applied Excluded (Questions) Excluded (Expired) Exc…" at bounding box center [352, 107] width 63 height 12
click at [321, 101] on select "Choose an option... Pending Applied Excluded (Questions) Excluded (Expired) Exc…" at bounding box center [352, 107] width 63 height 12
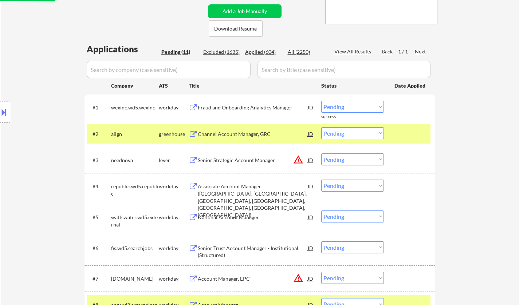
click at [244, 107] on div "Fraud and Onboarding Analytics Manager" at bounding box center [253, 107] width 110 height 7
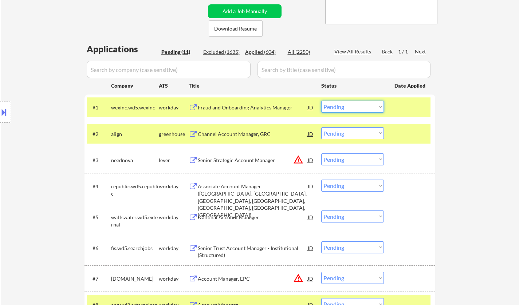
drag, startPoint x: 349, startPoint y: 103, endPoint x: 352, endPoint y: 111, distance: 9.0
click at [349, 103] on select "Choose an option... Pending Applied Excluded (Questions) Excluded (Expired) Exc…" at bounding box center [352, 107] width 63 height 12
click at [321, 101] on select "Choose an option... Pending Applied Excluded (Questions) Excluded (Expired) Exc…" at bounding box center [352, 107] width 63 height 12
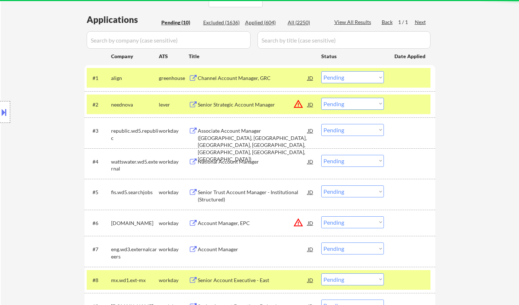
scroll to position [182, 0]
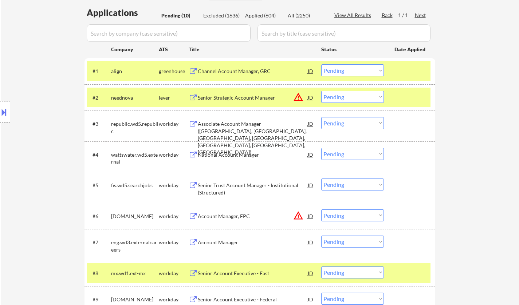
click at [234, 72] on div "Channel Account Manager, GRC" at bounding box center [253, 71] width 110 height 7
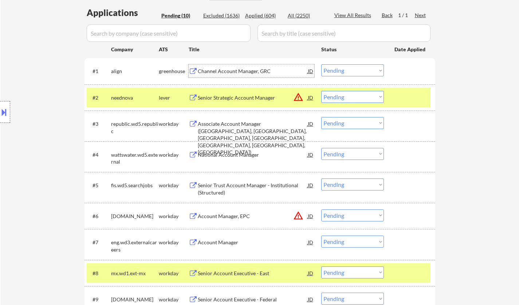
drag, startPoint x: 350, startPoint y: 71, endPoint x: 352, endPoint y: 75, distance: 4.4
click at [350, 71] on select "Choose an option... Pending Applied Excluded (Questions) Excluded (Expired) Exc…" at bounding box center [352, 70] width 63 height 12
click at [321, 64] on select "Choose an option... Pending Applied Excluded (Questions) Excluded (Expired) Exc…" at bounding box center [352, 70] width 63 height 12
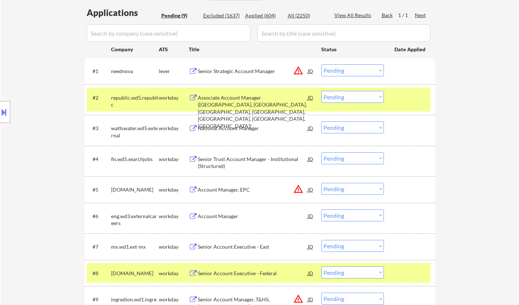
click at [309, 71] on div "JD" at bounding box center [310, 70] width 7 height 13
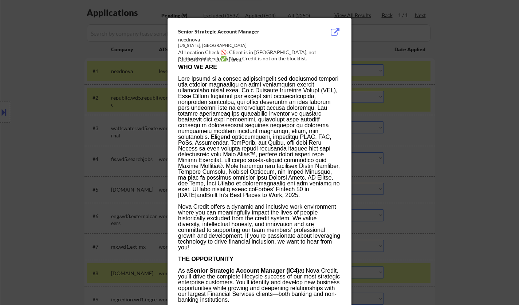
drag, startPoint x: 421, startPoint y: 151, endPoint x: 402, endPoint y: 113, distance: 42.0
click at [419, 151] on div at bounding box center [259, 152] width 519 height 305
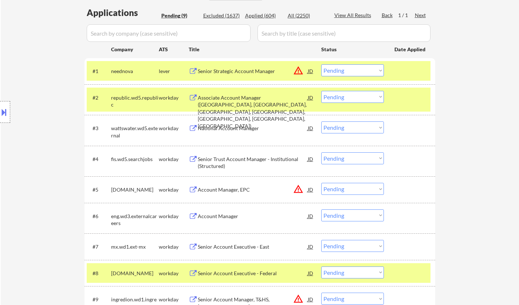
drag, startPoint x: 355, startPoint y: 69, endPoint x: 360, endPoint y: 76, distance: 8.5
click at [355, 69] on select "Choose an option... Pending Applied Excluded (Questions) Excluded (Expired) Exc…" at bounding box center [352, 70] width 63 height 12
click at [321, 64] on select "Choose an option... Pending Applied Excluded (Questions) Excluded (Expired) Exc…" at bounding box center [352, 70] width 63 height 12
select select ""pending""
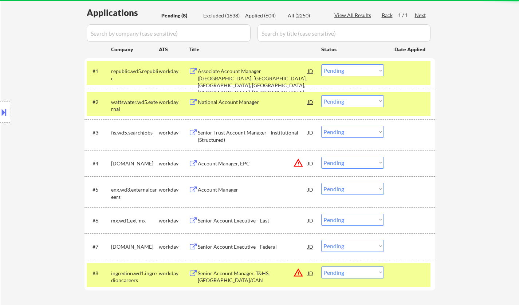
click at [223, 102] on div "National Account Manager" at bounding box center [253, 102] width 110 height 7
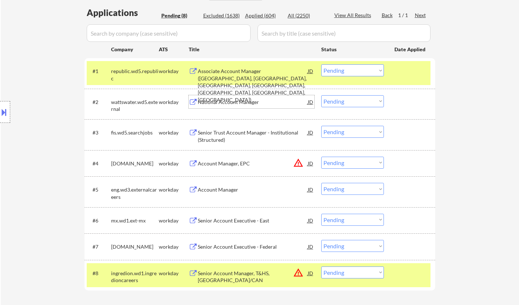
click at [227, 97] on div "National Account Manager" at bounding box center [253, 101] width 110 height 13
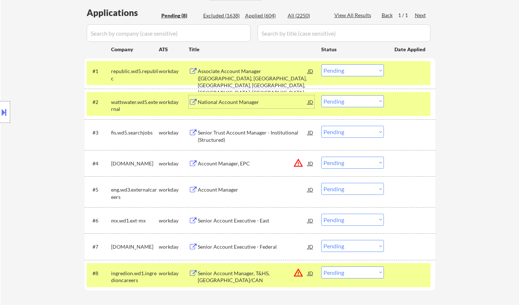
click at [345, 97] on select "Choose an option... Pending Applied Excluded (Questions) Excluded (Expired) Exc…" at bounding box center [352, 101] width 63 height 12
click at [321, 95] on select "Choose an option... Pending Applied Excluded (Questions) Excluded (Expired) Exc…" at bounding box center [352, 101] width 63 height 12
select select ""pending""
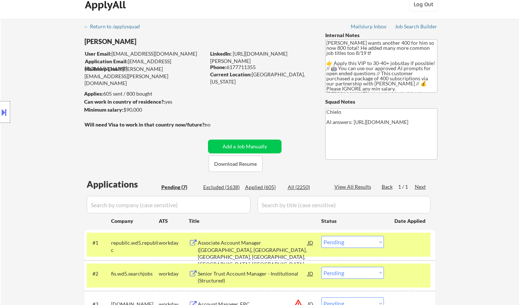
scroll to position [0, 0]
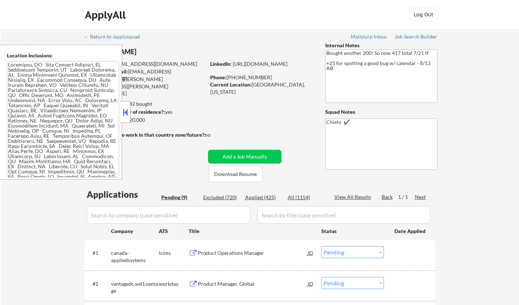
select select ""pending""
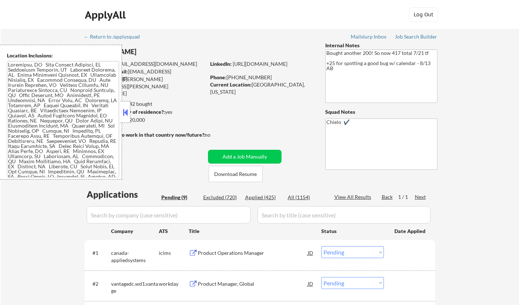
select select ""pending""
click at [126, 110] on button at bounding box center [125, 112] width 8 height 11
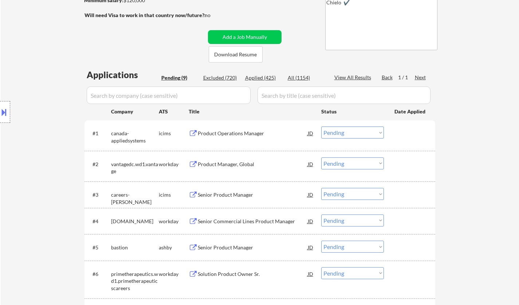
scroll to position [36, 0]
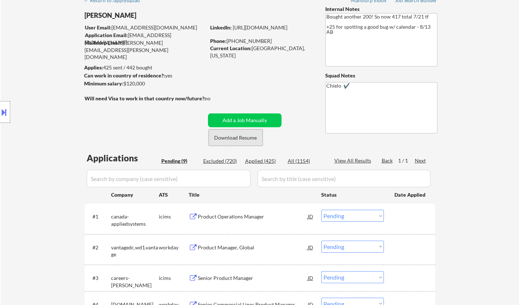
click at [243, 138] on button "Download Resume" at bounding box center [236, 138] width 54 height 16
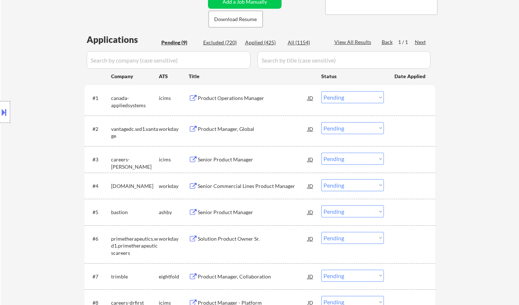
scroll to position [182, 0]
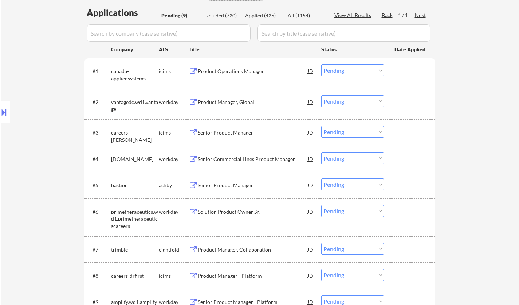
click at [226, 184] on div "Senior Product Manager" at bounding box center [253, 185] width 110 height 7
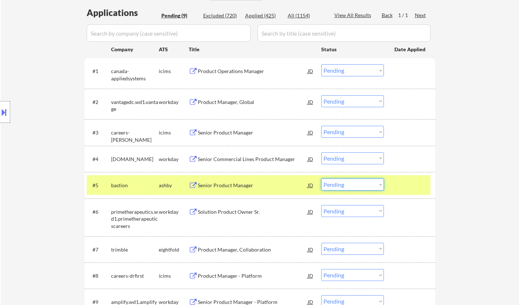
drag, startPoint x: 334, startPoint y: 181, endPoint x: 340, endPoint y: 190, distance: 11.3
click at [334, 181] on select "Choose an option... Pending Applied Excluded (Questions) Excluded (Expired) Exc…" at bounding box center [352, 185] width 63 height 12
click at [321, 179] on select "Choose an option... Pending Applied Excluded (Questions) Excluded (Expired) Exc…" at bounding box center [352, 185] width 63 height 12
select select ""pending""
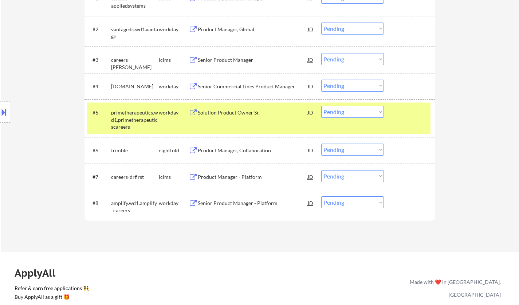
scroll to position [109, 0]
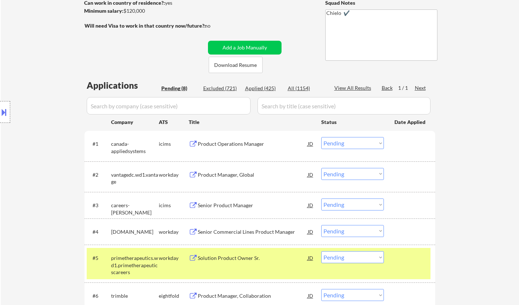
click at [229, 141] on div "Product Operations Manager" at bounding box center [253, 144] width 110 height 7
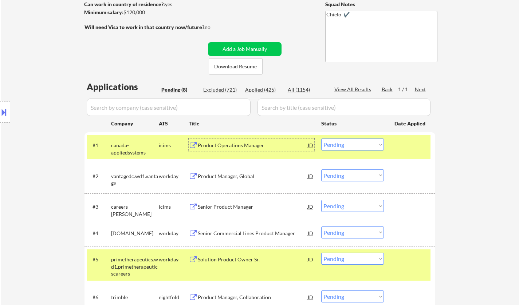
scroll to position [182, 0]
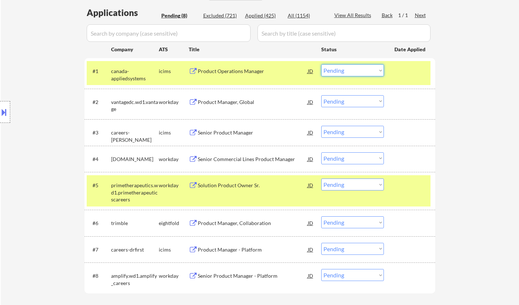
drag, startPoint x: 367, startPoint y: 70, endPoint x: 368, endPoint y: 75, distance: 5.6
click at [367, 71] on select "Choose an option... Pending Applied Excluded (Questions) Excluded (Expired) Exc…" at bounding box center [352, 70] width 63 height 12
click at [321, 64] on select "Choose an option... Pending Applied Excluded (Questions) Excluded (Expired) Exc…" at bounding box center [352, 70] width 63 height 12
select select ""pending""
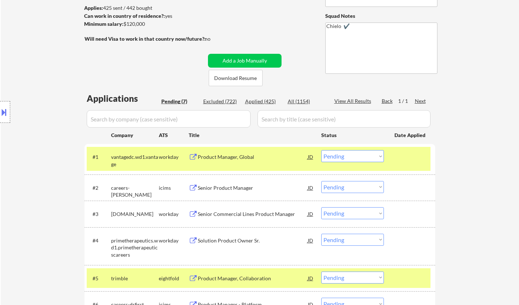
scroll to position [109, 0]
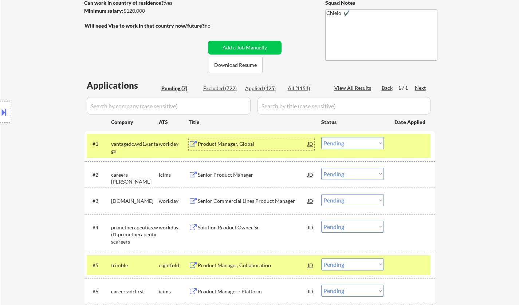
click at [228, 142] on div "Product Manager, Global" at bounding box center [253, 144] width 110 height 7
